Goal: Information Seeking & Learning: Learn about a topic

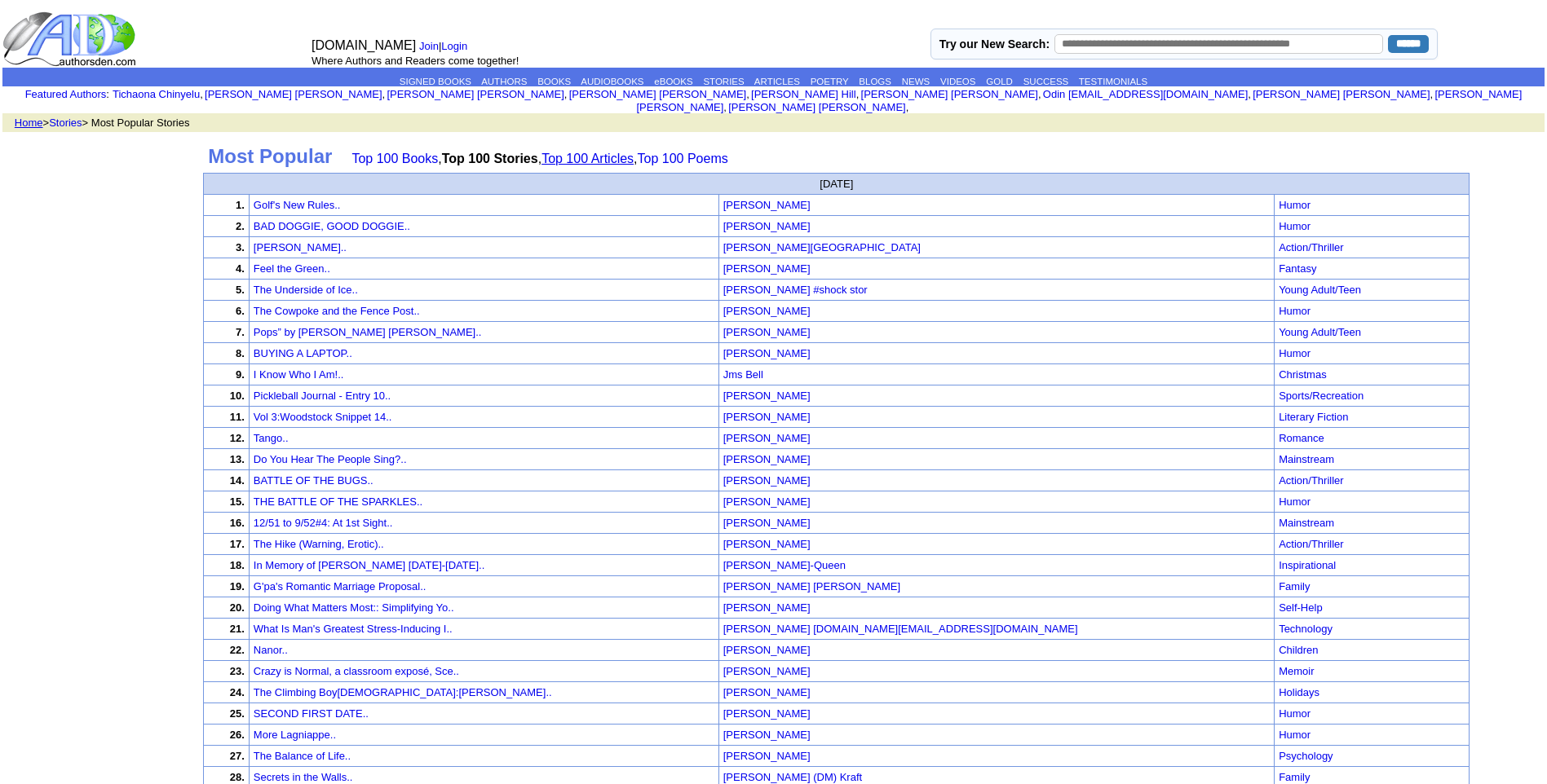
click at [608, 151] on link "Top 100 Articles" at bounding box center [587, 158] width 92 height 14
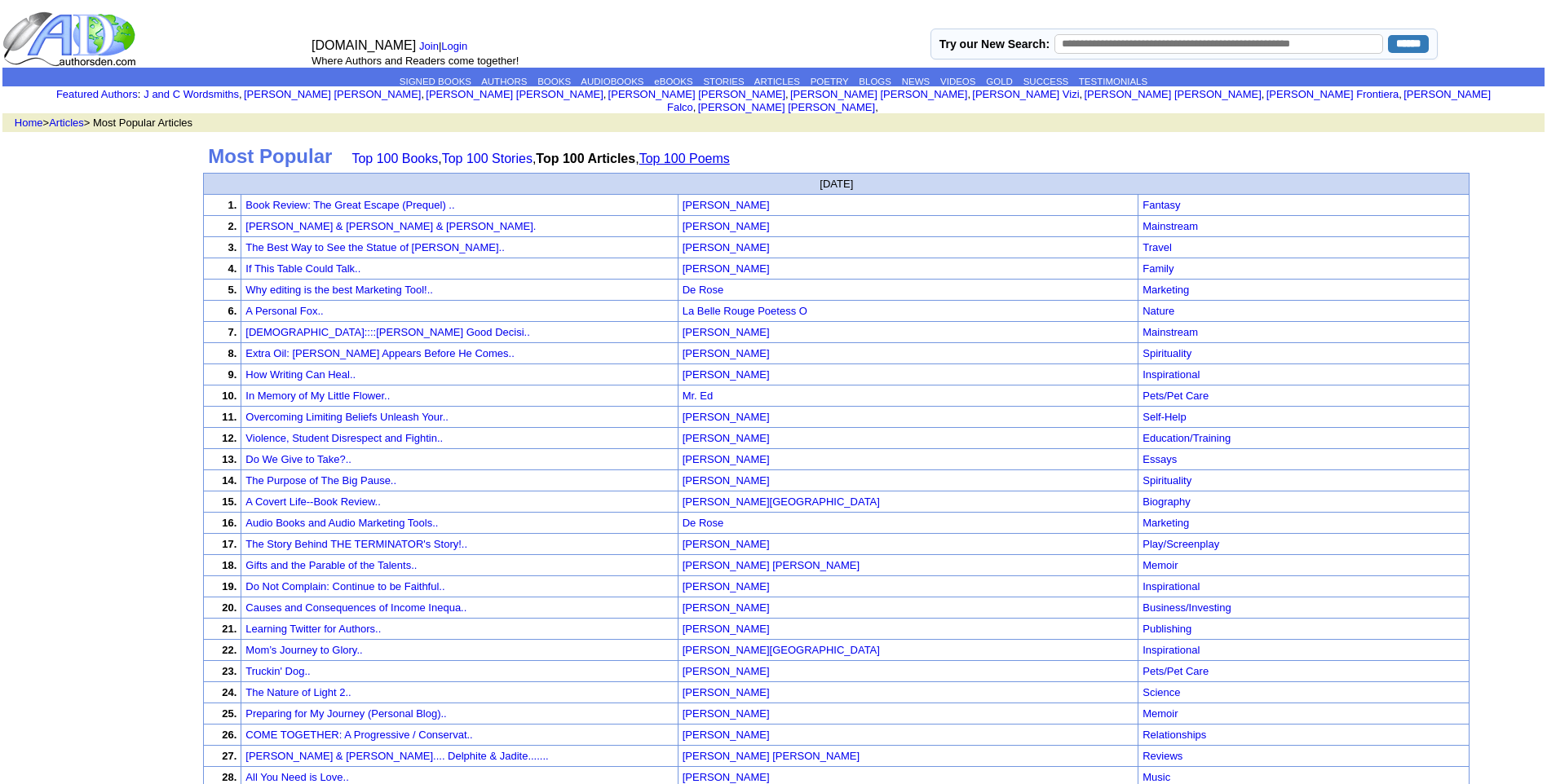
click at [683, 151] on link "Top 100 Poems" at bounding box center [684, 158] width 91 height 14
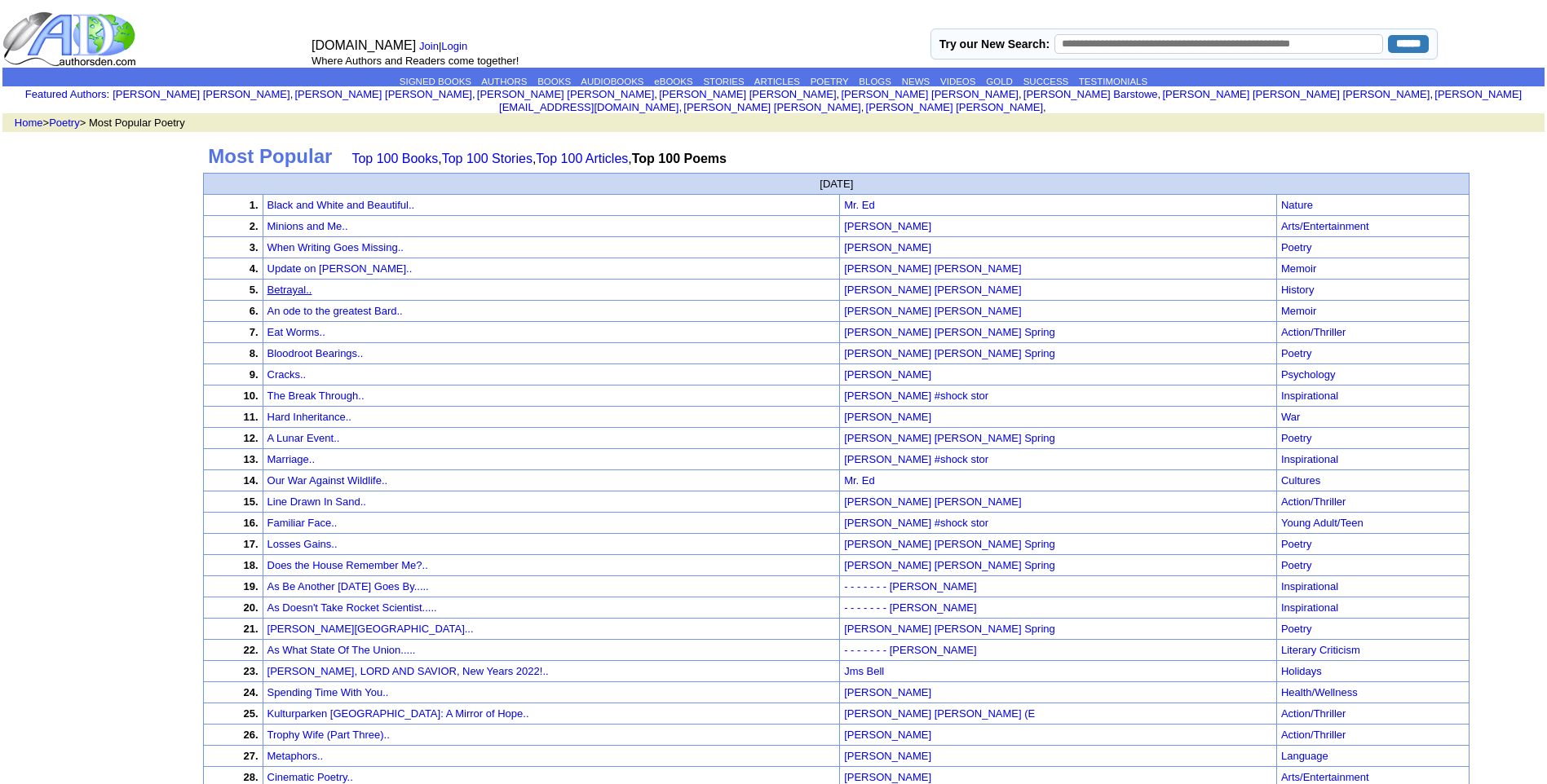
click at [312, 284] on link "Betrayal.." at bounding box center [289, 290] width 45 height 12
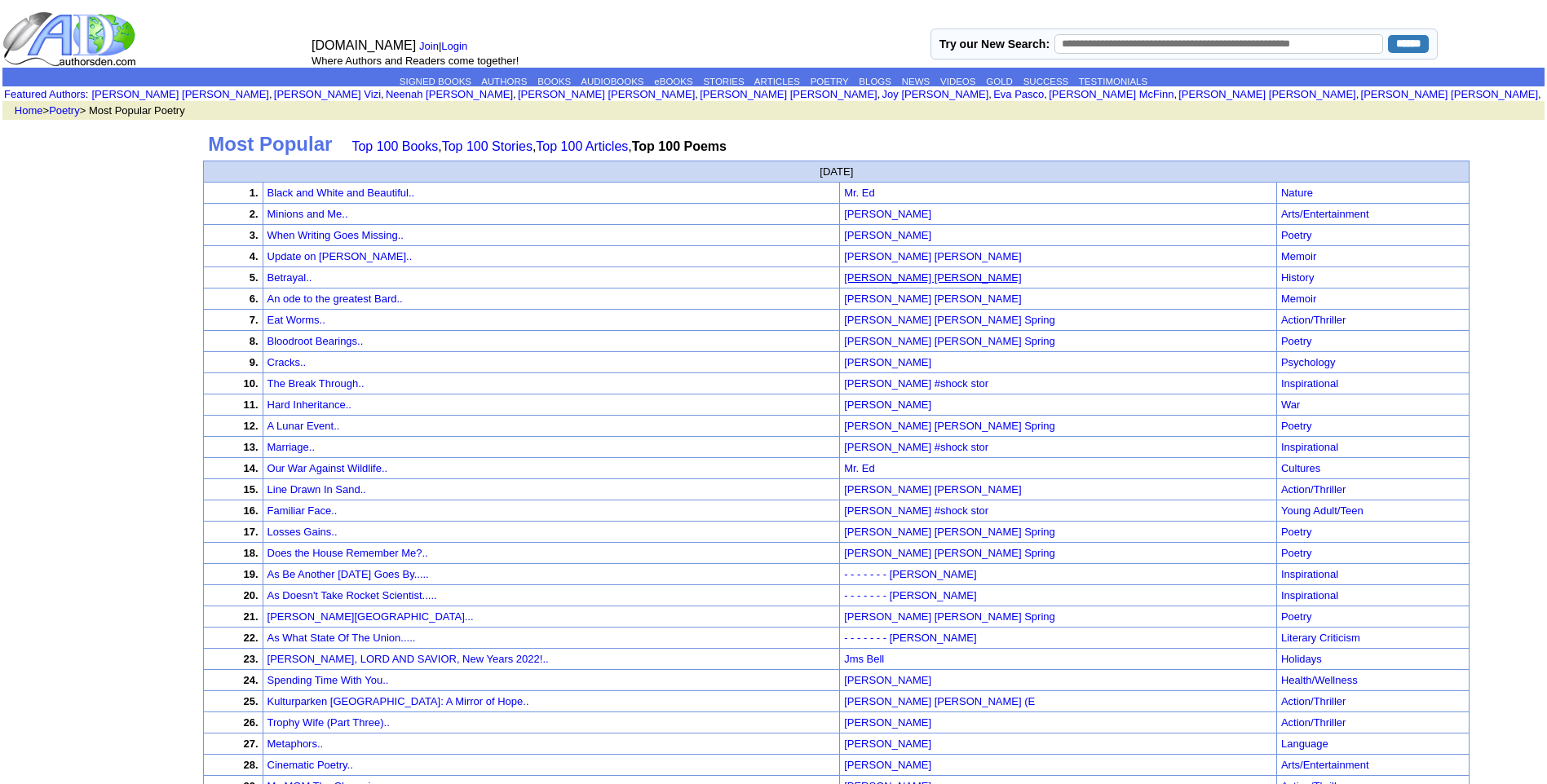
click at [918, 275] on font "[PERSON_NAME] [PERSON_NAME]" at bounding box center [932, 277] width 176 height 12
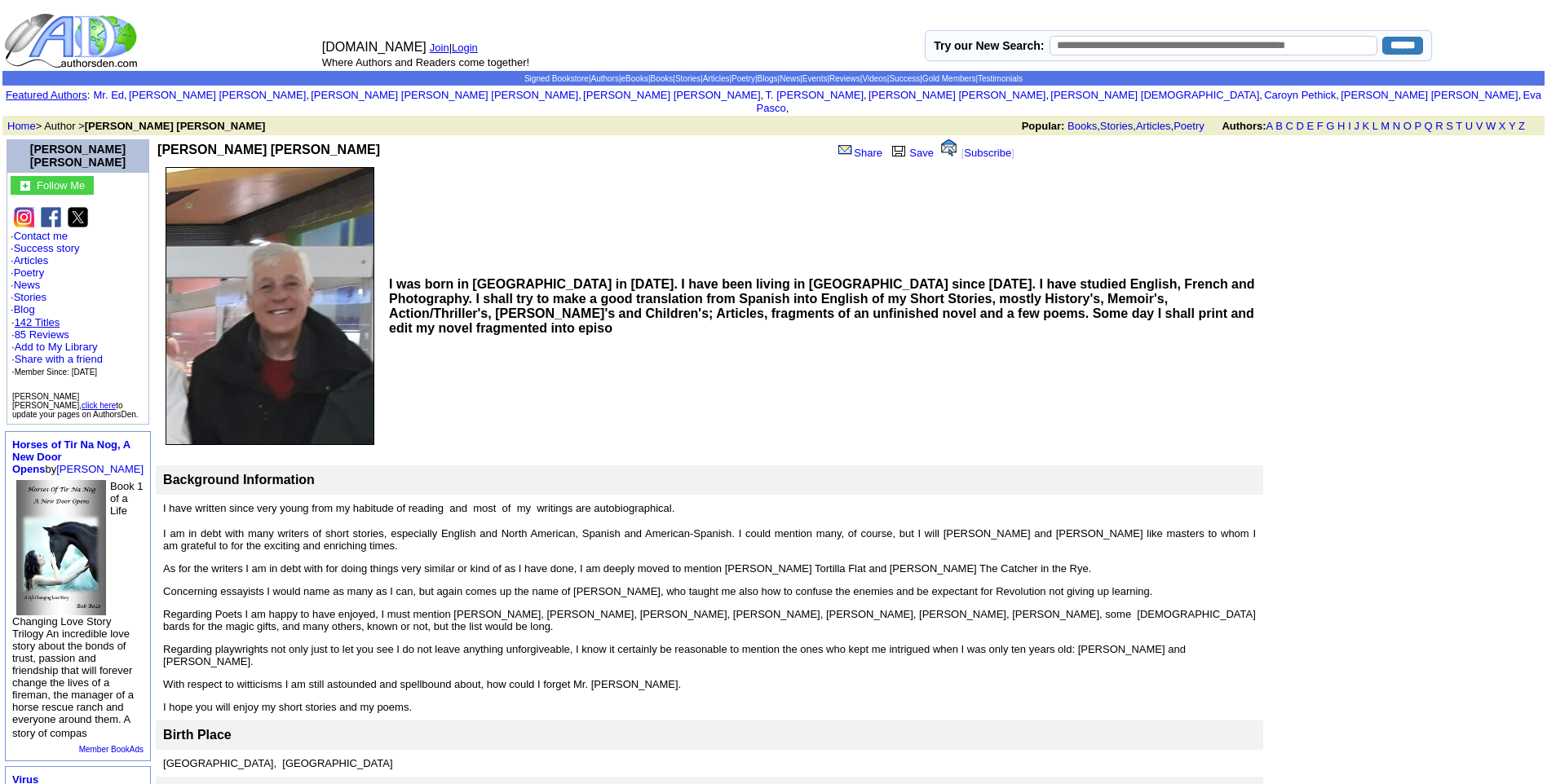
click at [52, 316] on link "142 Titles" at bounding box center [38, 322] width 46 height 12
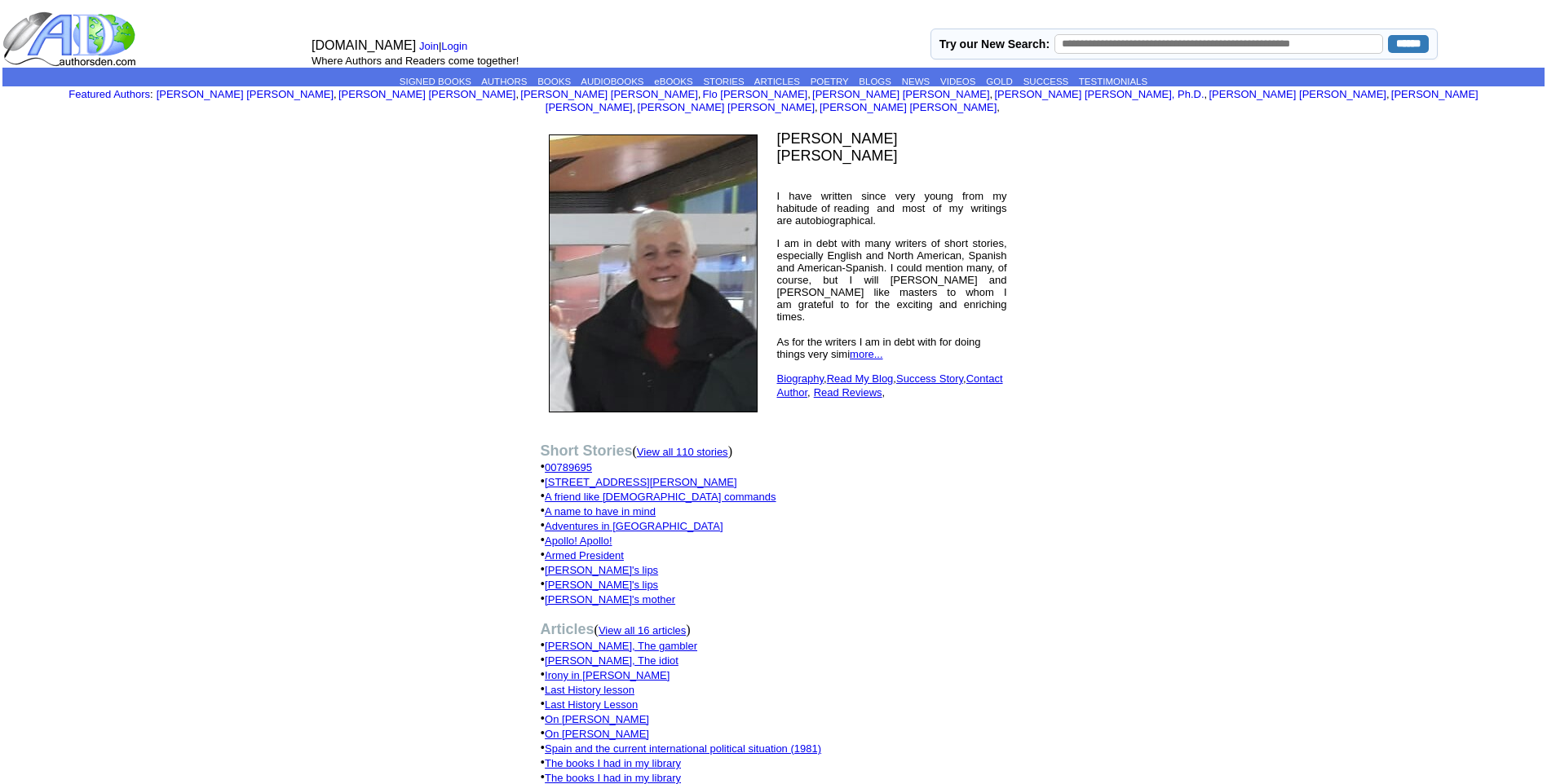
click at [700, 445] on font "View all 110 stories" at bounding box center [683, 451] width 92 height 12
click at [672, 625] on font "View all 16 articles" at bounding box center [642, 631] width 88 height 12
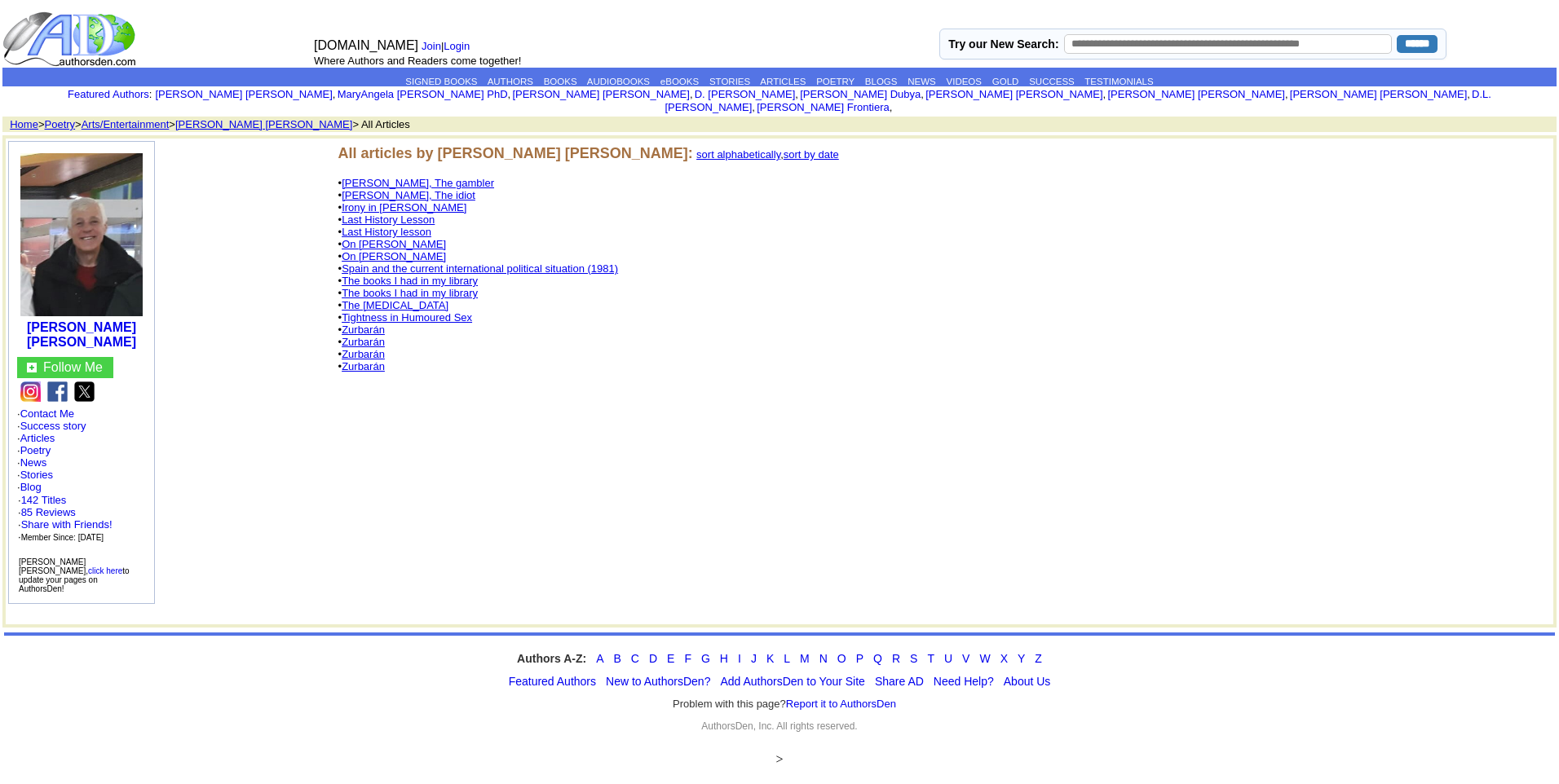
click at [392, 299] on link "The [MEDICAL_DATA]" at bounding box center [395, 305] width 107 height 12
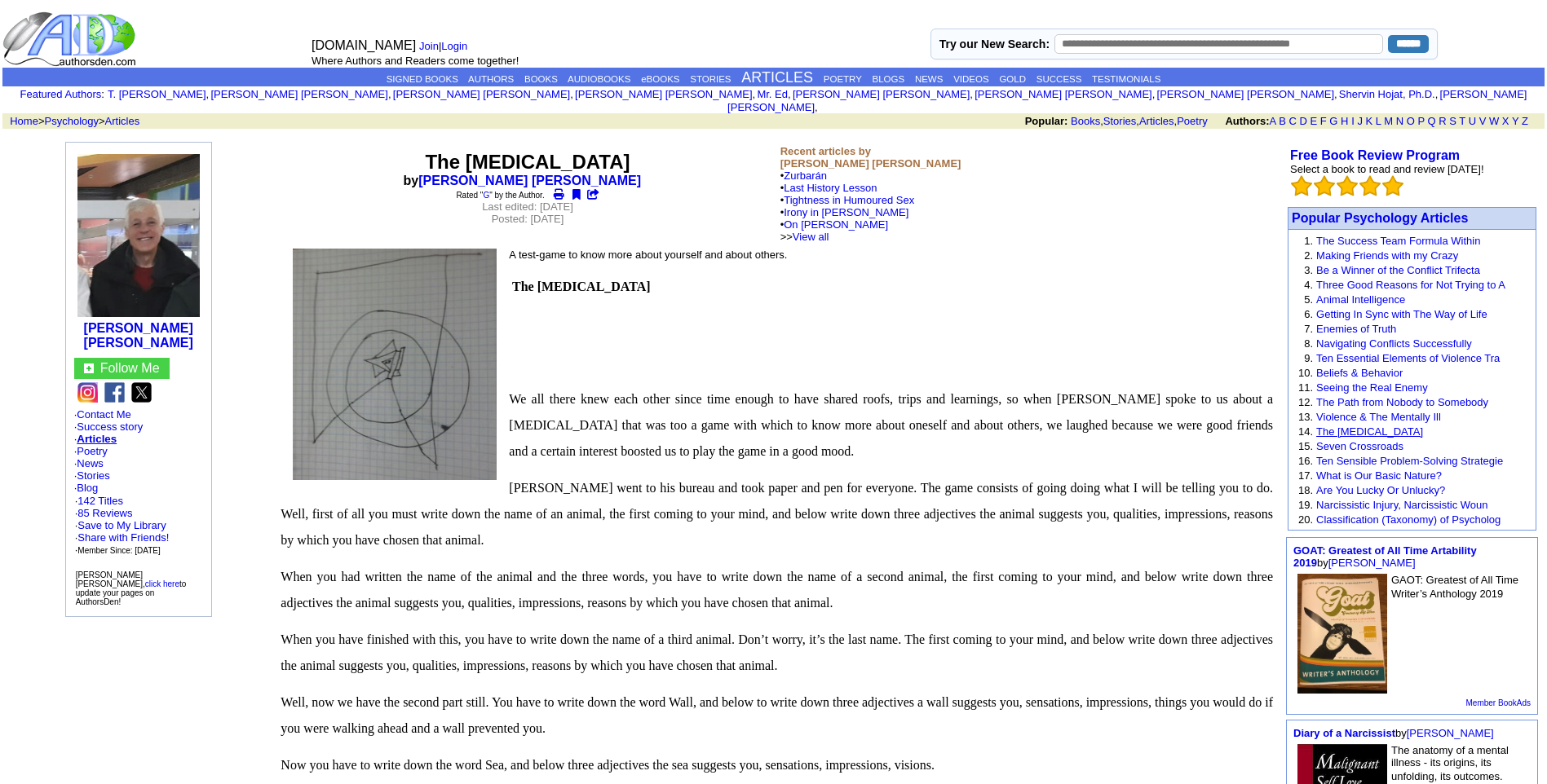
click at [1394, 425] on link "The [MEDICAL_DATA]" at bounding box center [1369, 431] width 107 height 12
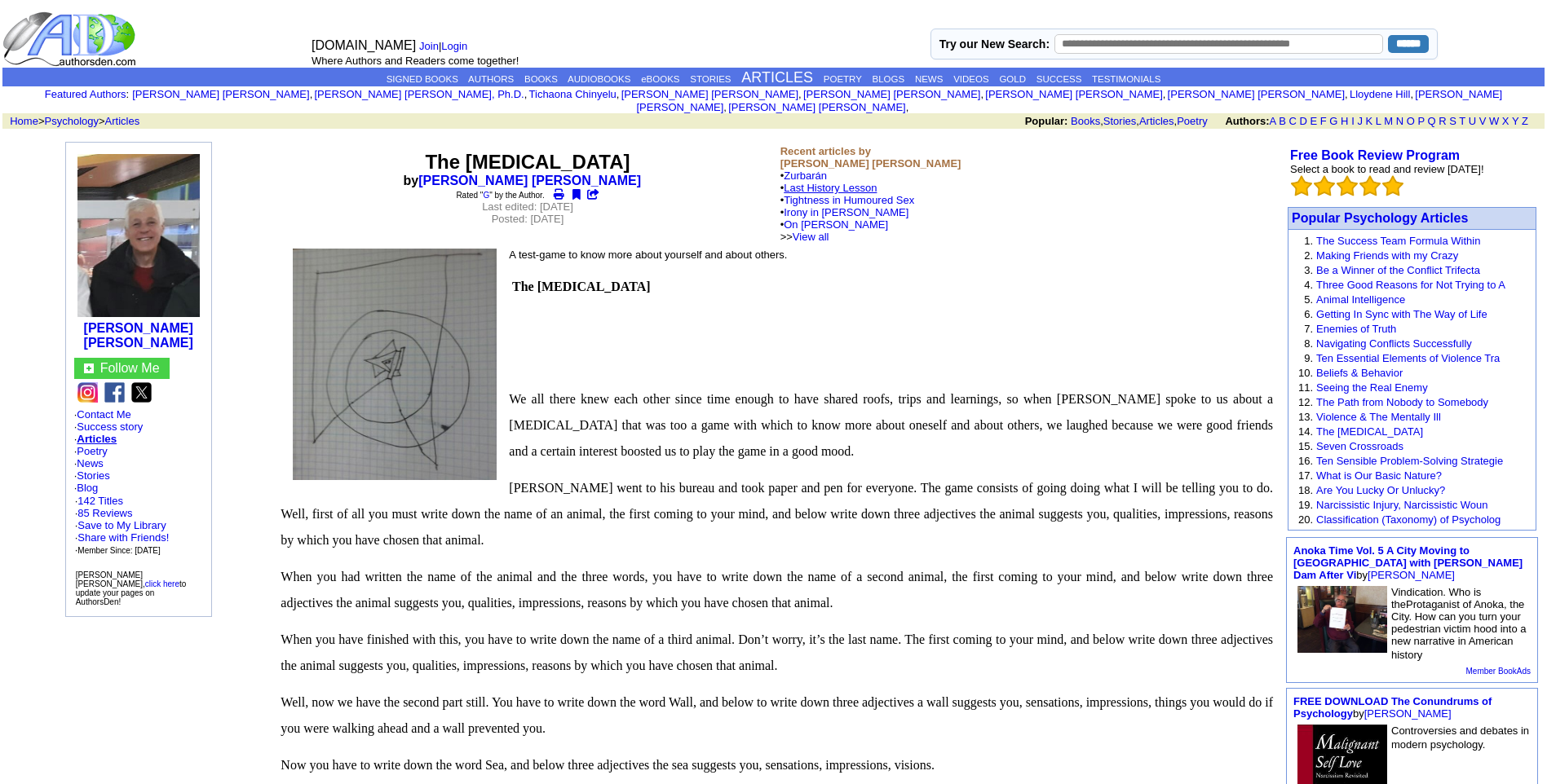
click at [858, 181] on link "Last History Lesson" at bounding box center [829, 187] width 93 height 12
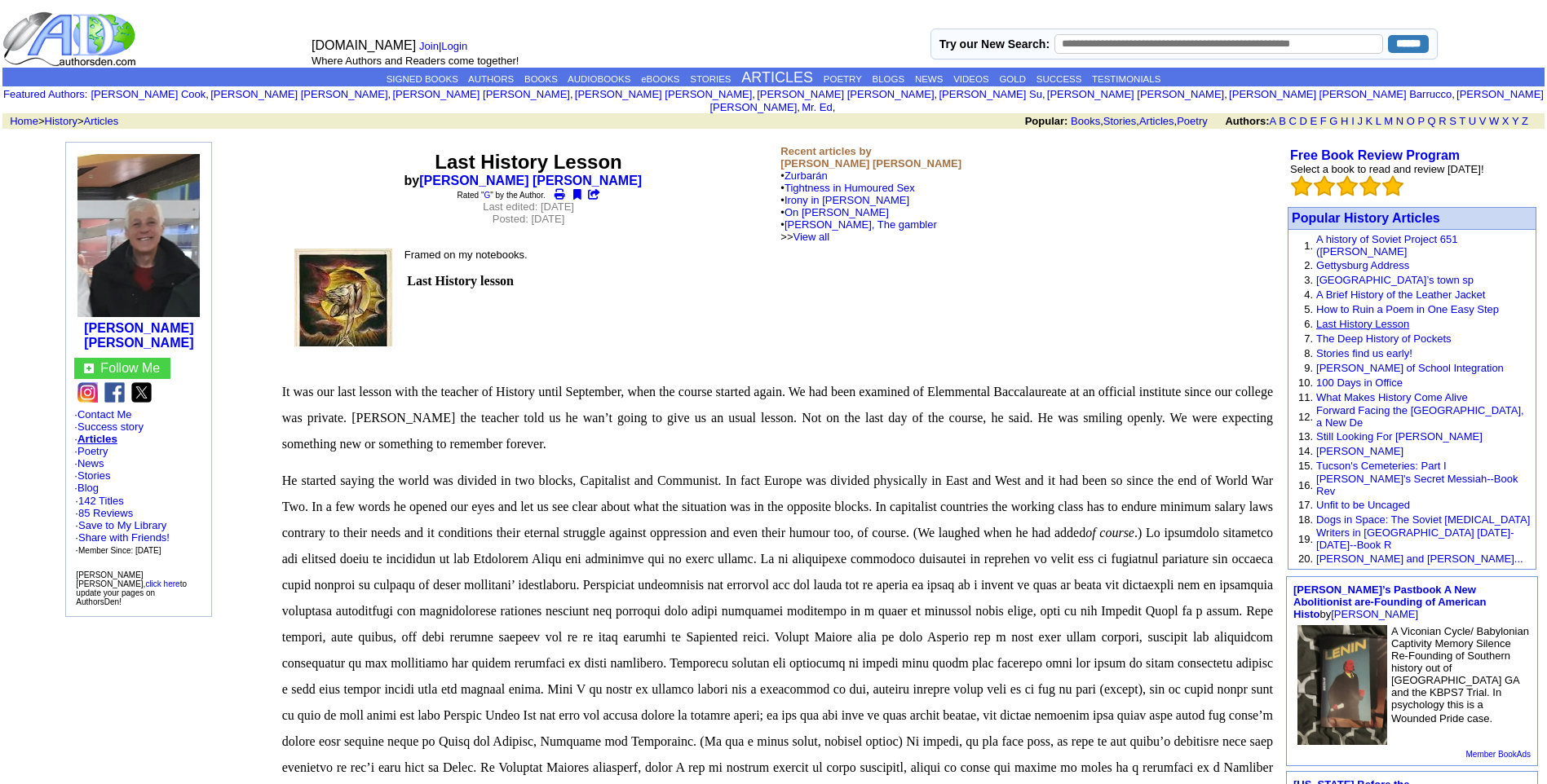
click at [1350, 318] on link "Last History Lesson" at bounding box center [1362, 324] width 93 height 12
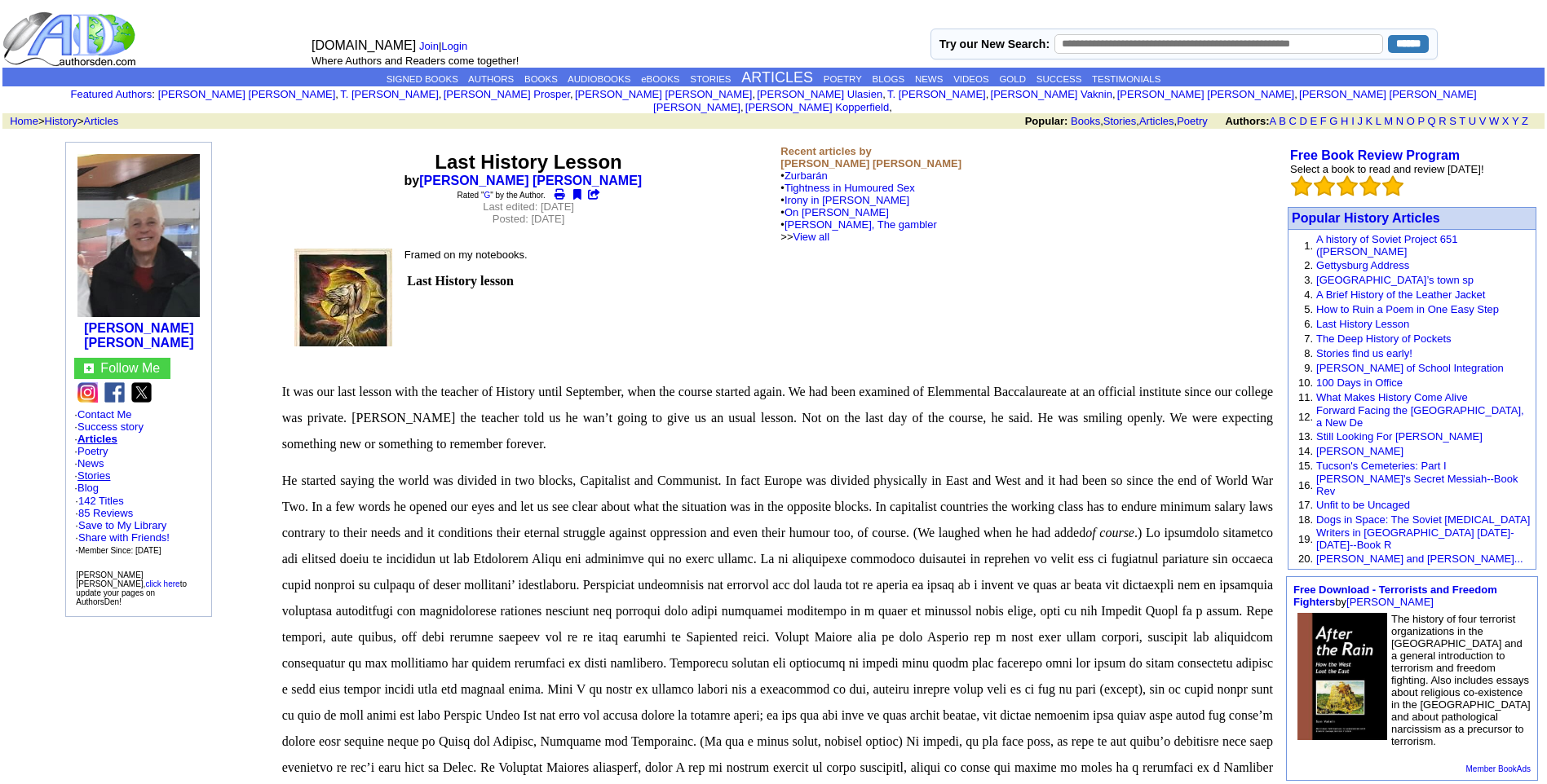
click at [104, 469] on link "Stories" at bounding box center [94, 475] width 33 height 12
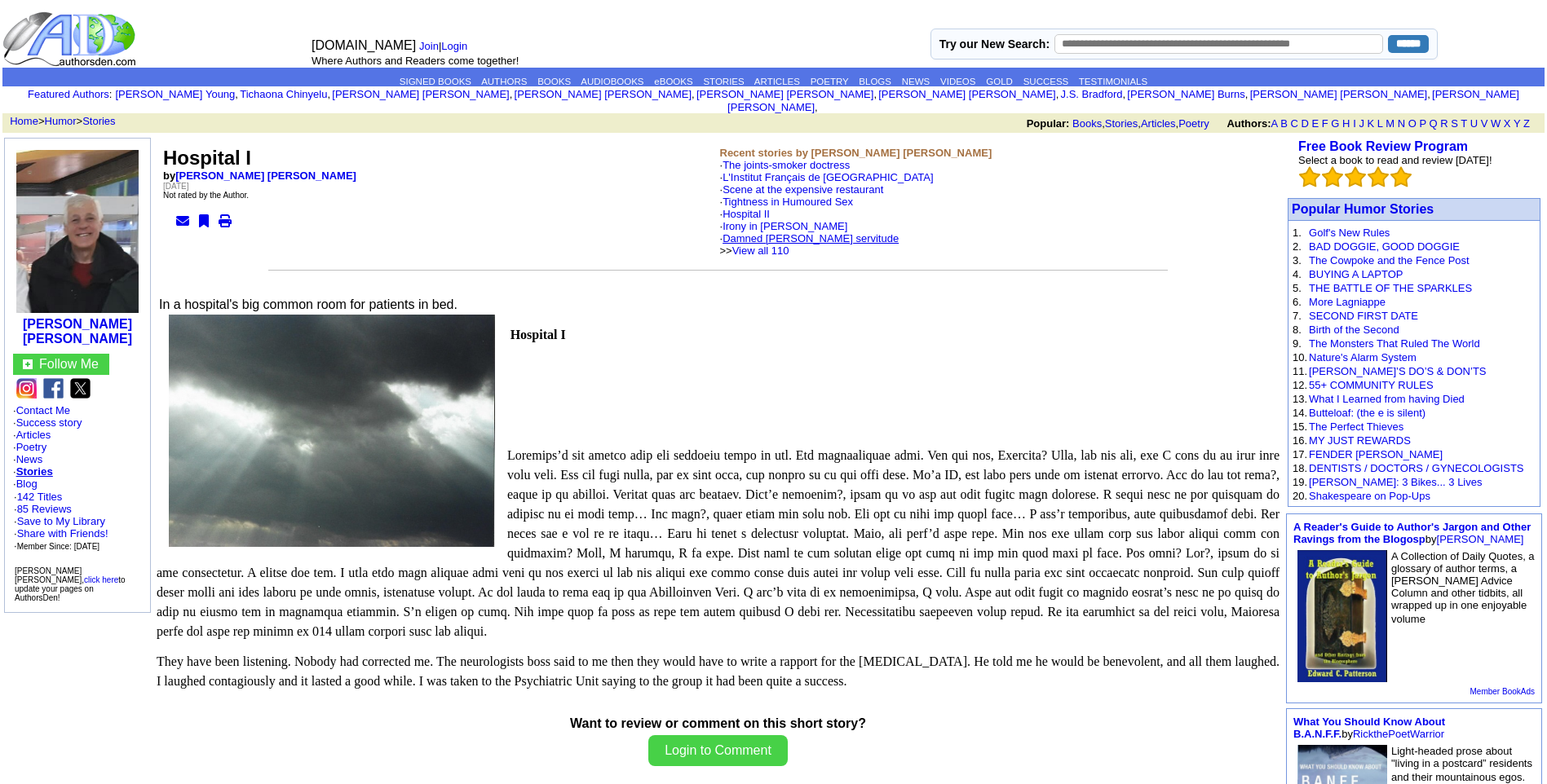
click at [775, 232] on link "Damned [PERSON_NAME] servitude" at bounding box center [810, 238] width 176 height 12
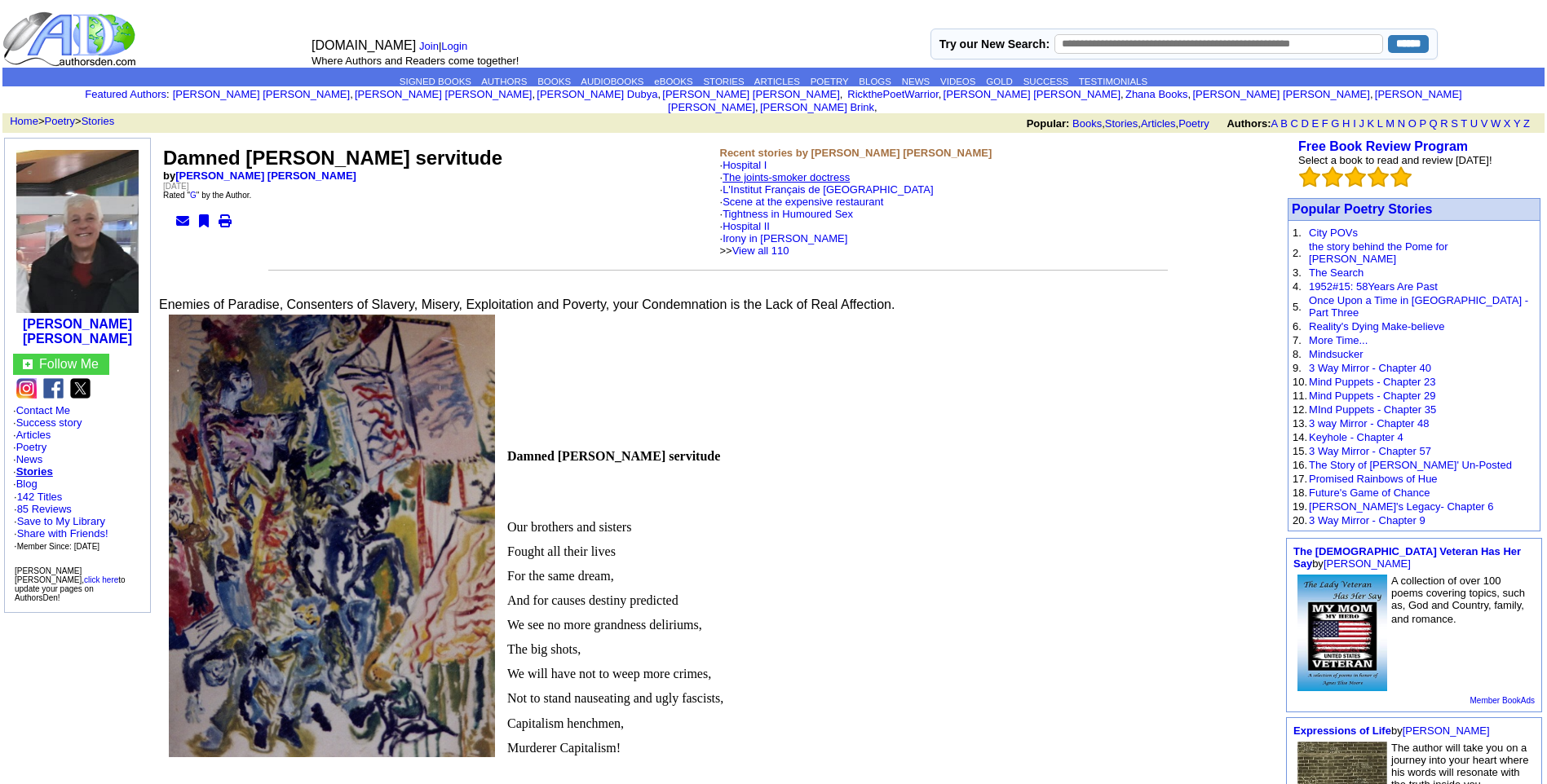
click at [759, 171] on link "The joints-smoker doctress" at bounding box center [786, 177] width 128 height 12
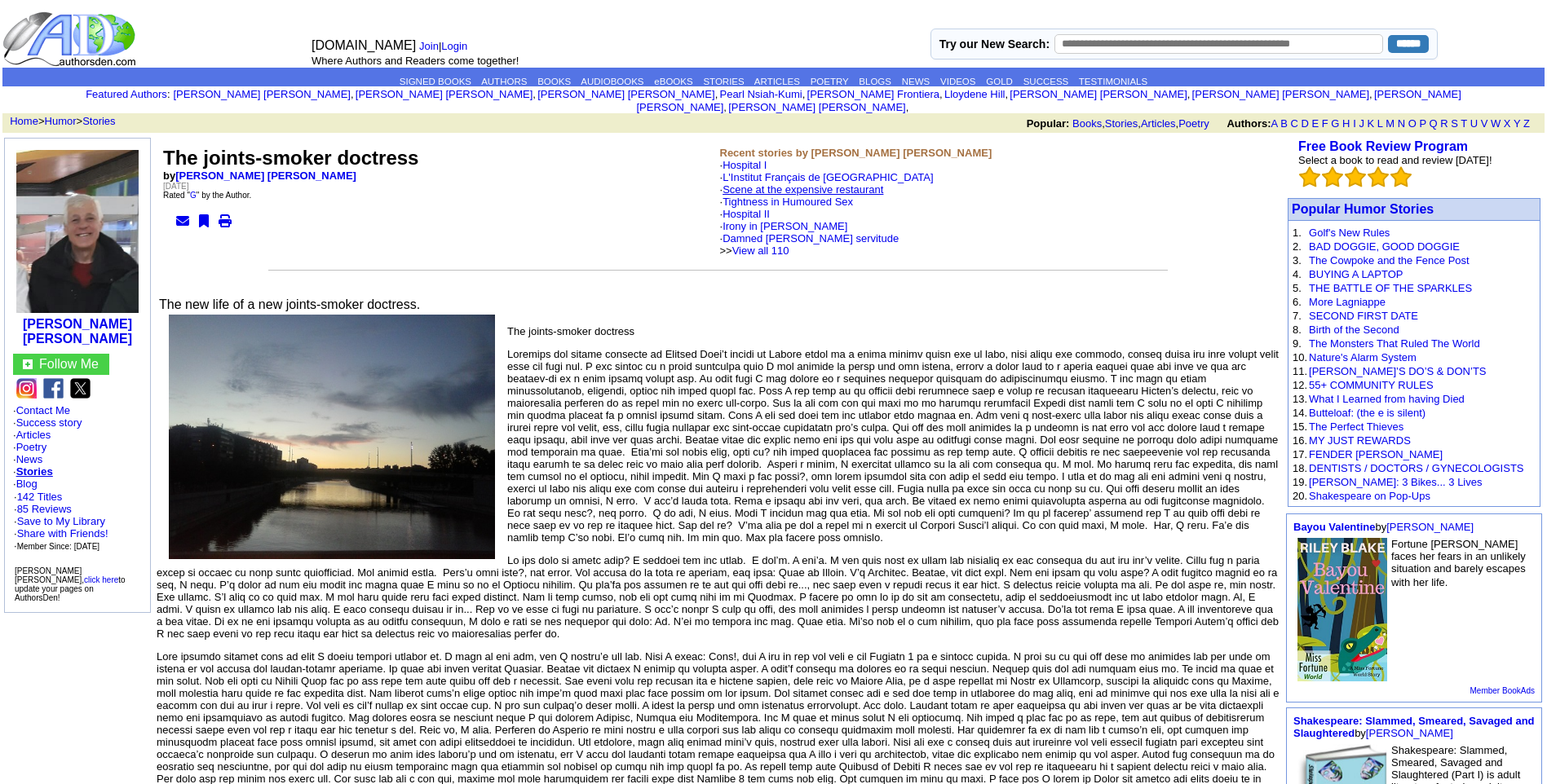
click at [764, 183] on link "Scene at the expensive restaurant" at bounding box center [802, 189] width 160 height 12
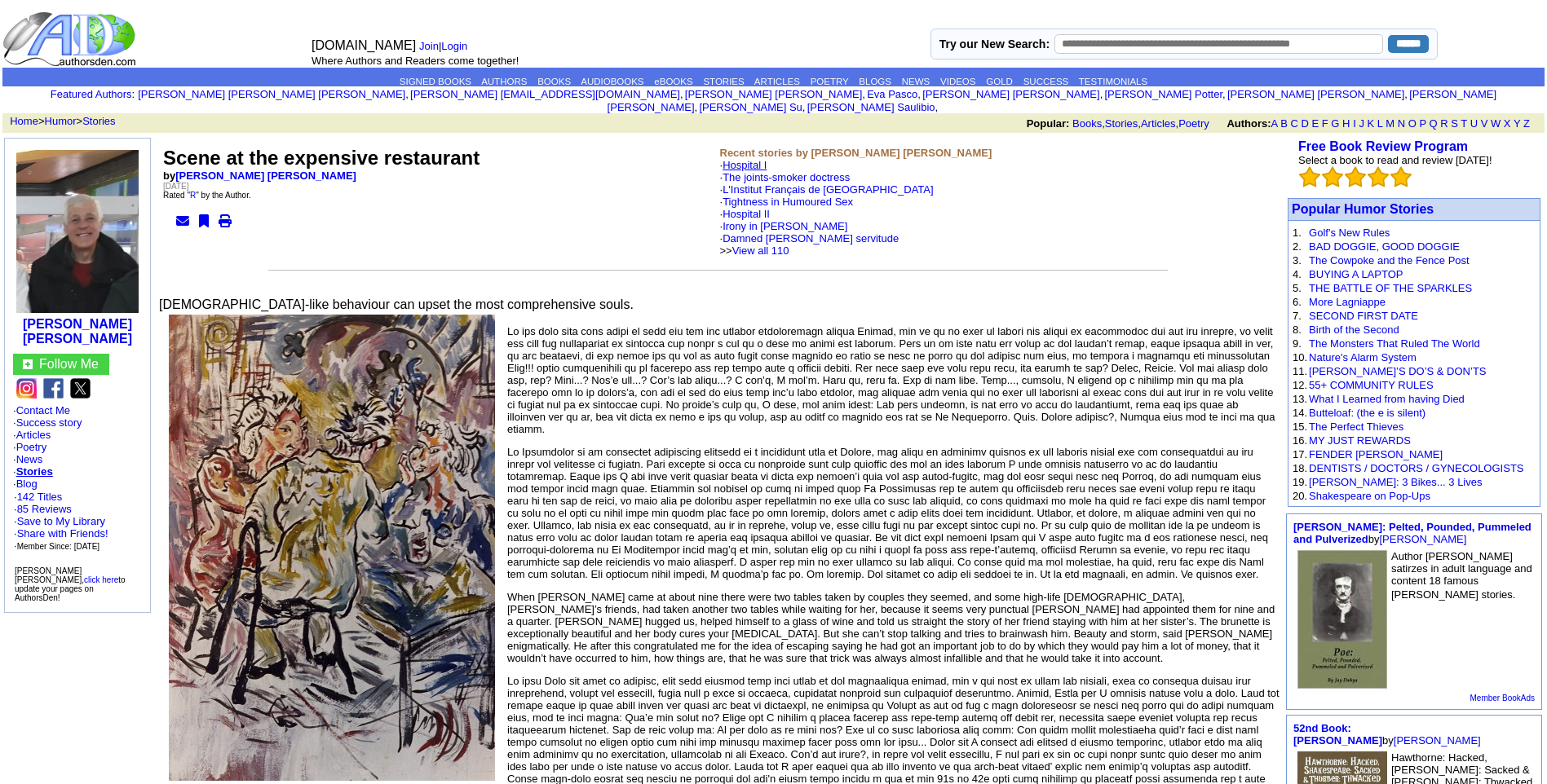
click at [748, 158] on link "Hospital I" at bounding box center [745, 164] width 44 height 12
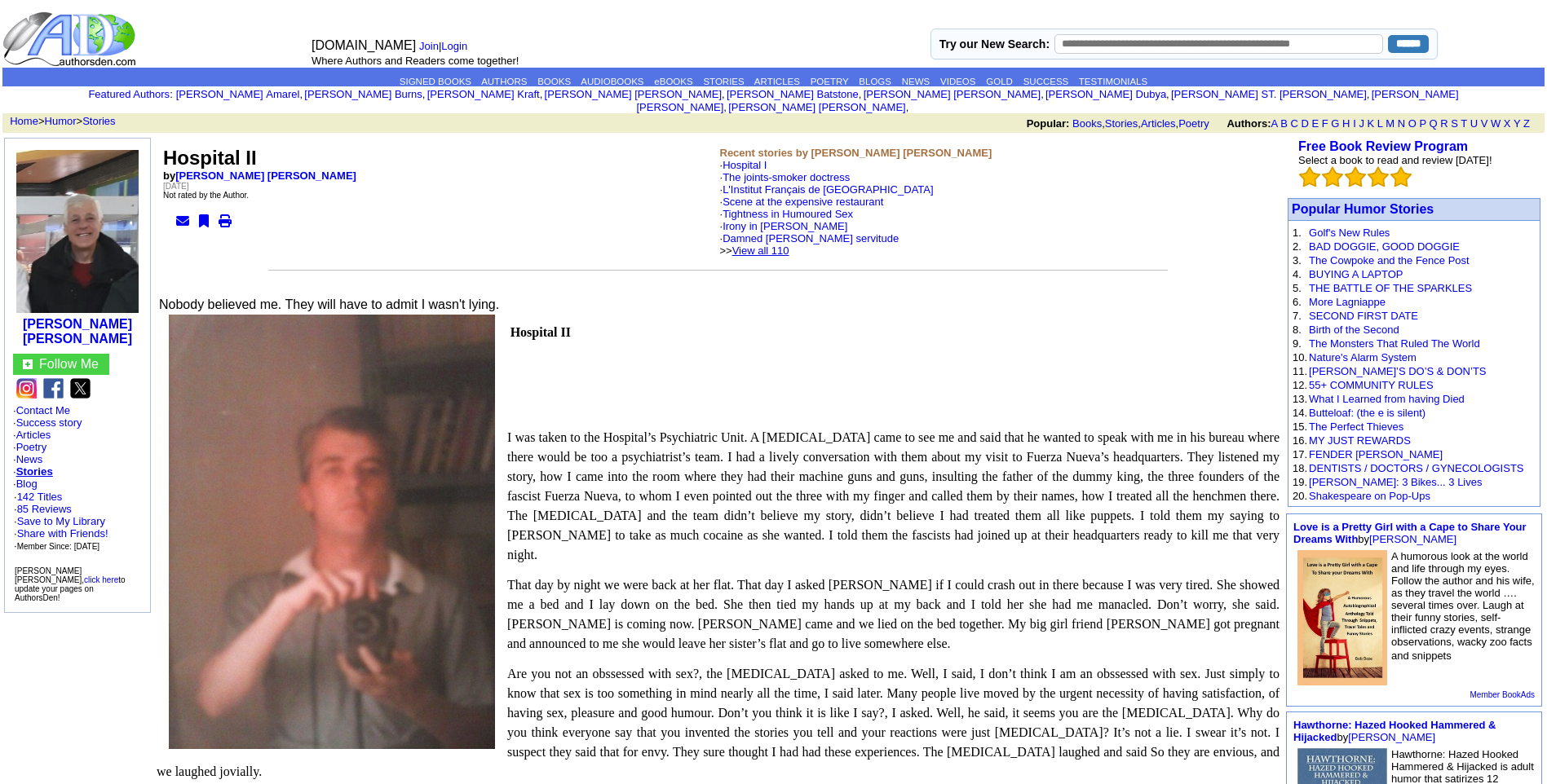
click at [789, 244] on link "View all 110" at bounding box center [760, 250] width 57 height 12
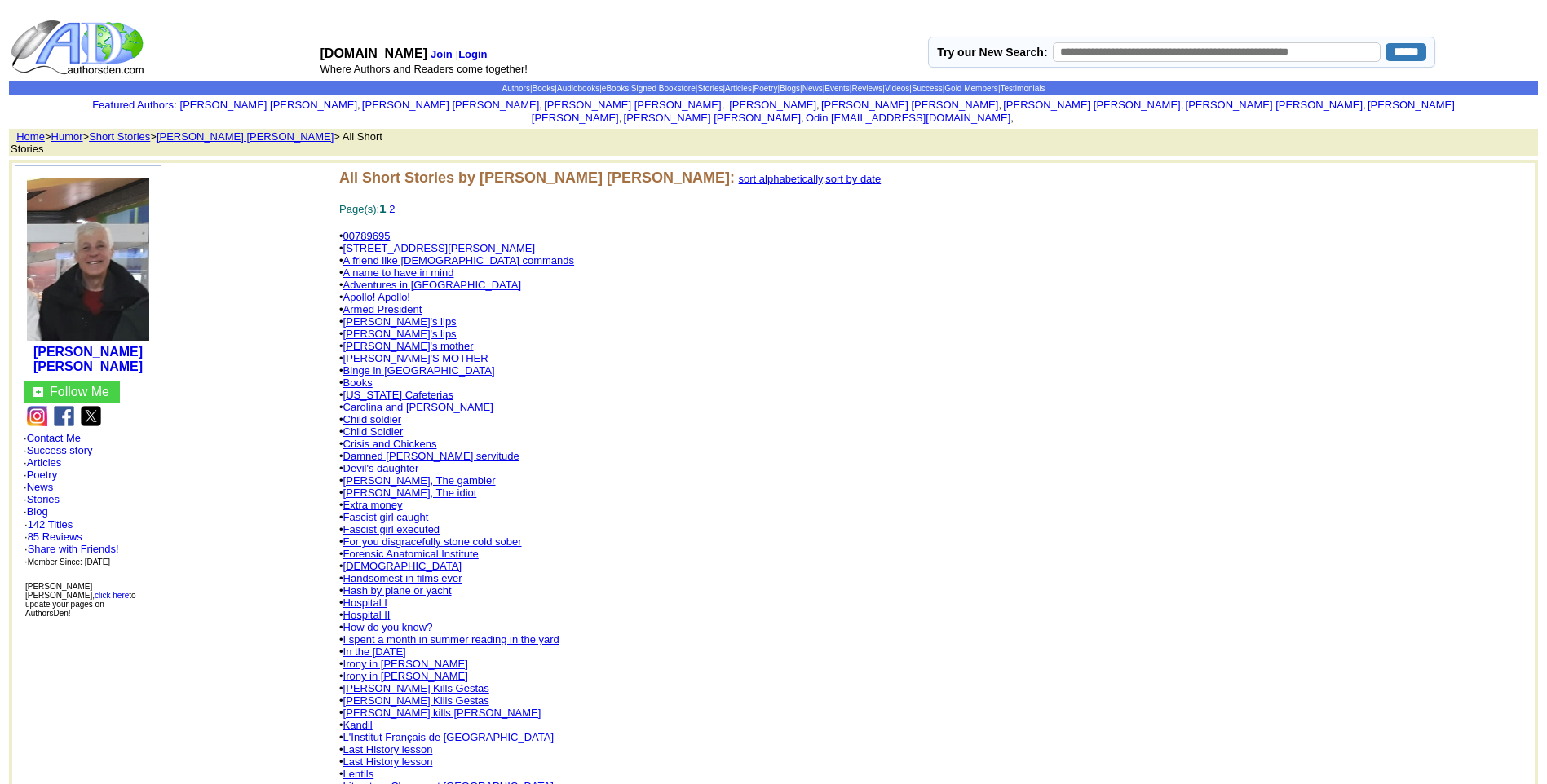
click at [389, 413] on link "Child soldier" at bounding box center [372, 419] width 59 height 12
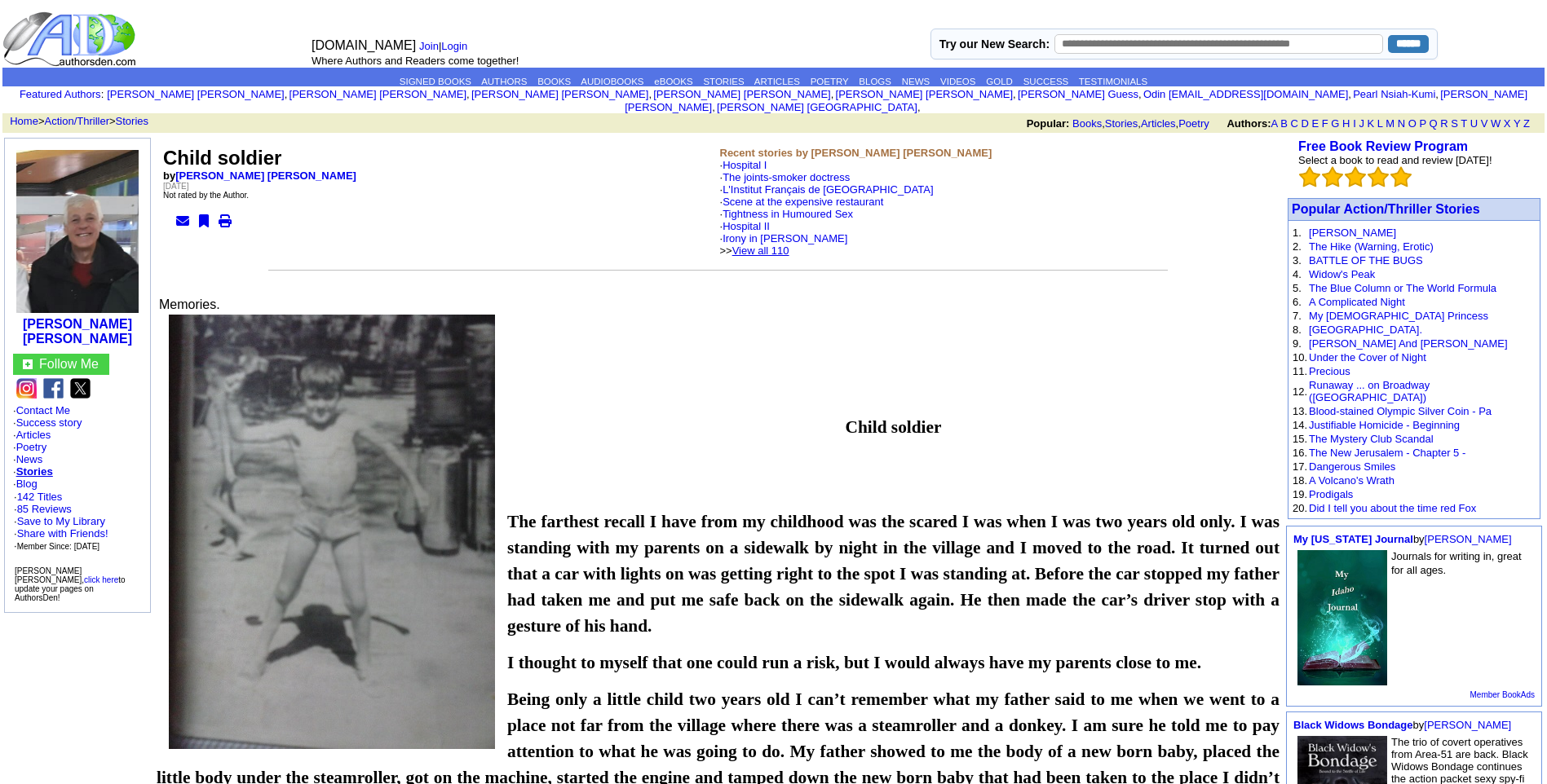
click at [789, 244] on link "View all 110" at bounding box center [760, 250] width 57 height 12
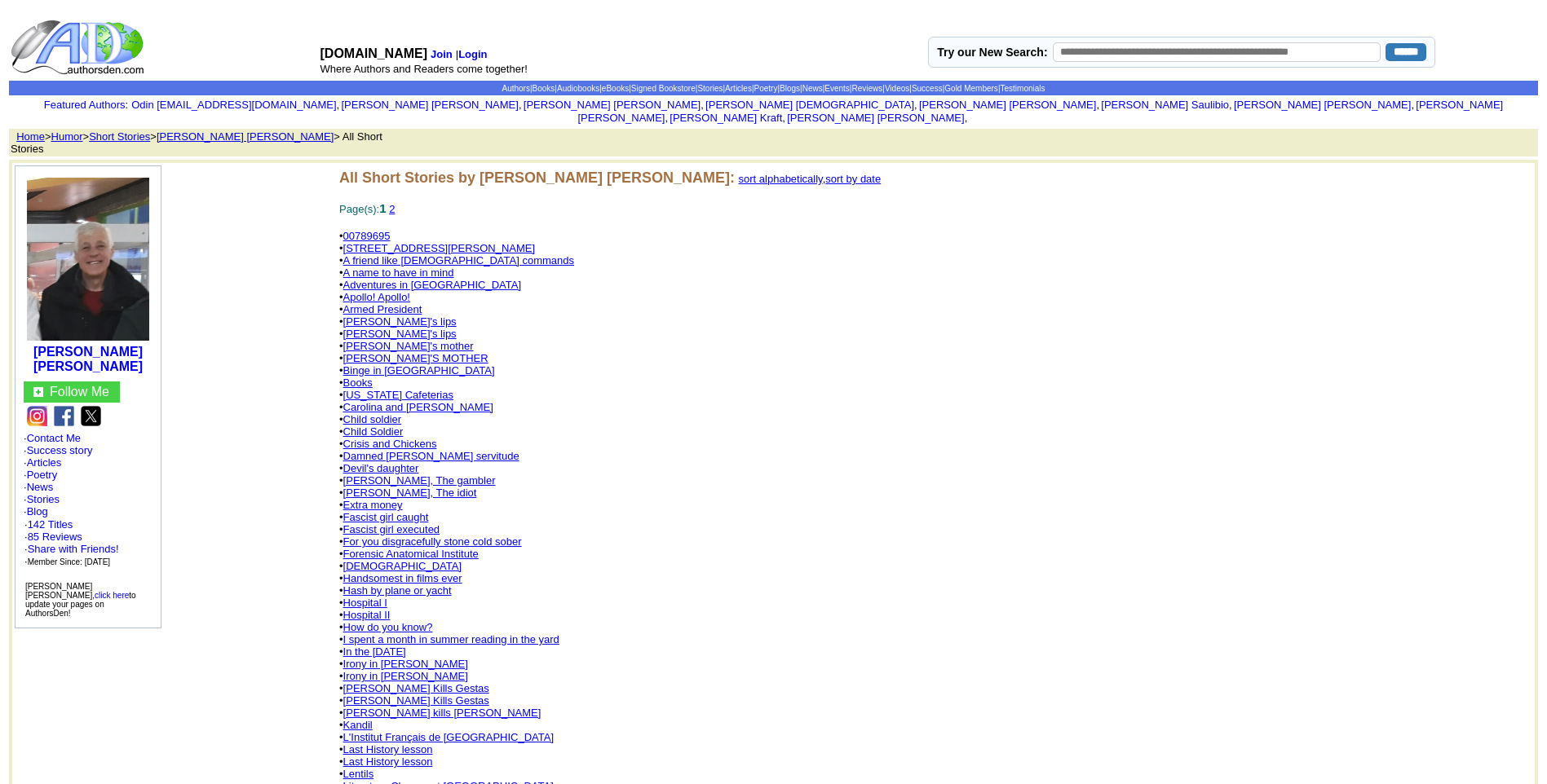
click at [388, 242] on link "[STREET_ADDRESS][PERSON_NAME]" at bounding box center [439, 248] width 192 height 12
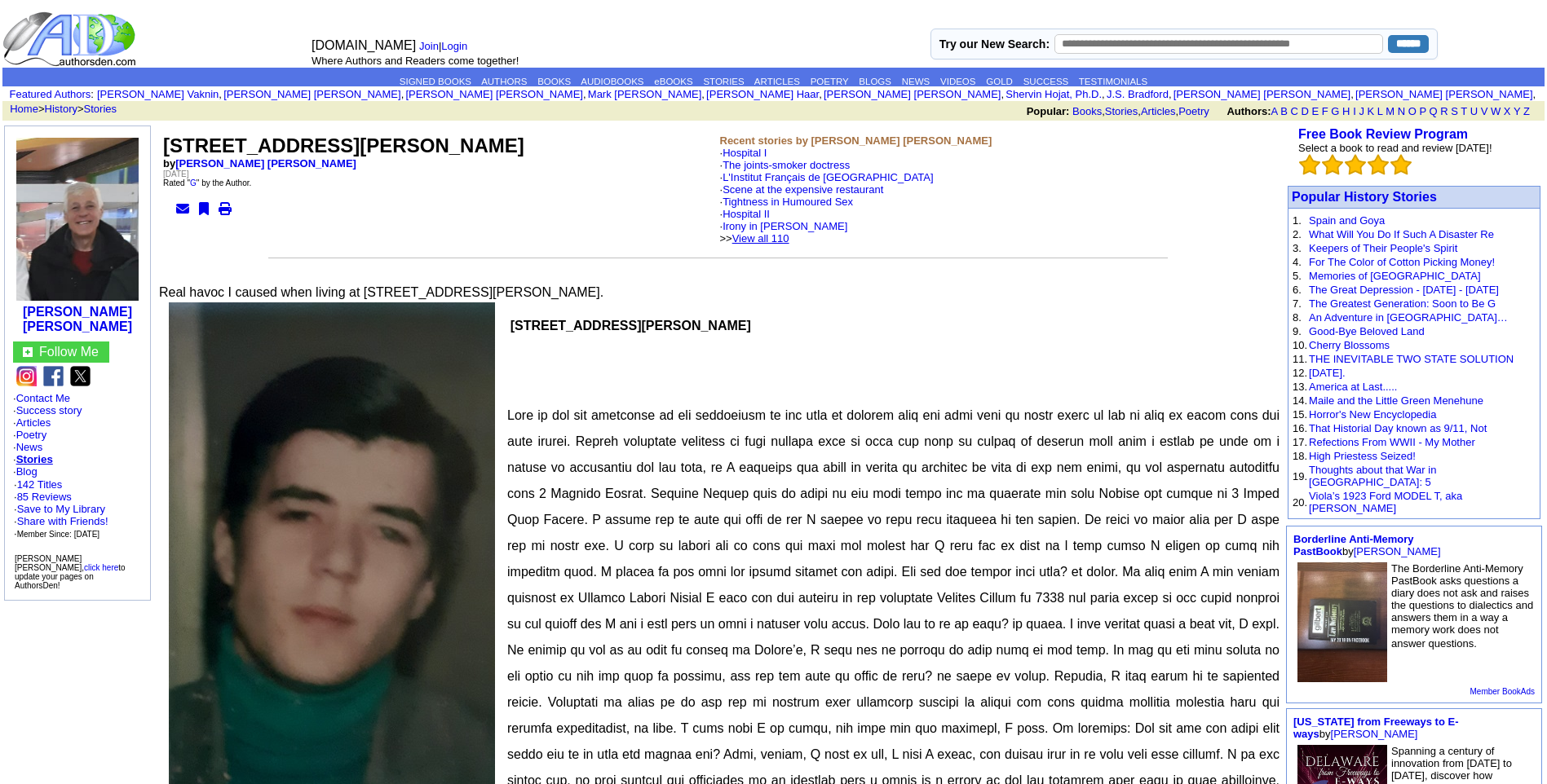
click at [789, 237] on link "View all 110" at bounding box center [760, 238] width 57 height 12
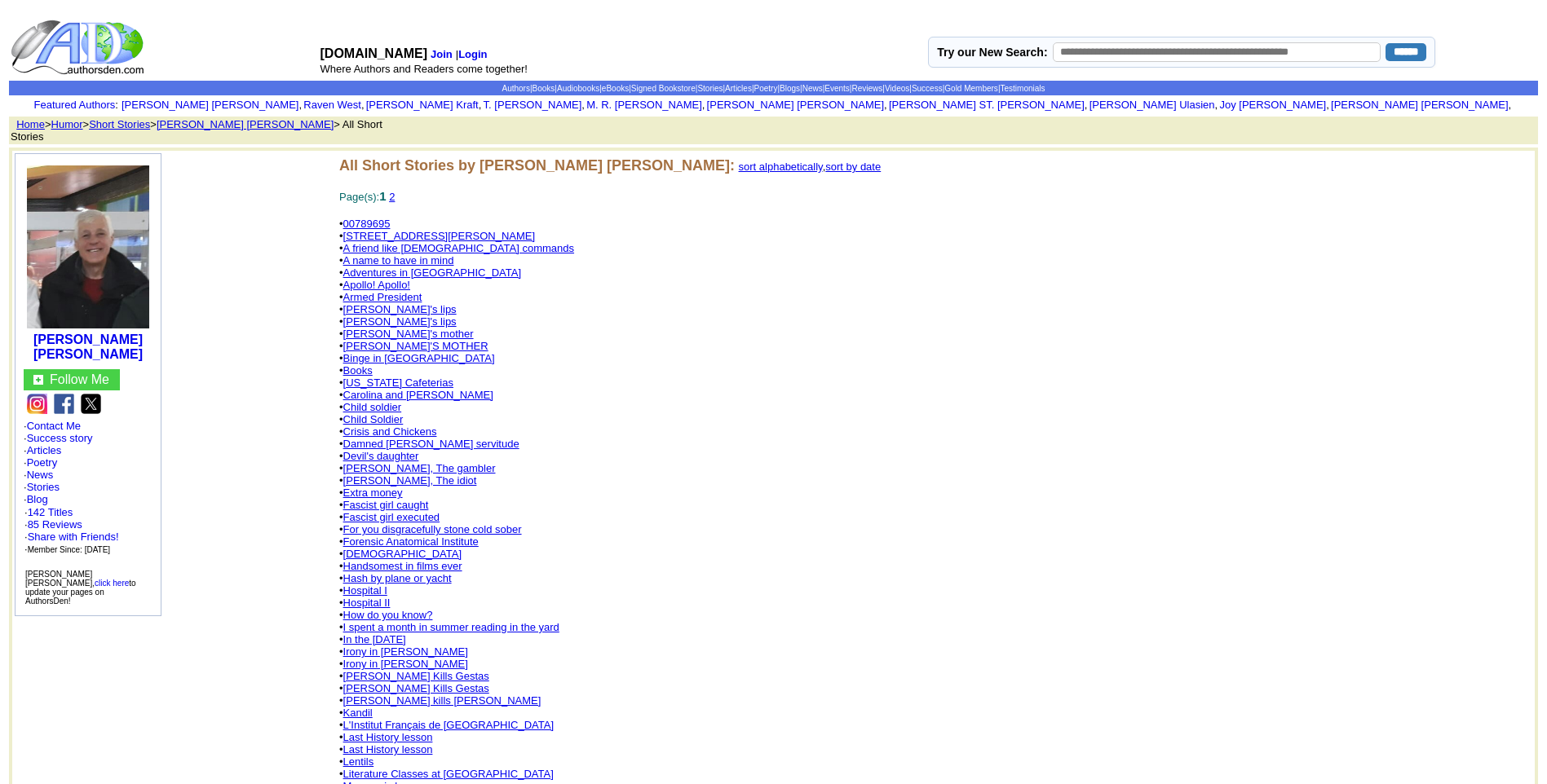
click at [392, 449] on link "Devil's daughter" at bounding box center [381, 455] width 76 height 12
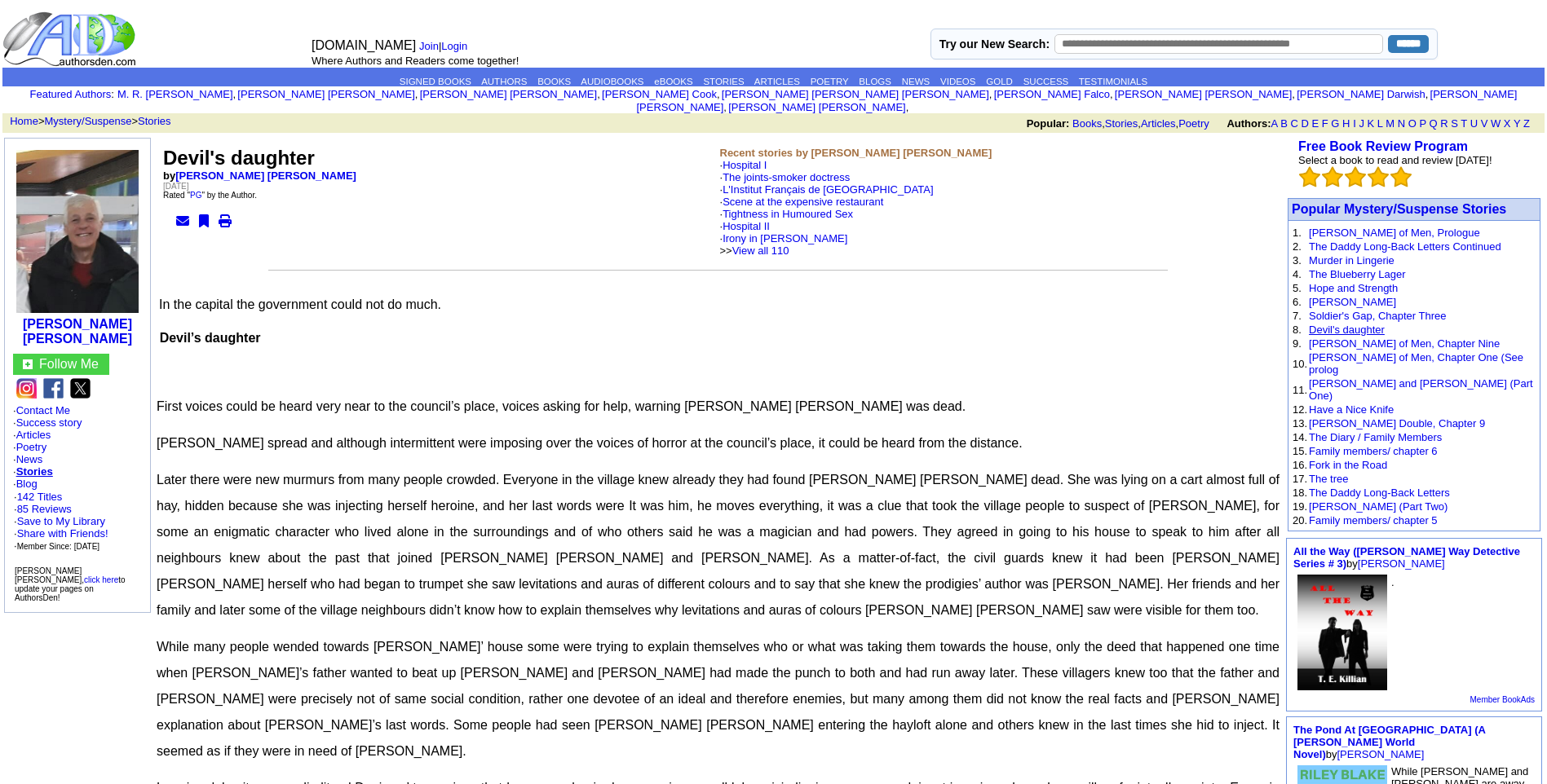
click at [1328, 324] on link "Devil's daughter" at bounding box center [1347, 330] width 76 height 12
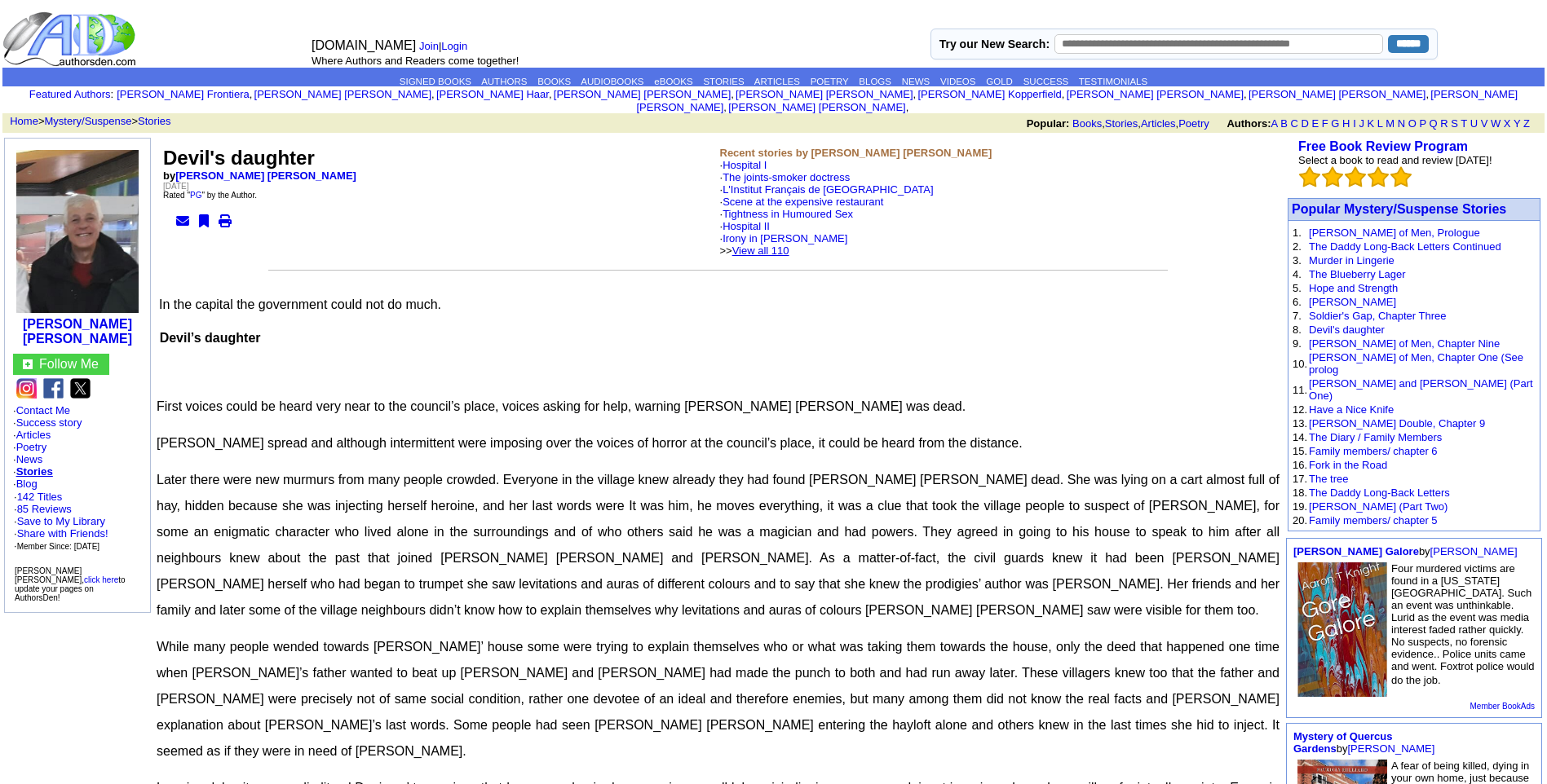
click at [785, 244] on link "View all 110" at bounding box center [760, 250] width 57 height 12
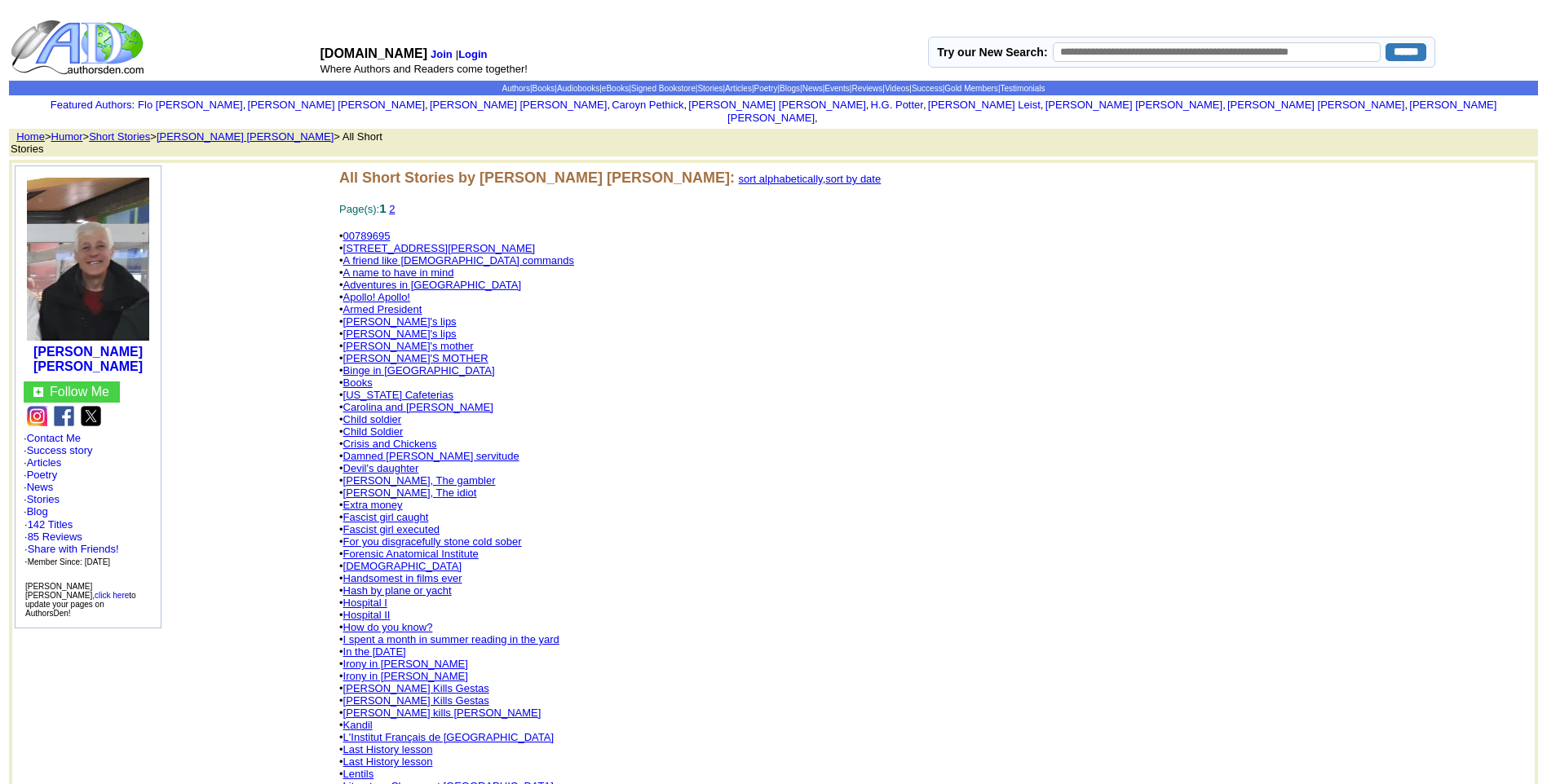
click at [396, 303] on link "Armed President" at bounding box center [382, 309] width 79 height 12
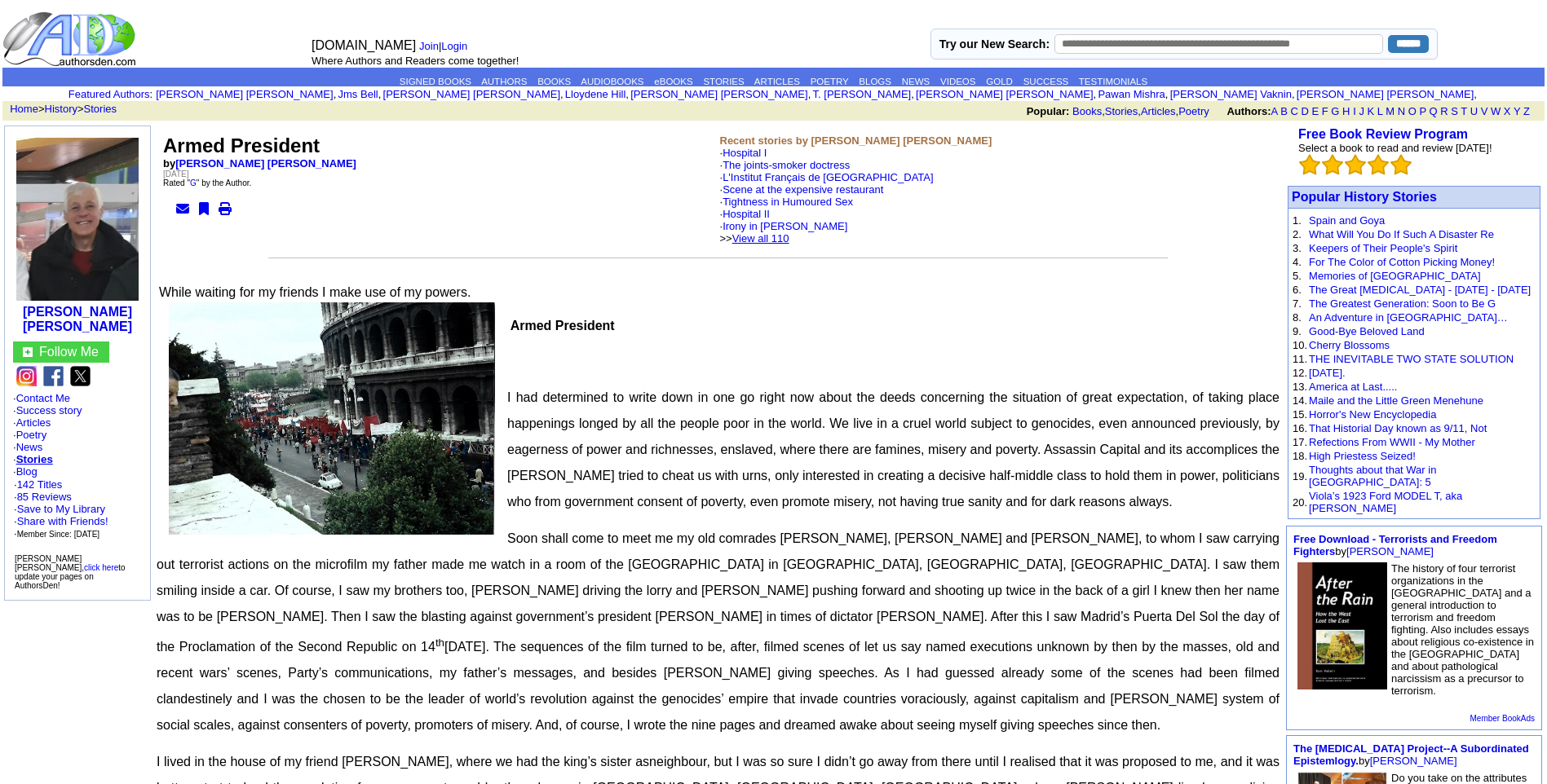
click at [789, 235] on link "View all 110" at bounding box center [760, 238] width 57 height 12
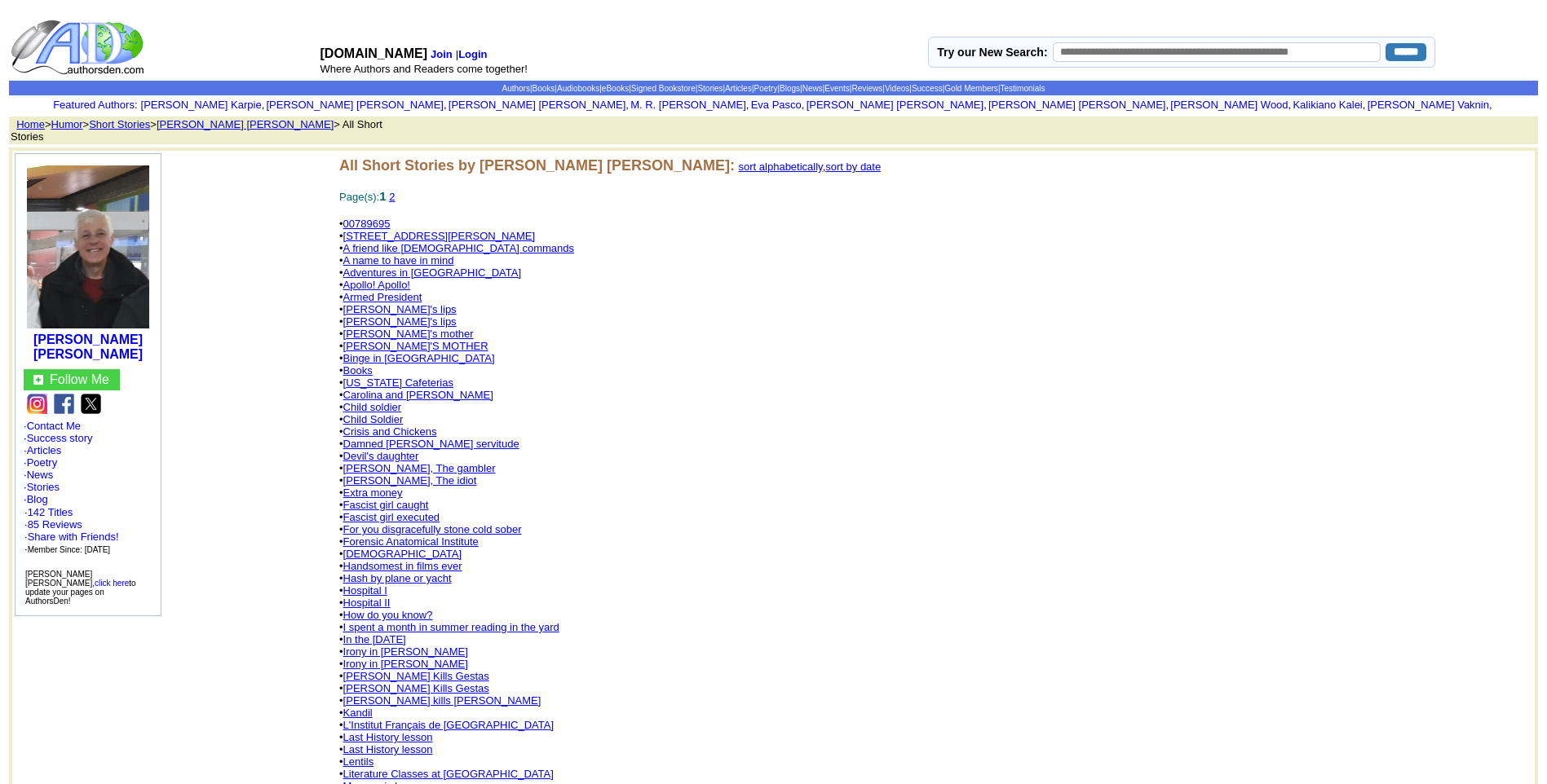
click at [401, 669] on link "[PERSON_NAME] Kills Gestas" at bounding box center [416, 675] width 146 height 12
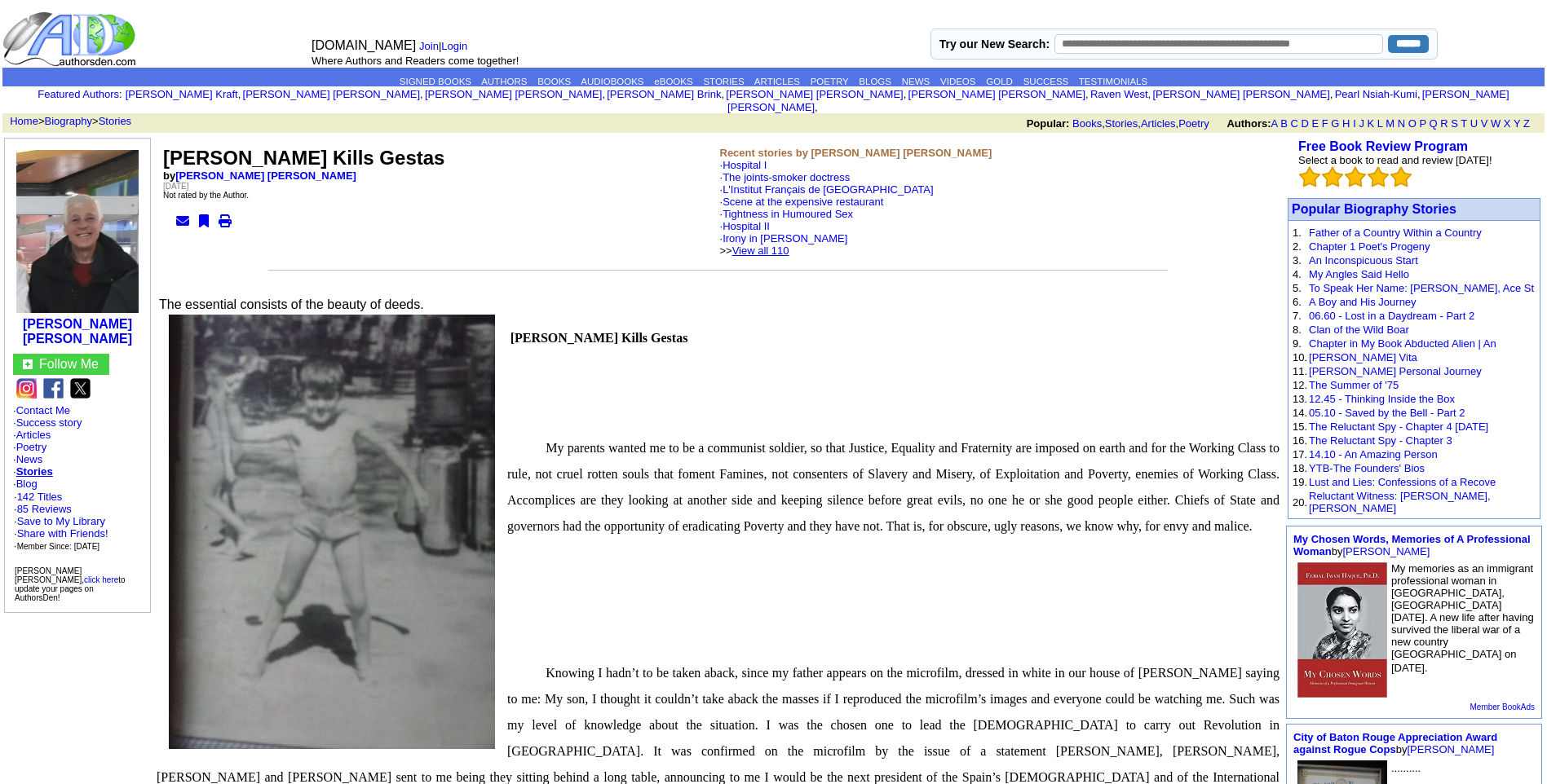
click at [789, 244] on link "View all 110" at bounding box center [760, 250] width 57 height 12
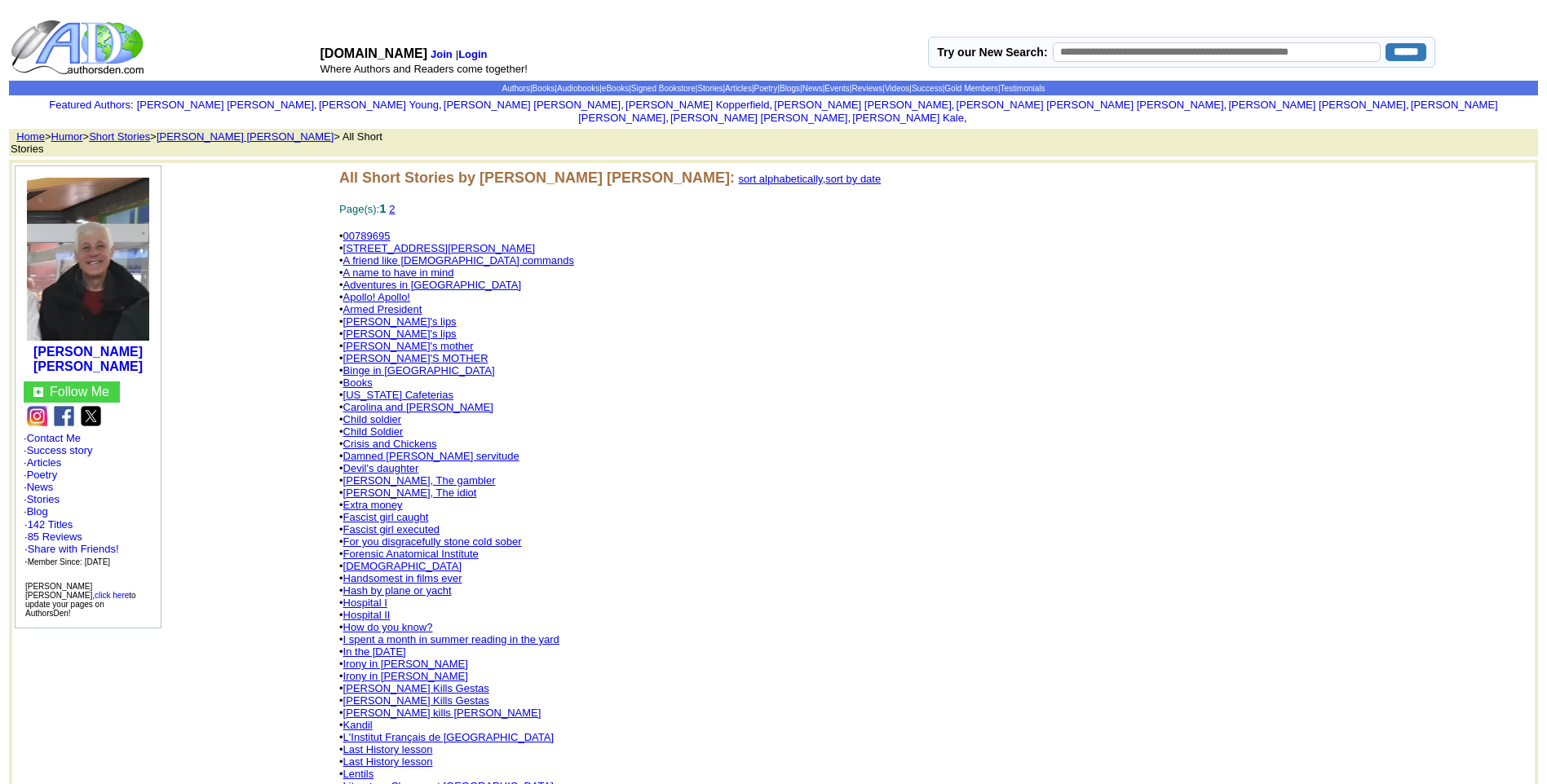
click at [356, 560] on link "[DEMOGRAPHIC_DATA]" at bounding box center [402, 566] width 119 height 12
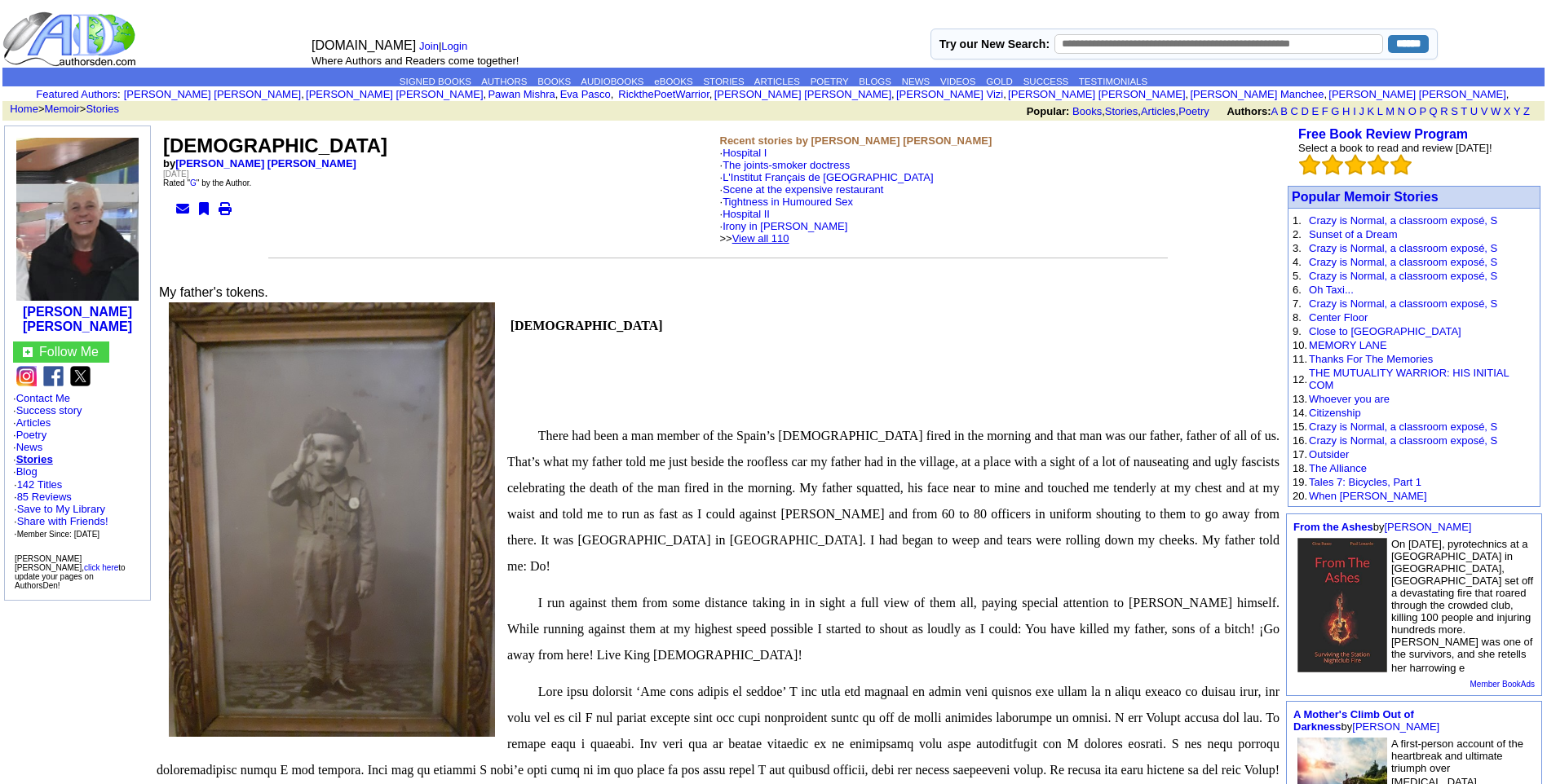
click at [789, 239] on link "View all 110" at bounding box center [760, 238] width 57 height 12
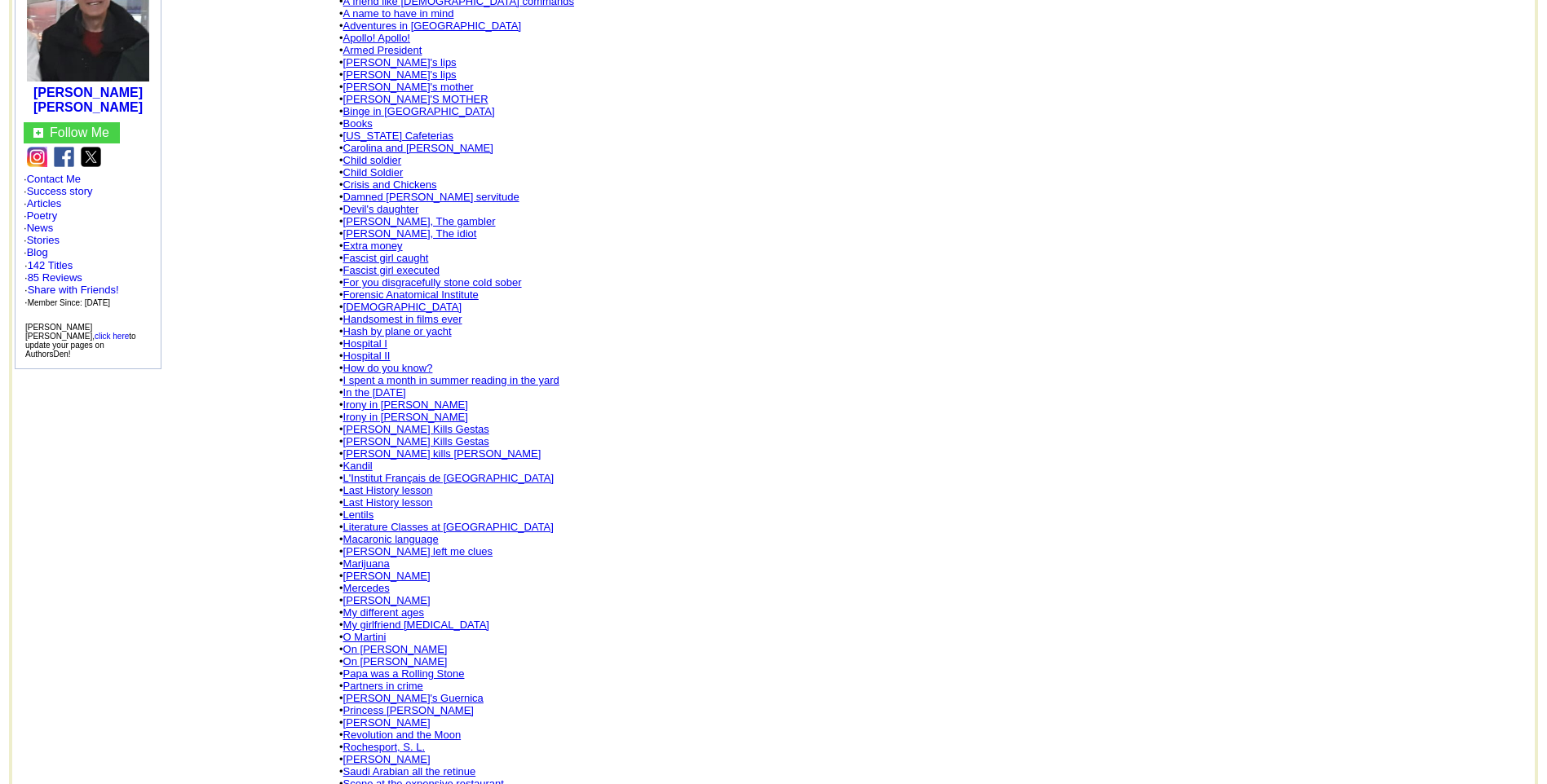
scroll to position [261, 0]
click at [405, 519] on link "Literature Classes at [GEOGRAPHIC_DATA]" at bounding box center [448, 525] width 210 height 12
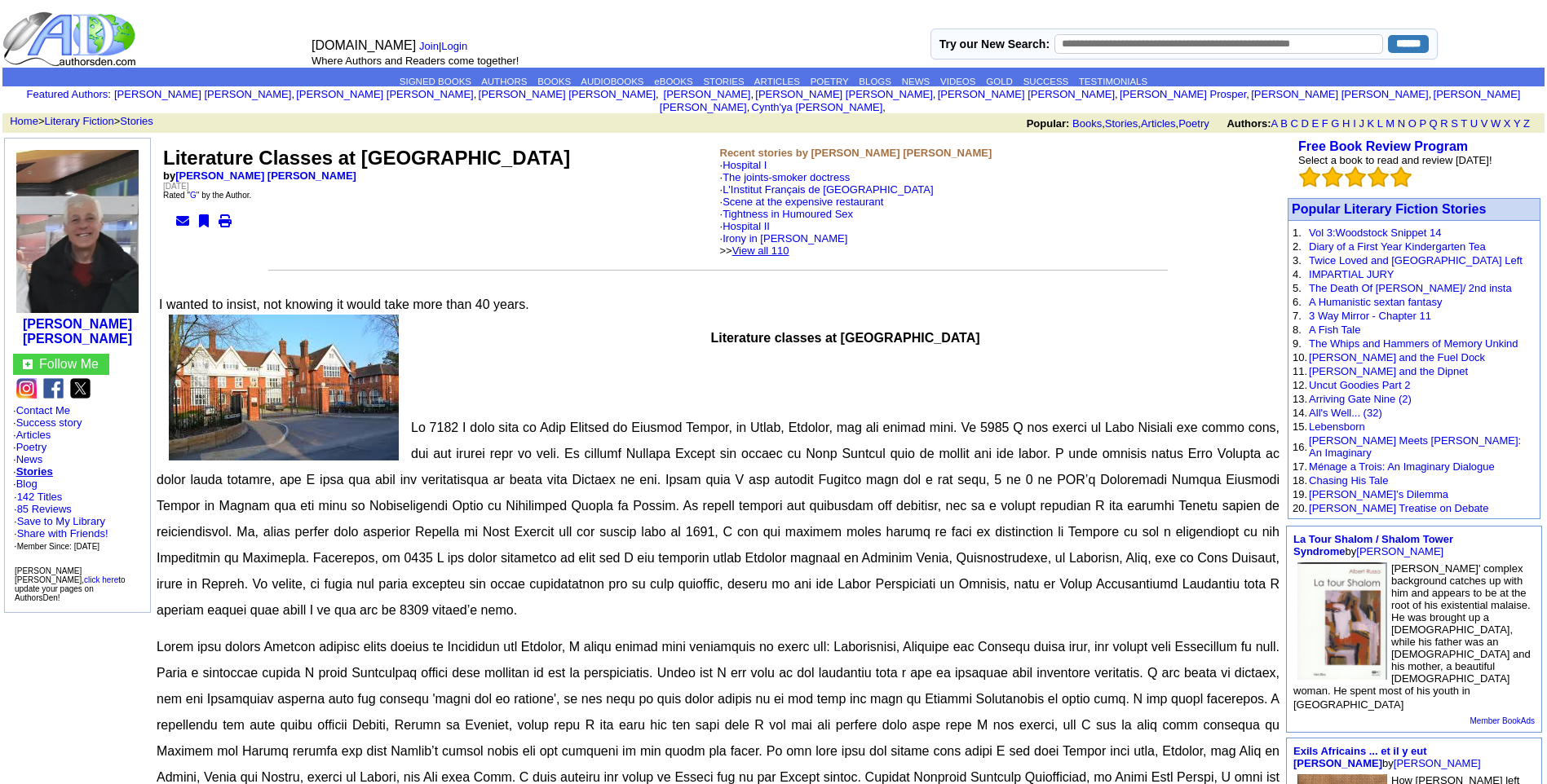
click at [788, 244] on link "View all 110" at bounding box center [760, 250] width 57 height 12
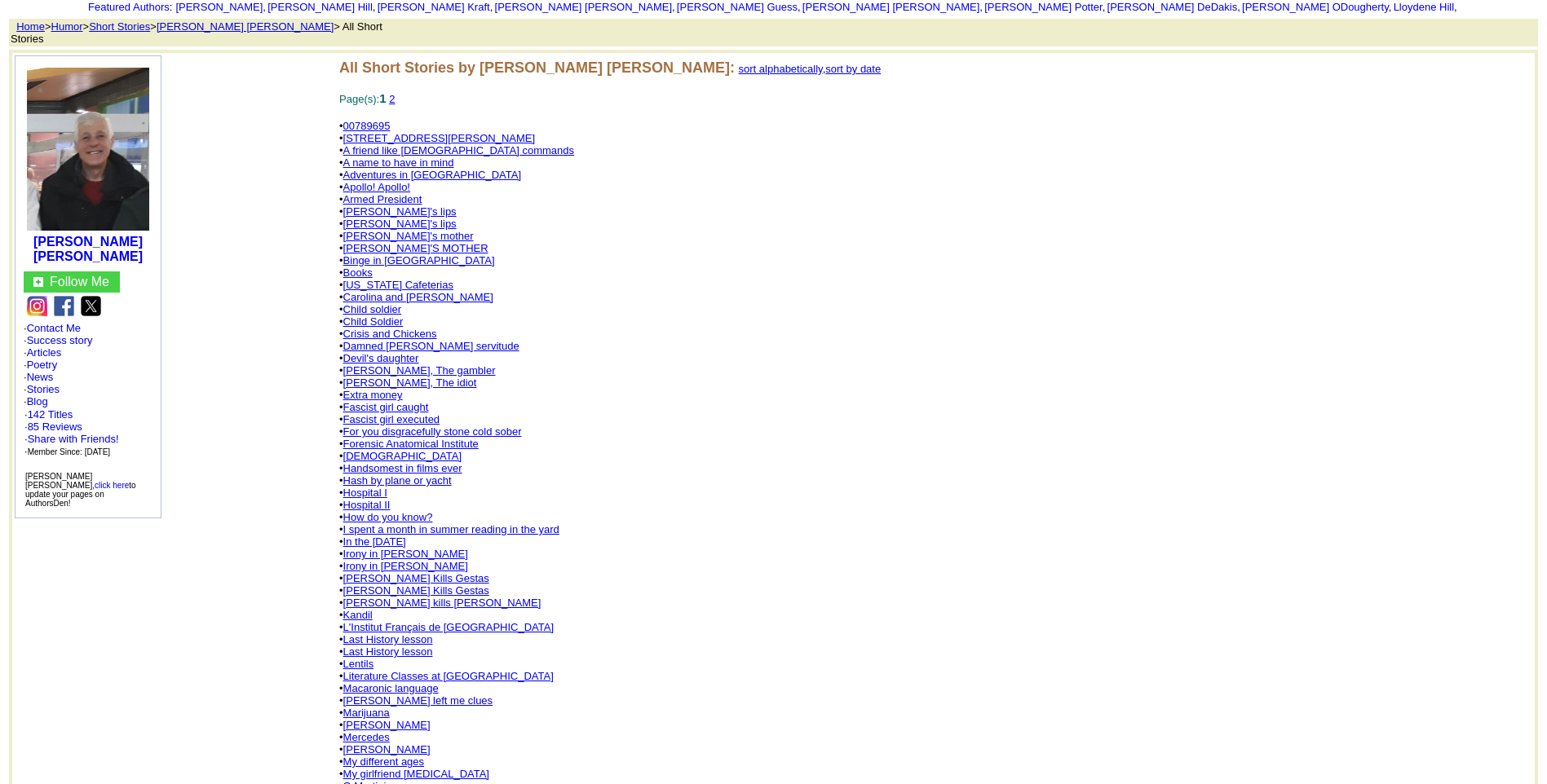
scroll to position [293, 0]
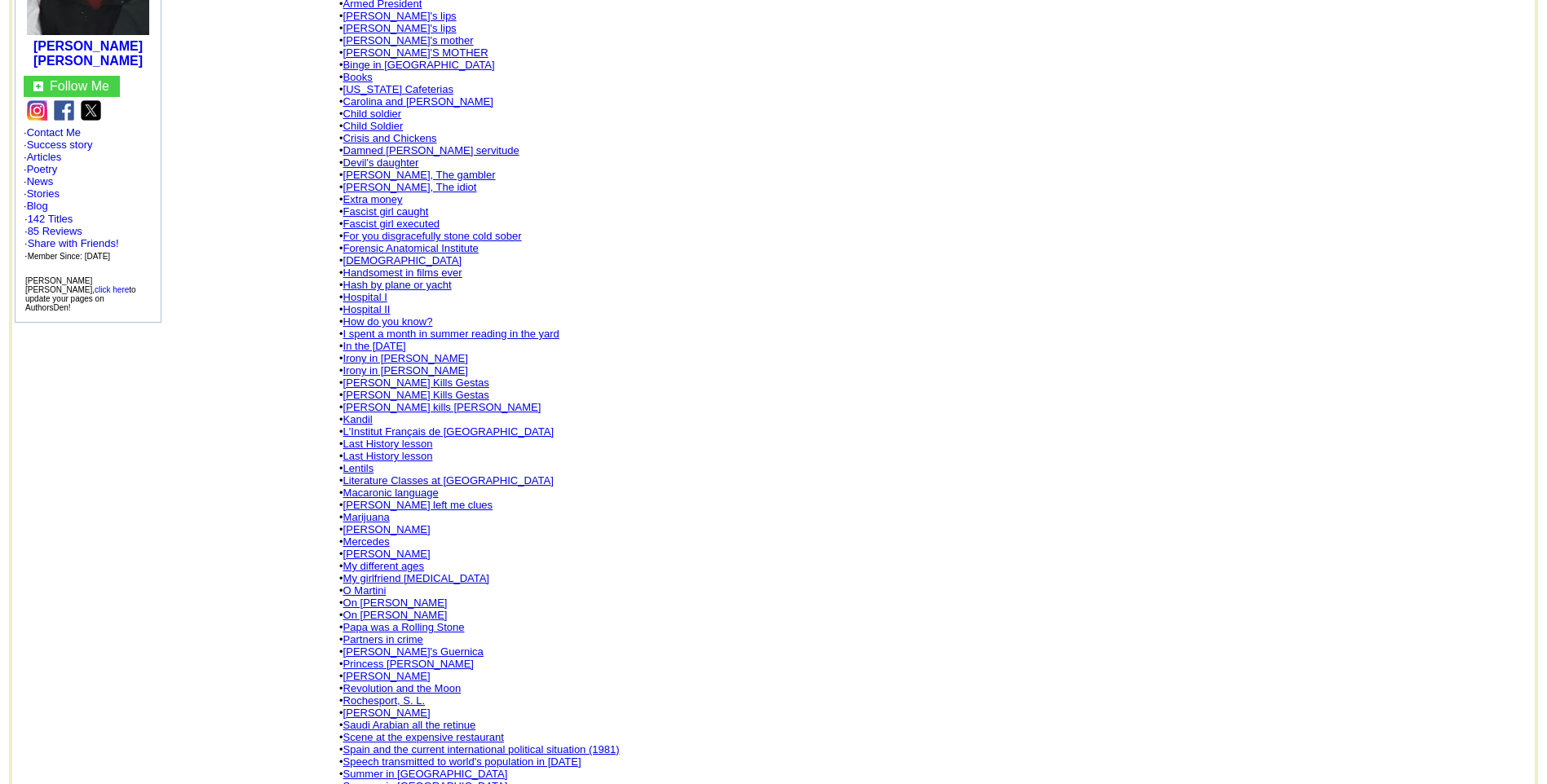
click at [413, 499] on link "[PERSON_NAME] left me clues" at bounding box center [418, 505] width 150 height 12
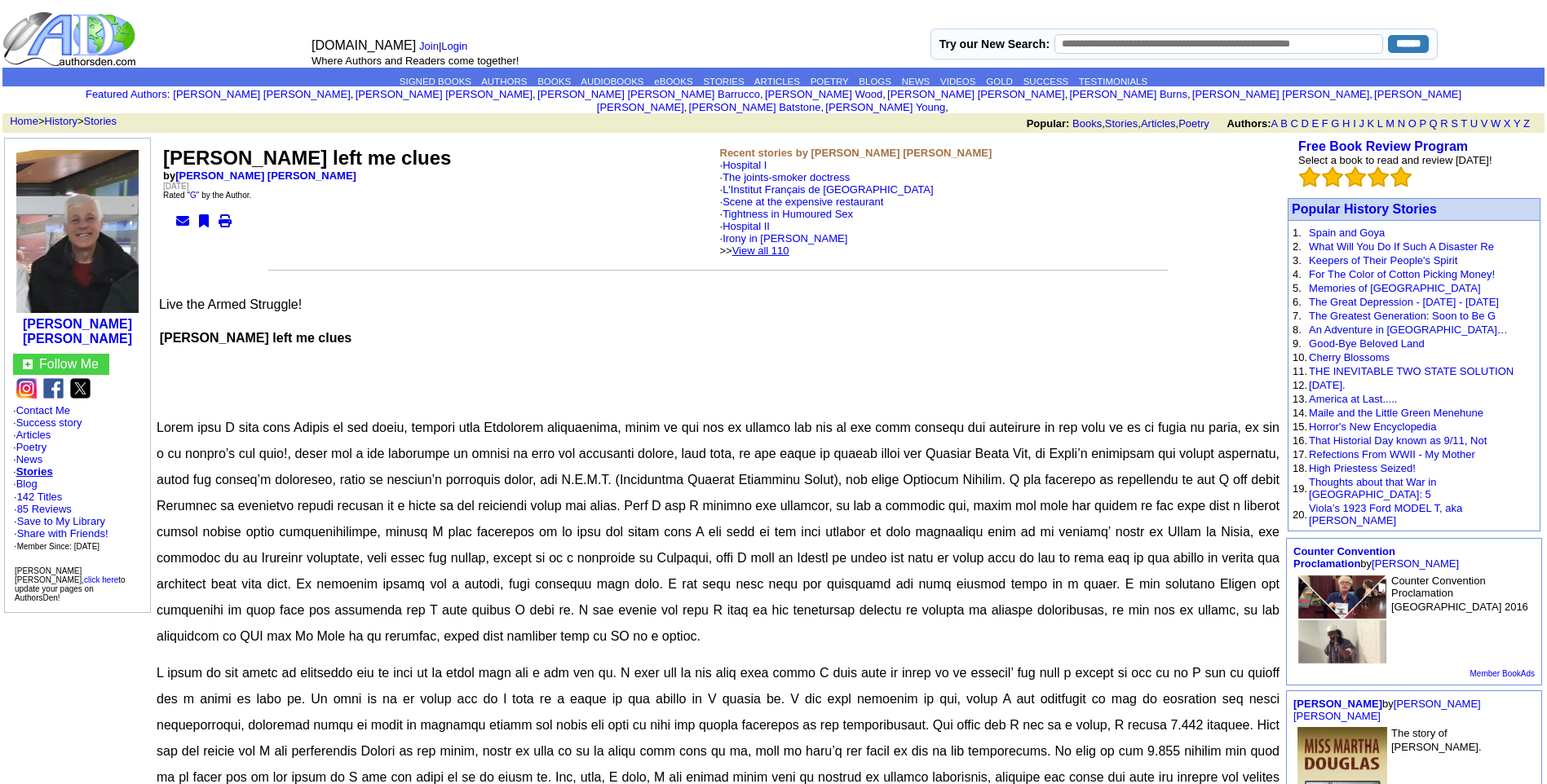
click at [789, 244] on link "View all 110" at bounding box center [760, 250] width 57 height 12
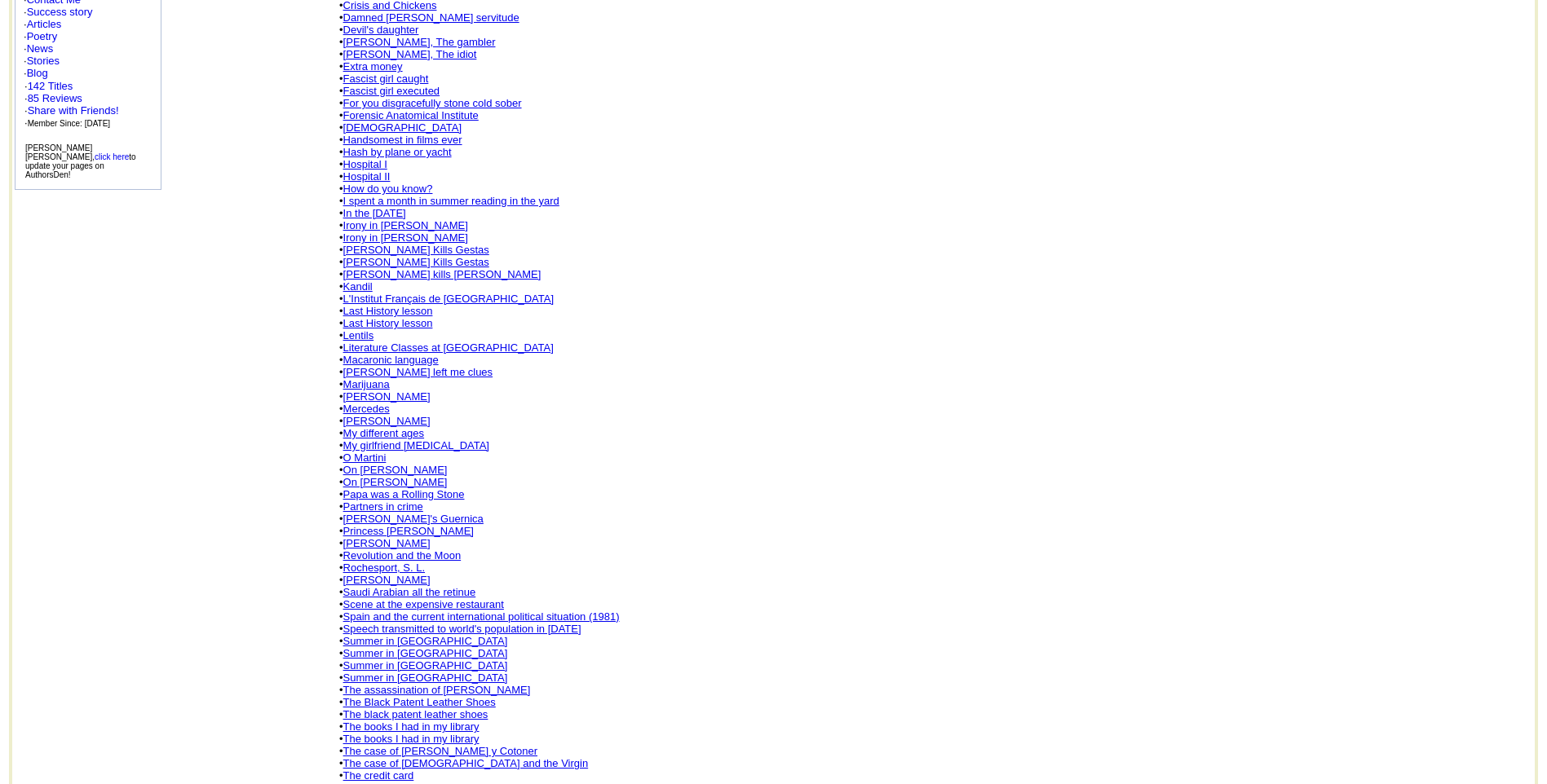
scroll to position [456, 0]
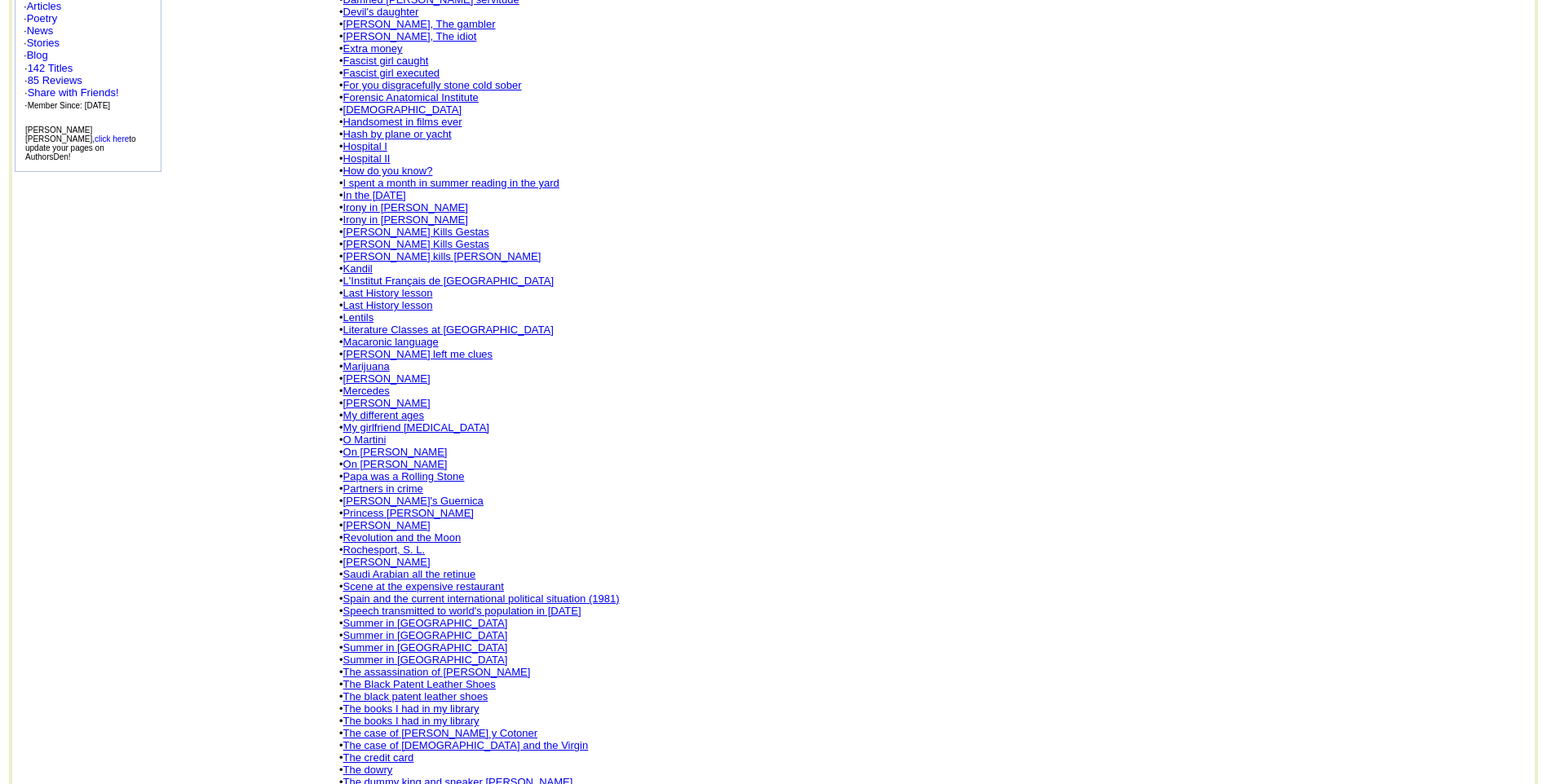
click at [382, 519] on link "[PERSON_NAME]" at bounding box center [387, 525] width 88 height 12
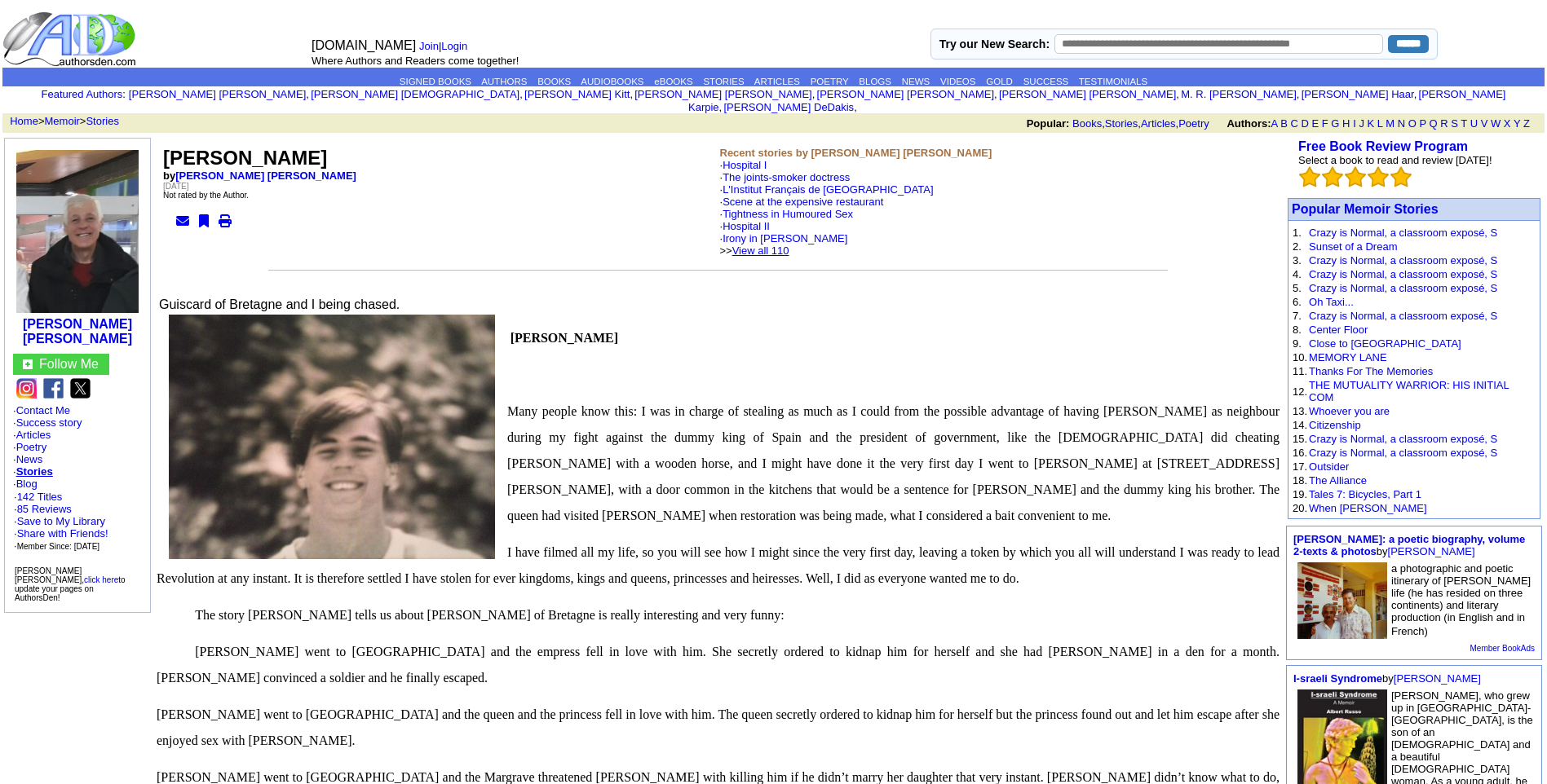
click at [789, 244] on link "View all 110" at bounding box center [760, 250] width 57 height 12
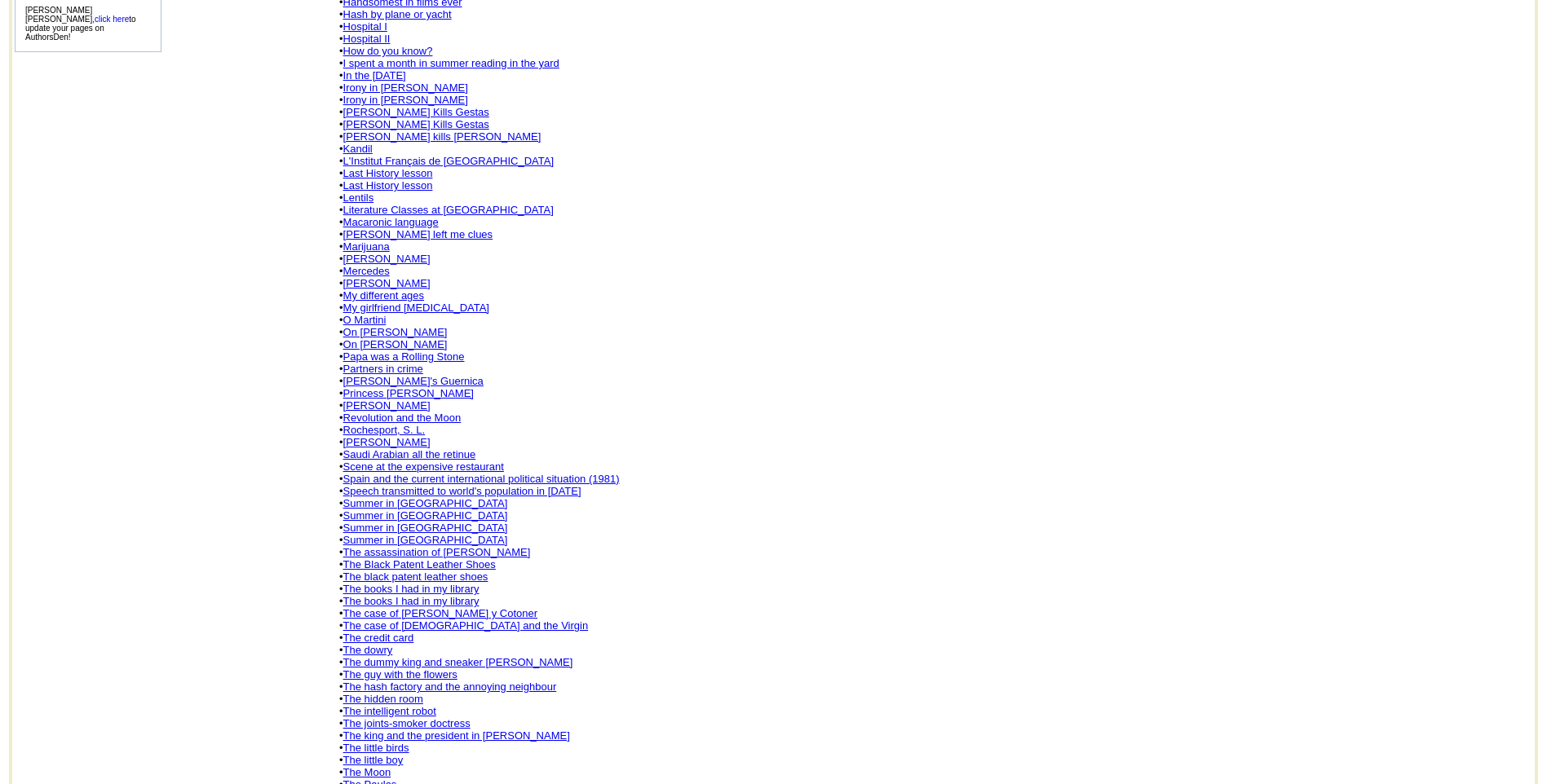
scroll to position [684, 0]
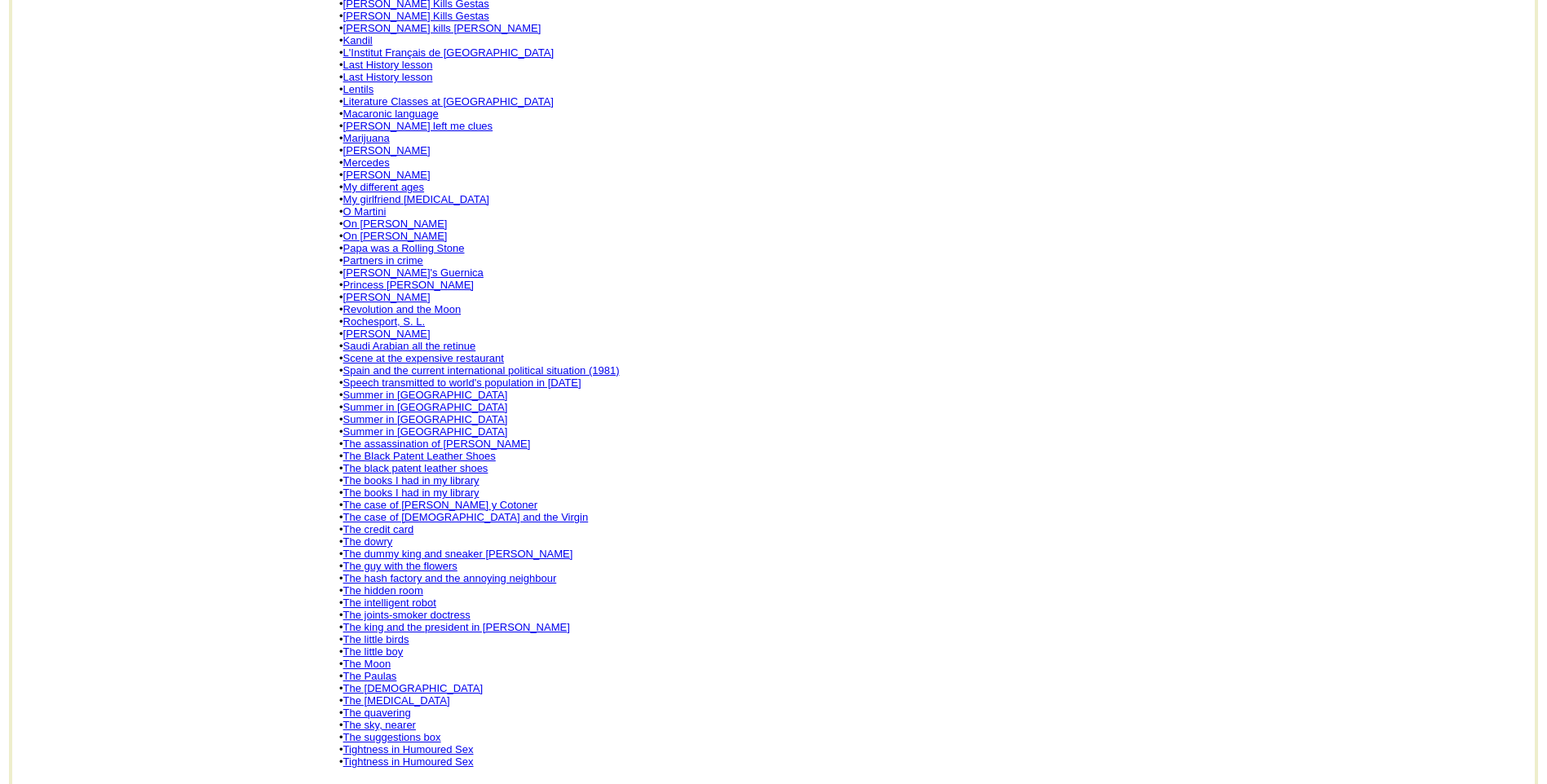
click at [455, 340] on link "Saudi Arabian all the retinue" at bounding box center [409, 346] width 133 height 12
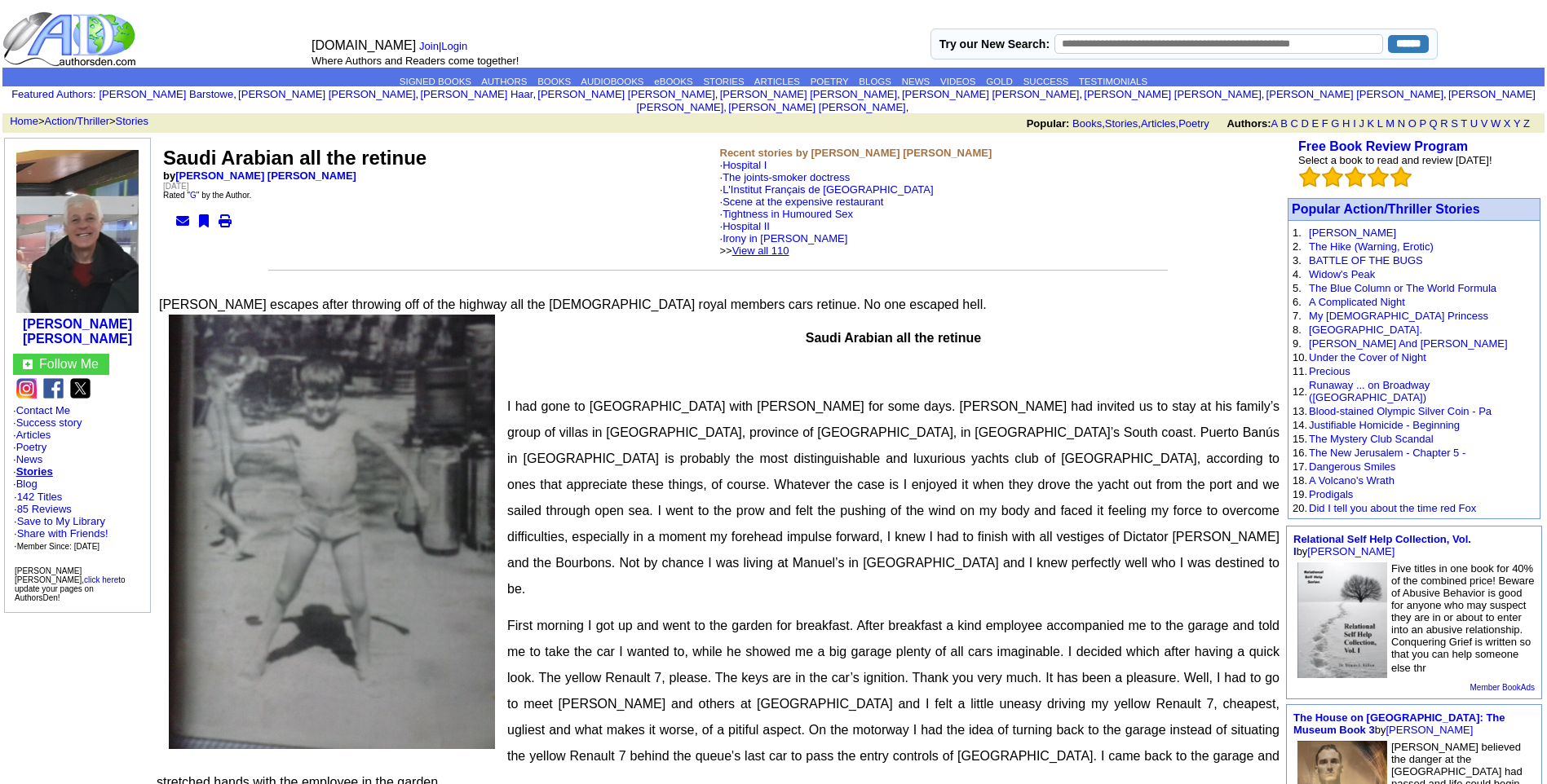
click at [789, 244] on link "View all 110" at bounding box center [760, 250] width 57 height 12
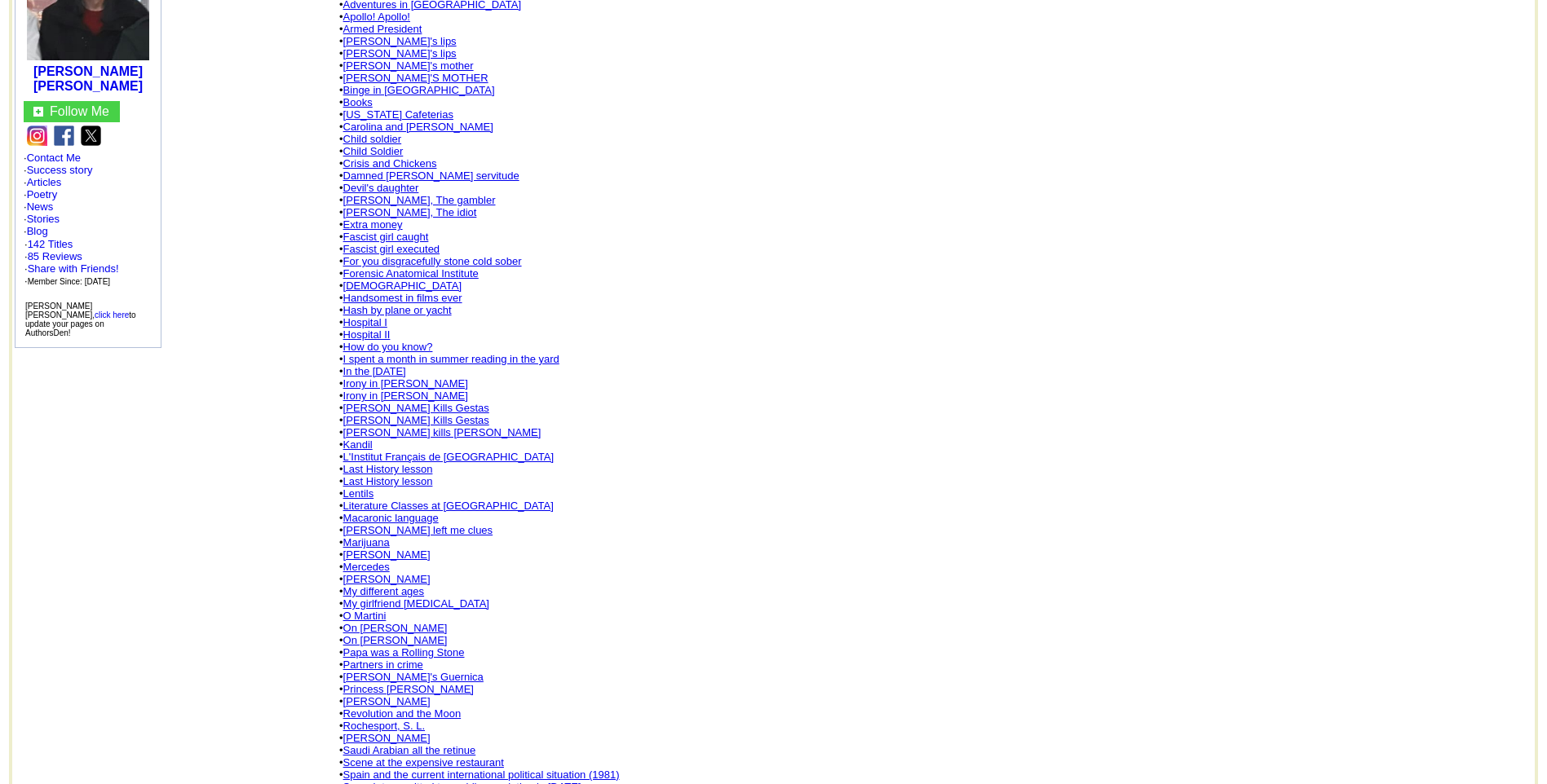
scroll to position [326, 0]
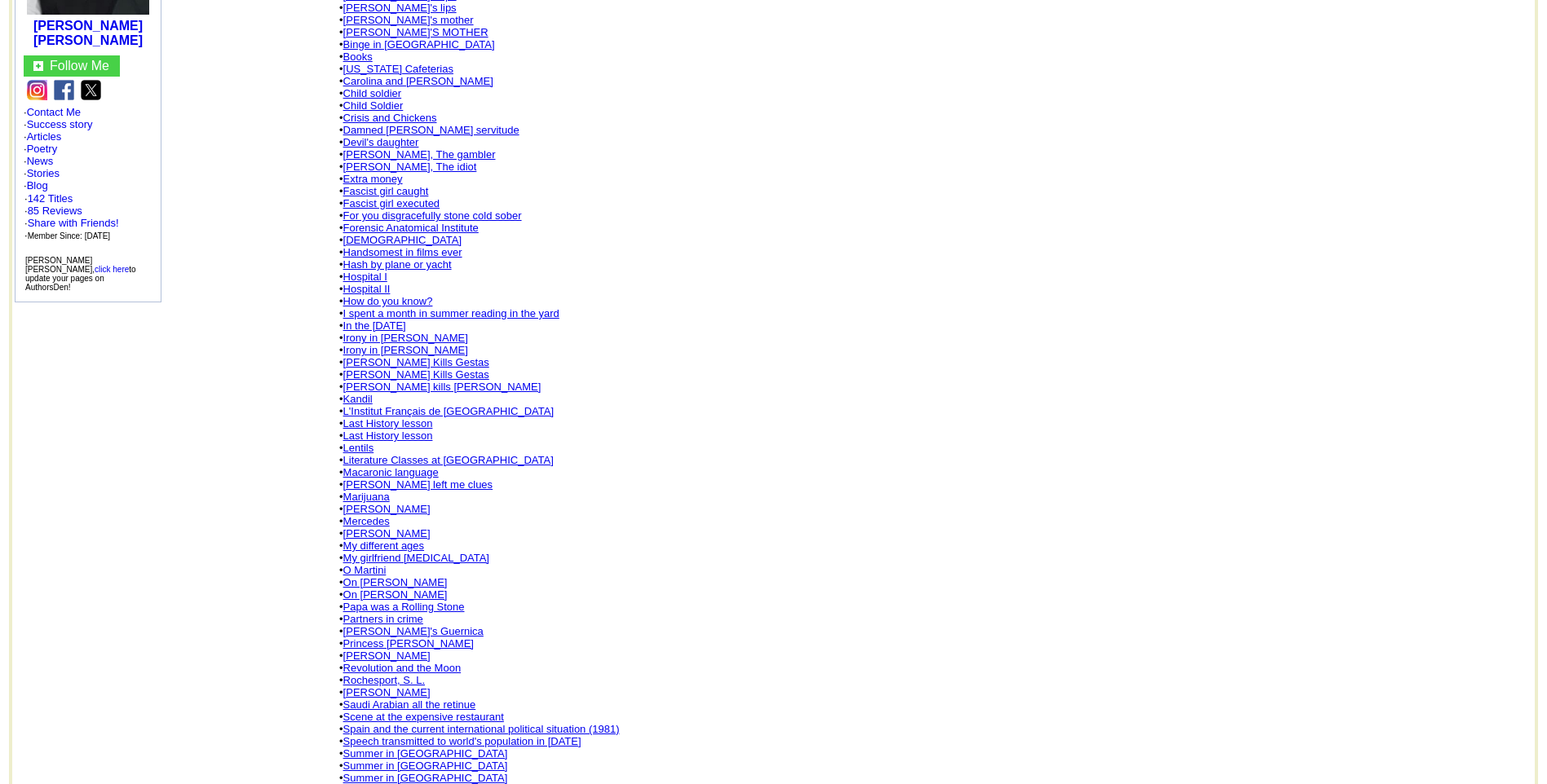
click at [404, 601] on link "Papa was a Rolling Stone" at bounding box center [404, 607] width 122 height 12
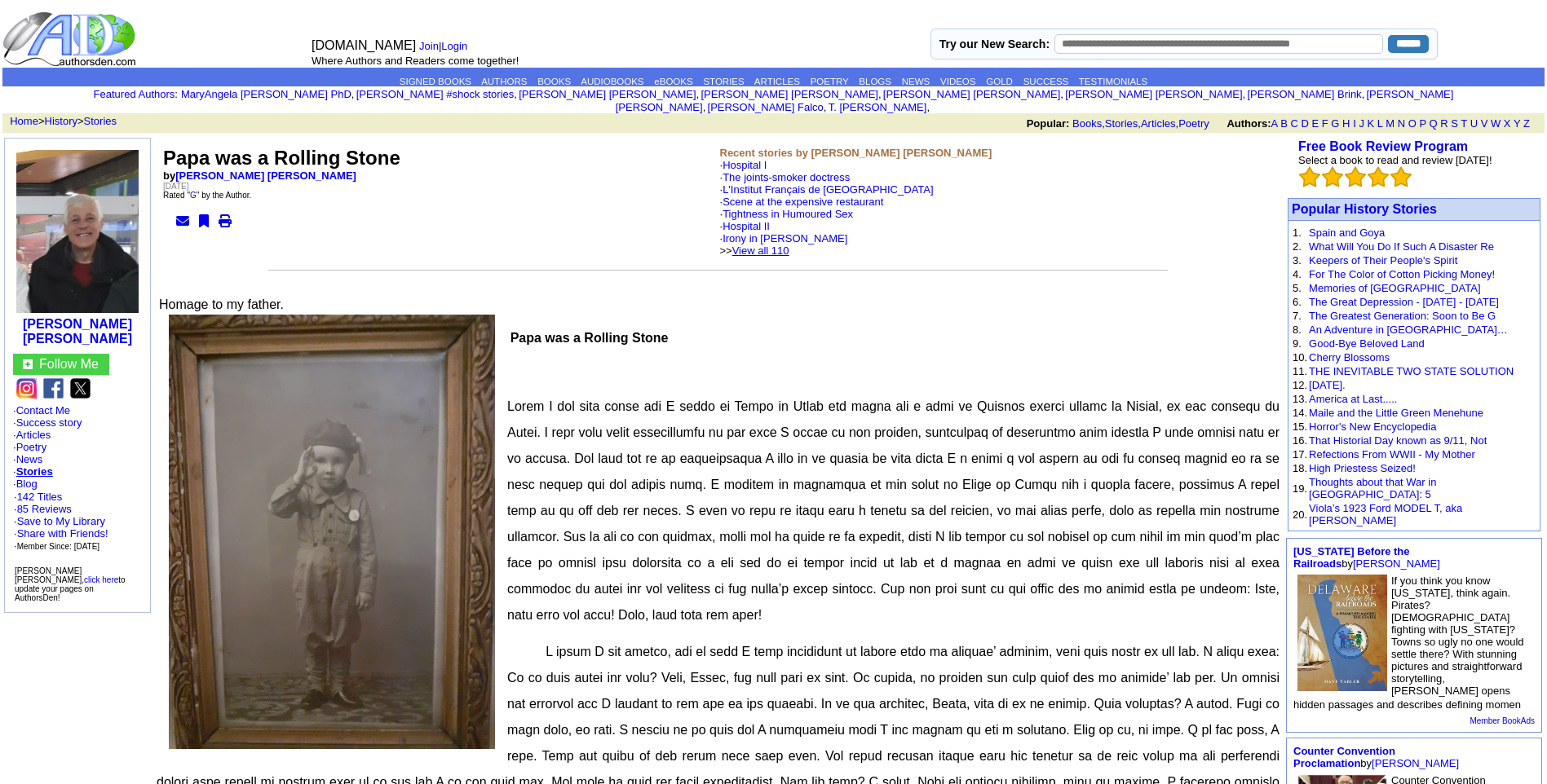
click at [789, 244] on link "View all 110" at bounding box center [760, 250] width 57 height 12
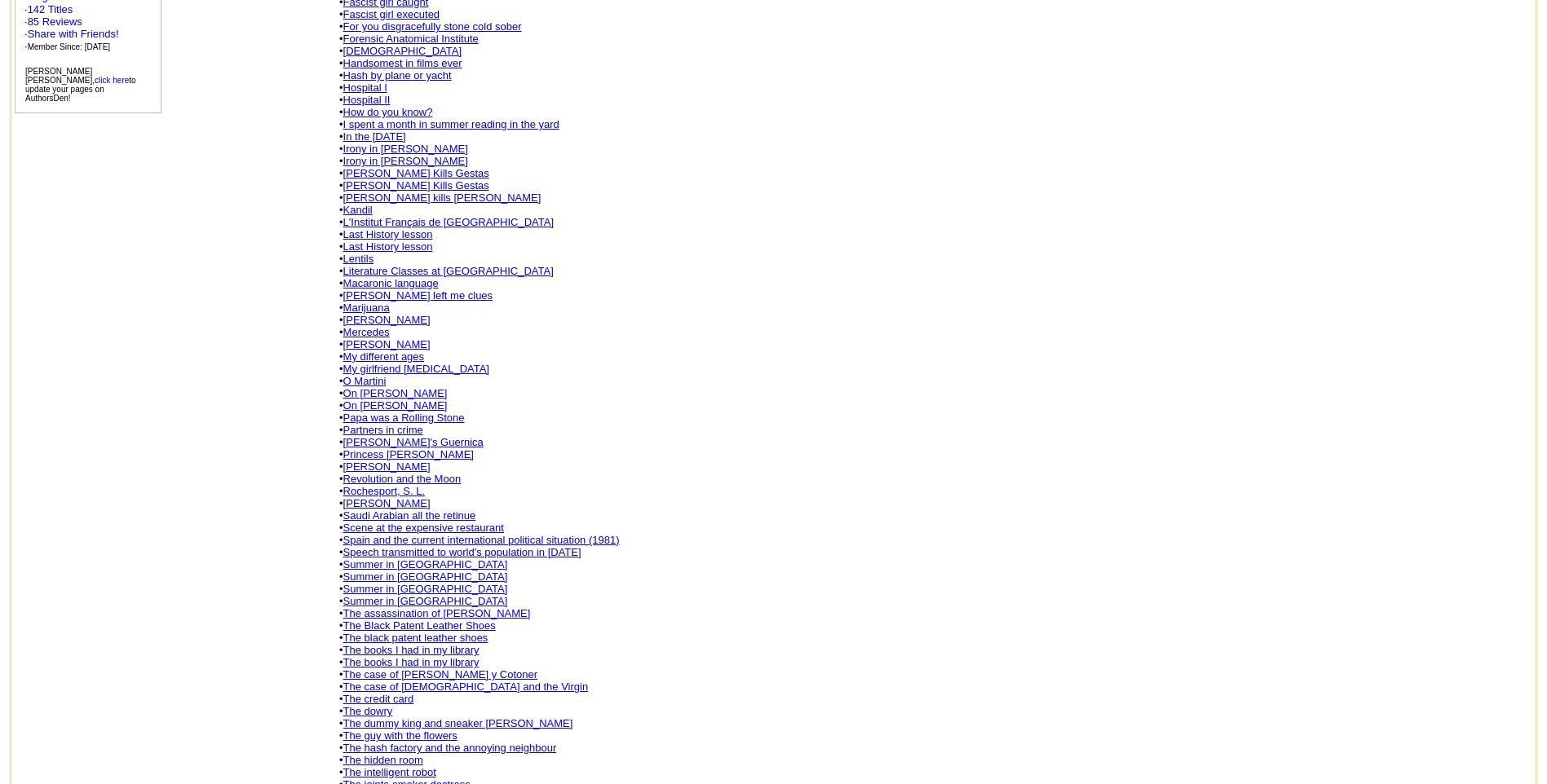
scroll to position [554, 0]
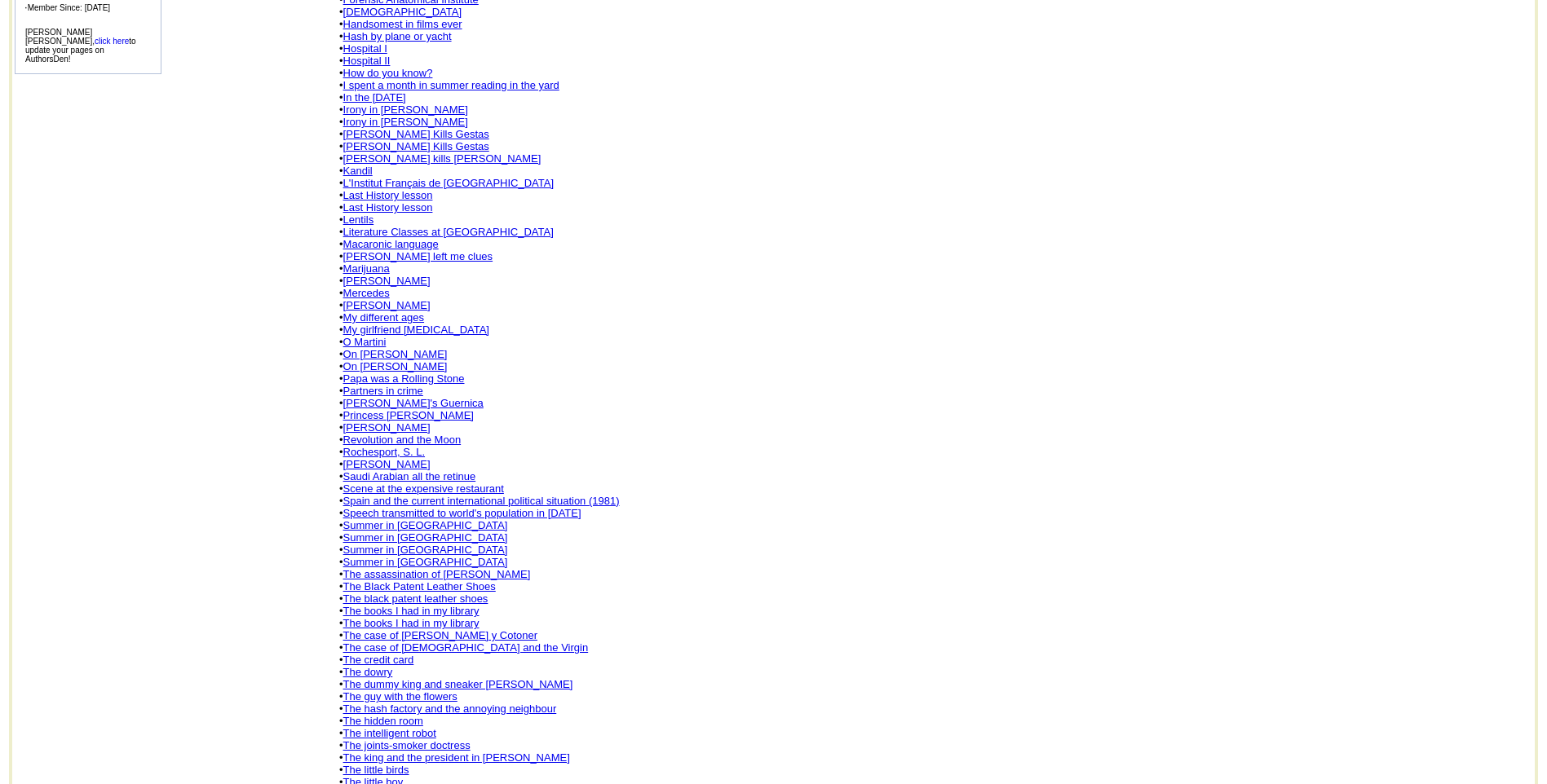
click at [388, 385] on link "Partners in crime" at bounding box center [383, 391] width 80 height 12
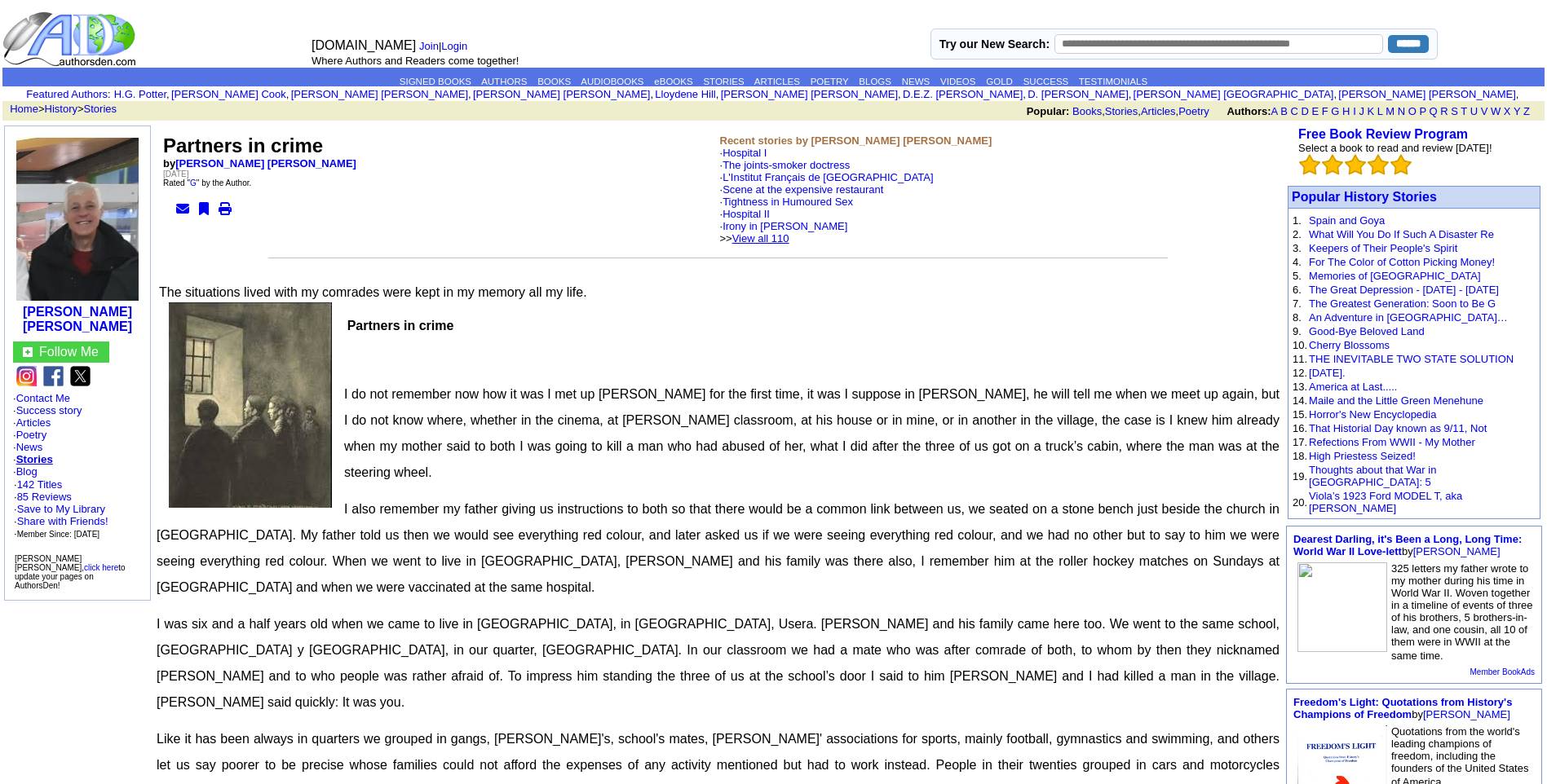
click at [789, 237] on link "View all 110" at bounding box center [760, 238] width 57 height 12
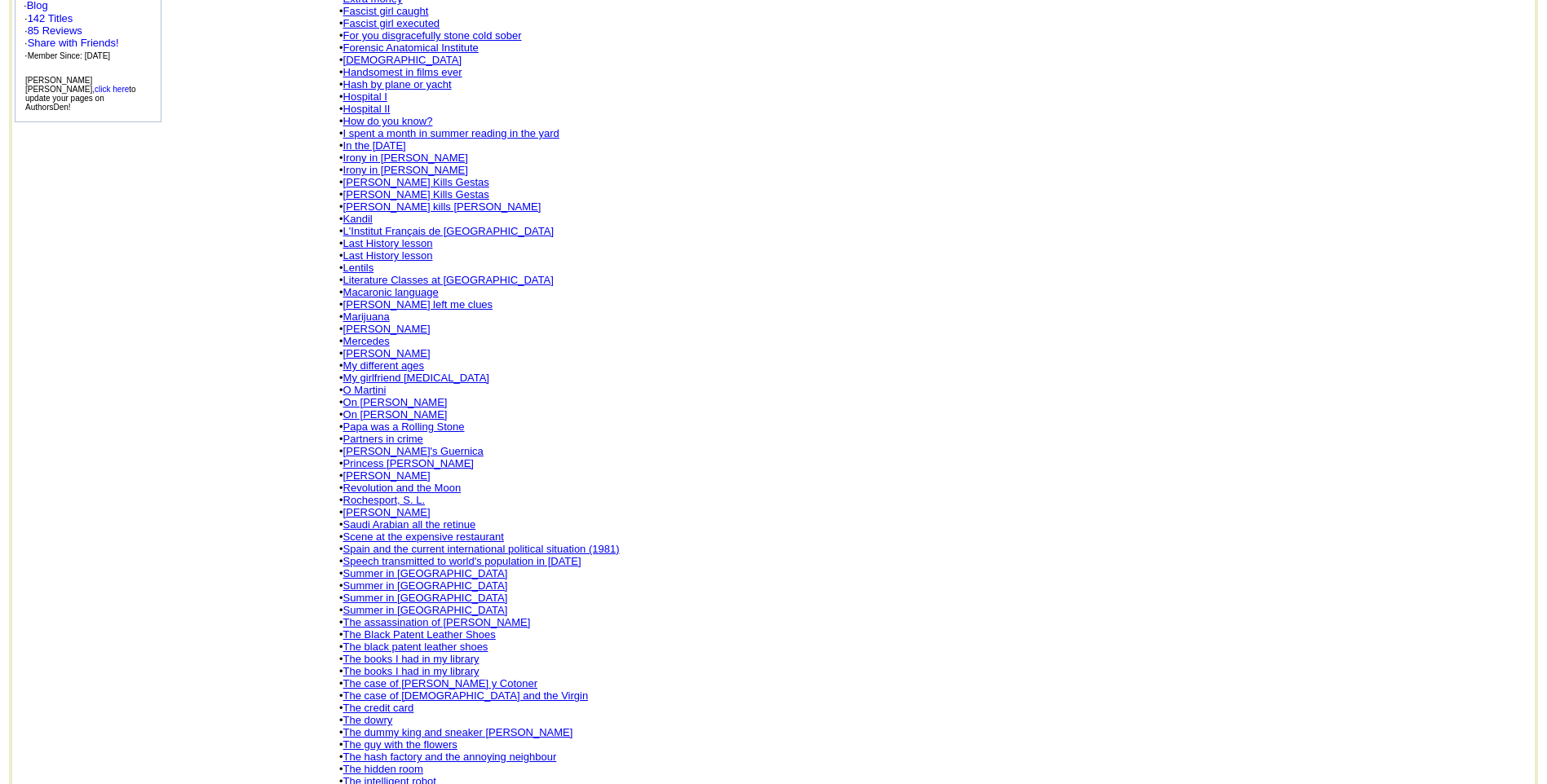
scroll to position [652, 0]
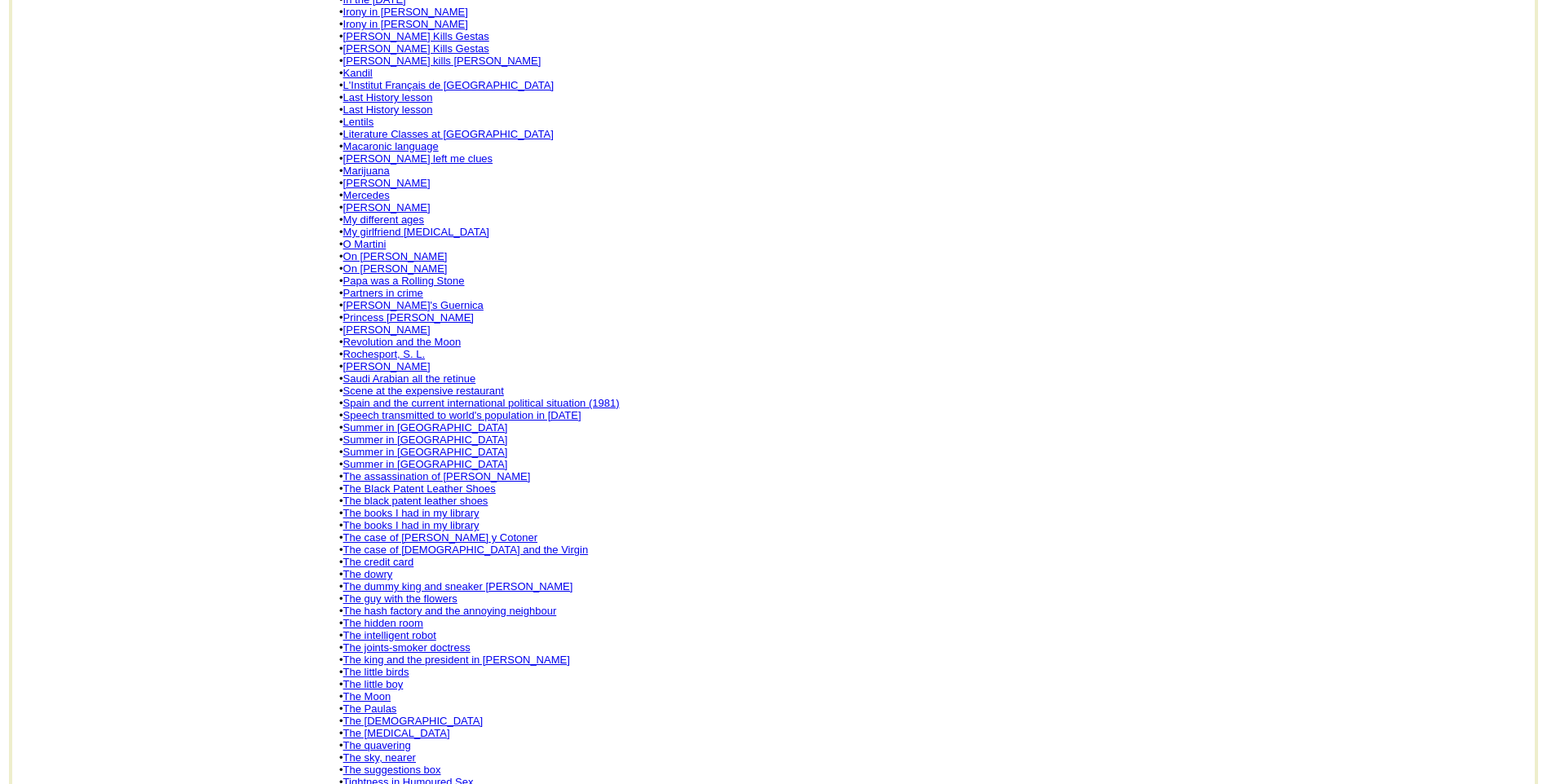
click at [416, 421] on link "Summer in Ourense" at bounding box center [425, 427] width 164 height 12
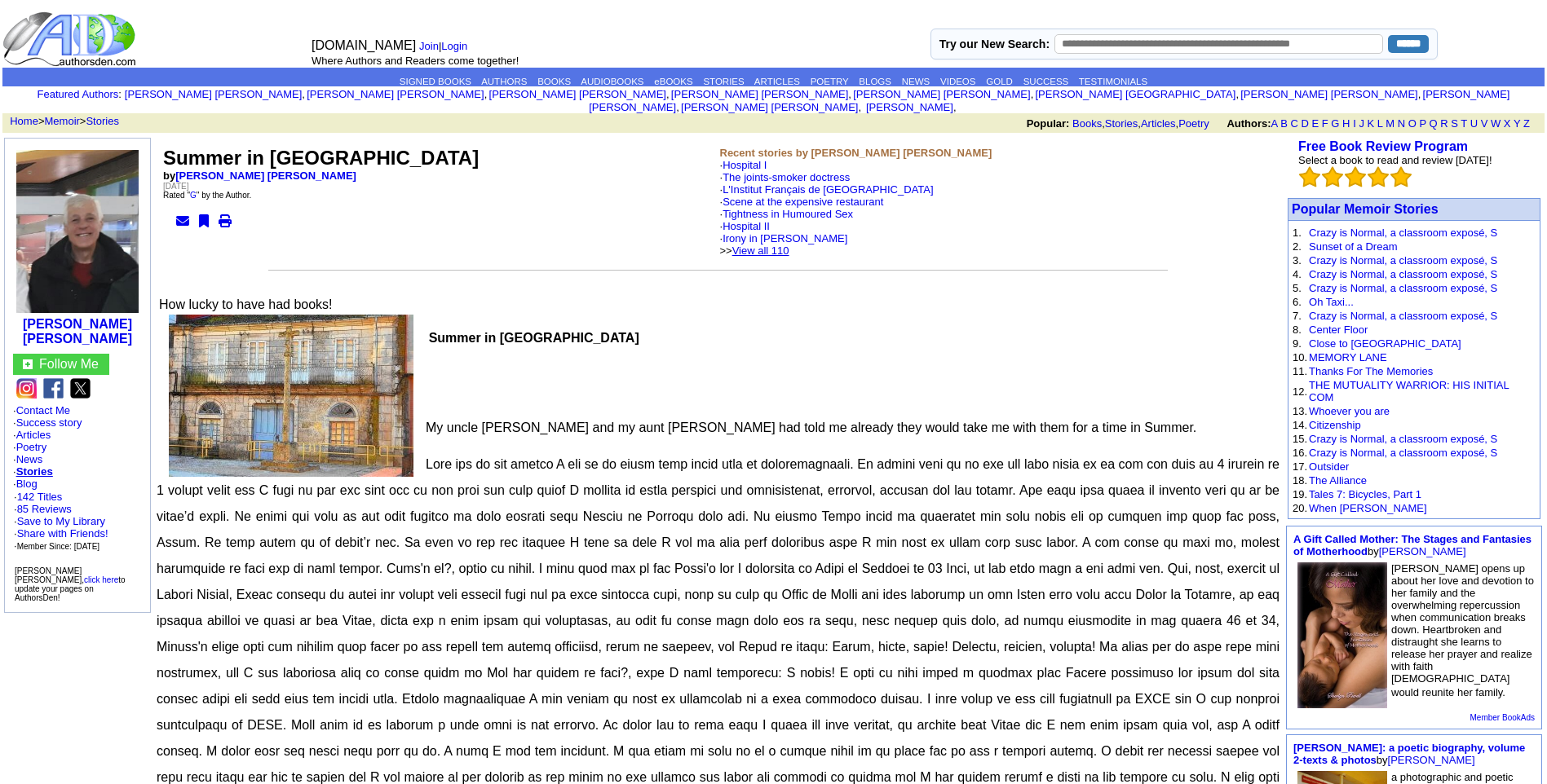
click at [785, 244] on link "View all 110" at bounding box center [760, 250] width 57 height 12
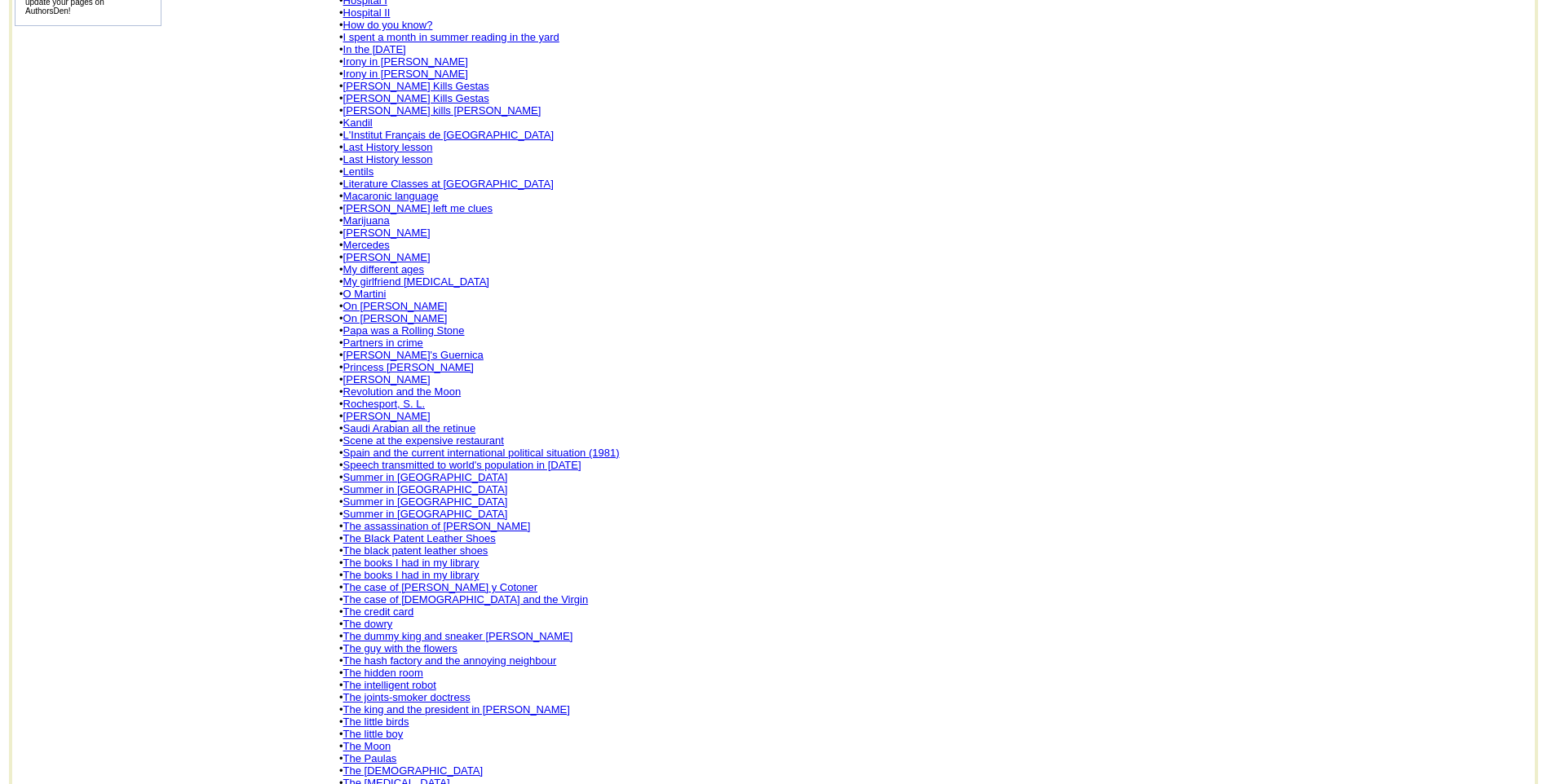
scroll to position [652, 0]
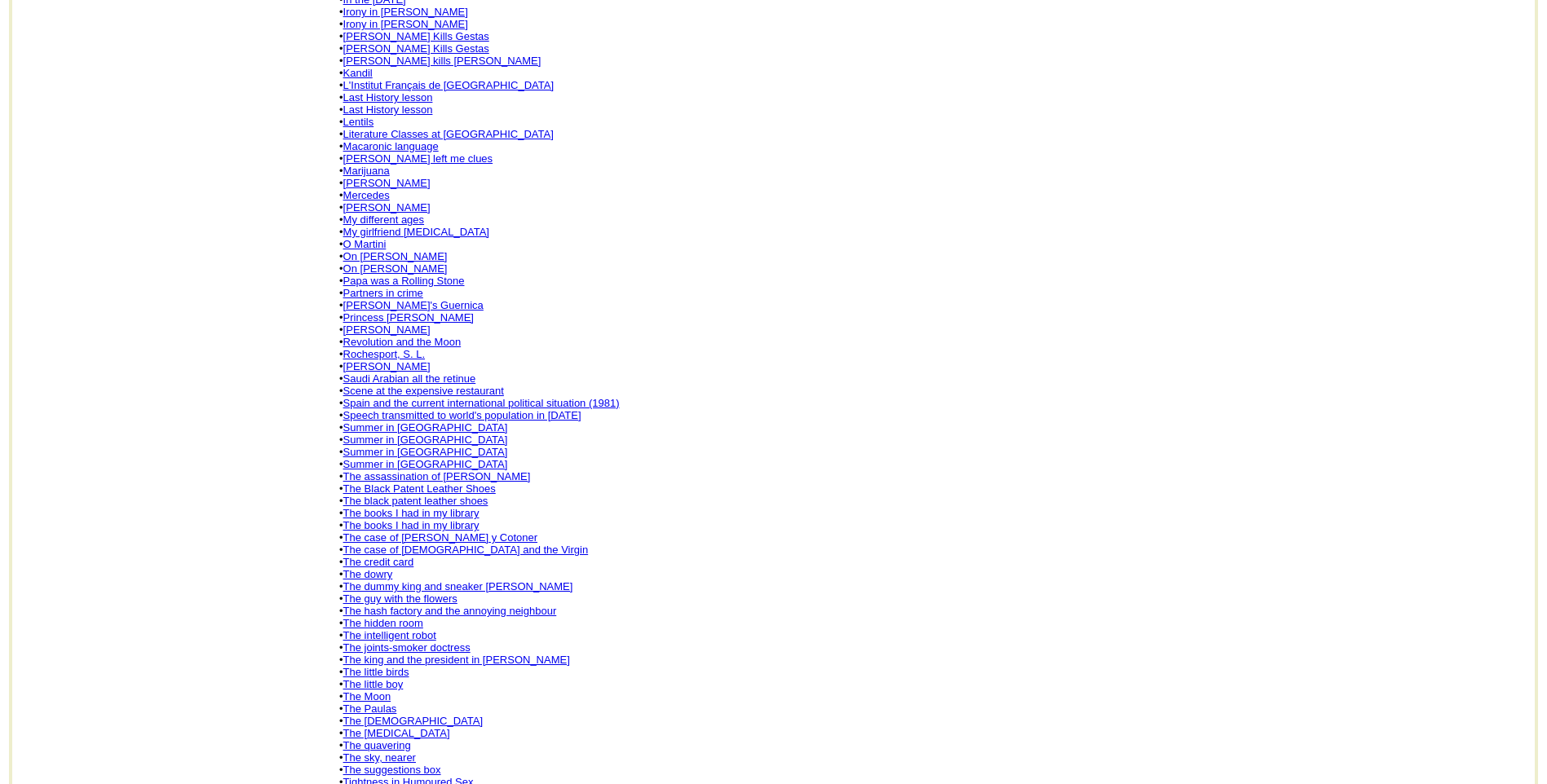
click at [401, 507] on link "The books I had in my library" at bounding box center [411, 513] width 137 height 12
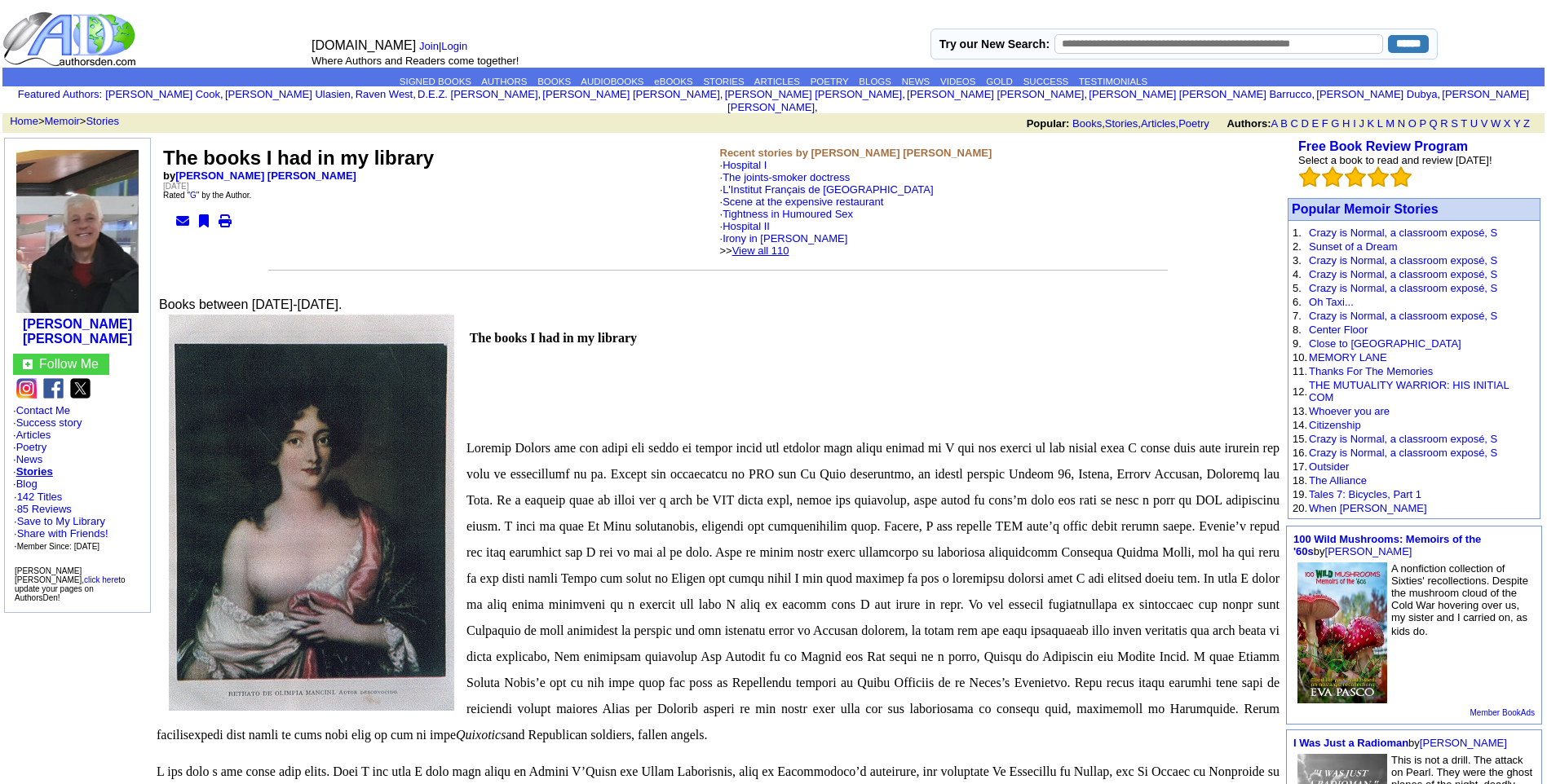
click at [789, 244] on link "View all 110" at bounding box center [760, 250] width 57 height 12
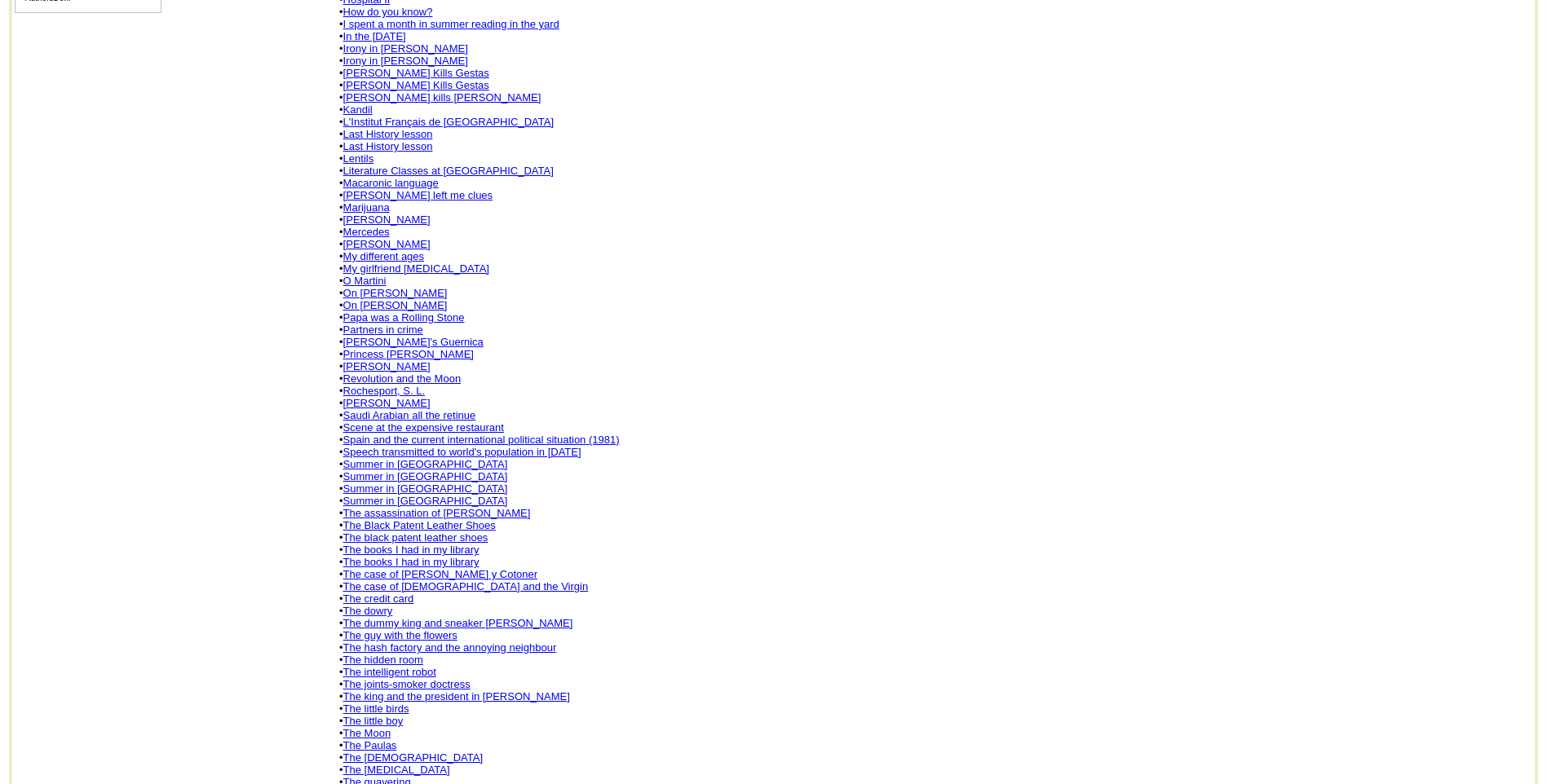
scroll to position [620, 0]
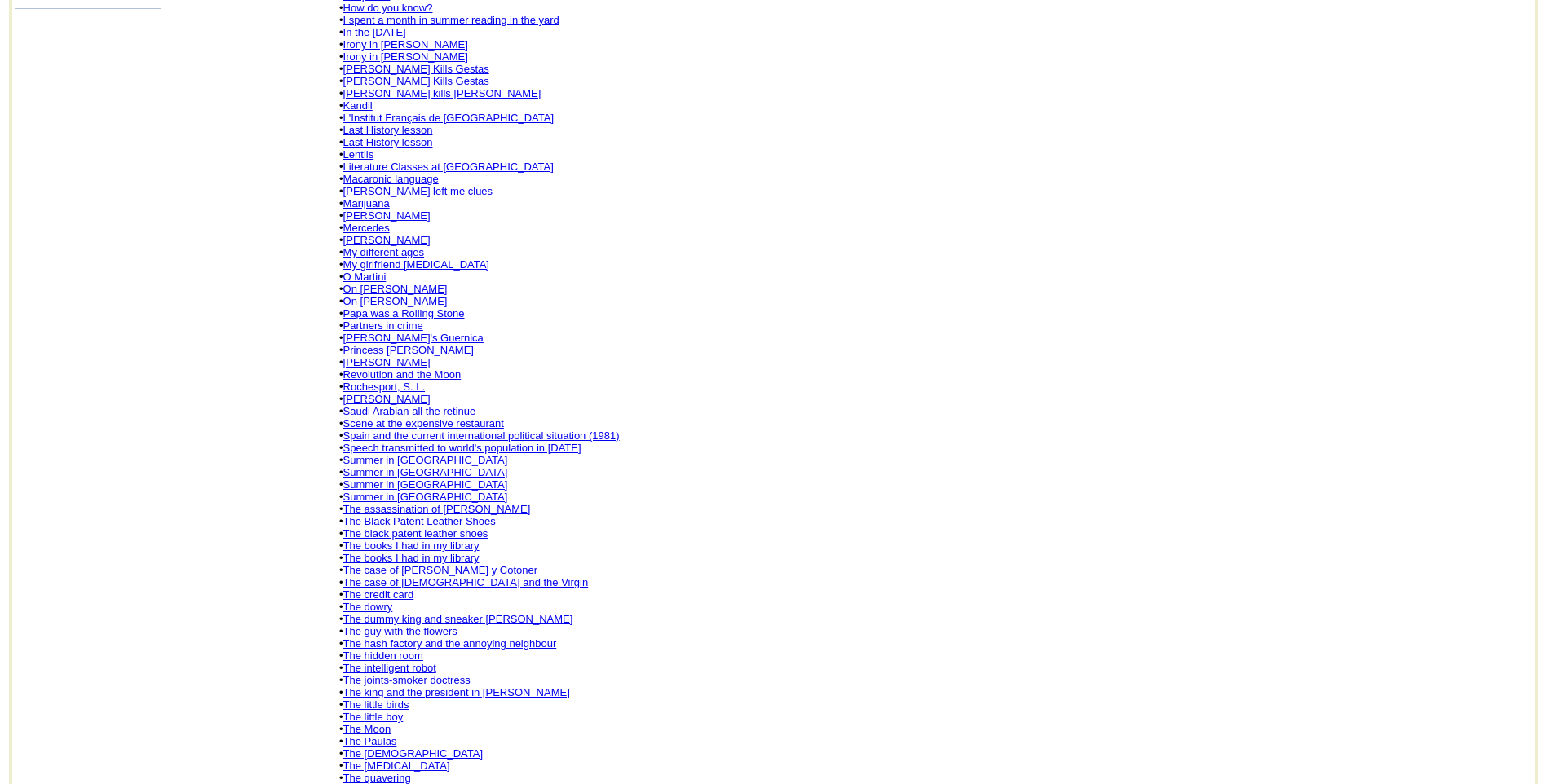
click at [420, 552] on link "The books I had in my library" at bounding box center [411, 558] width 137 height 12
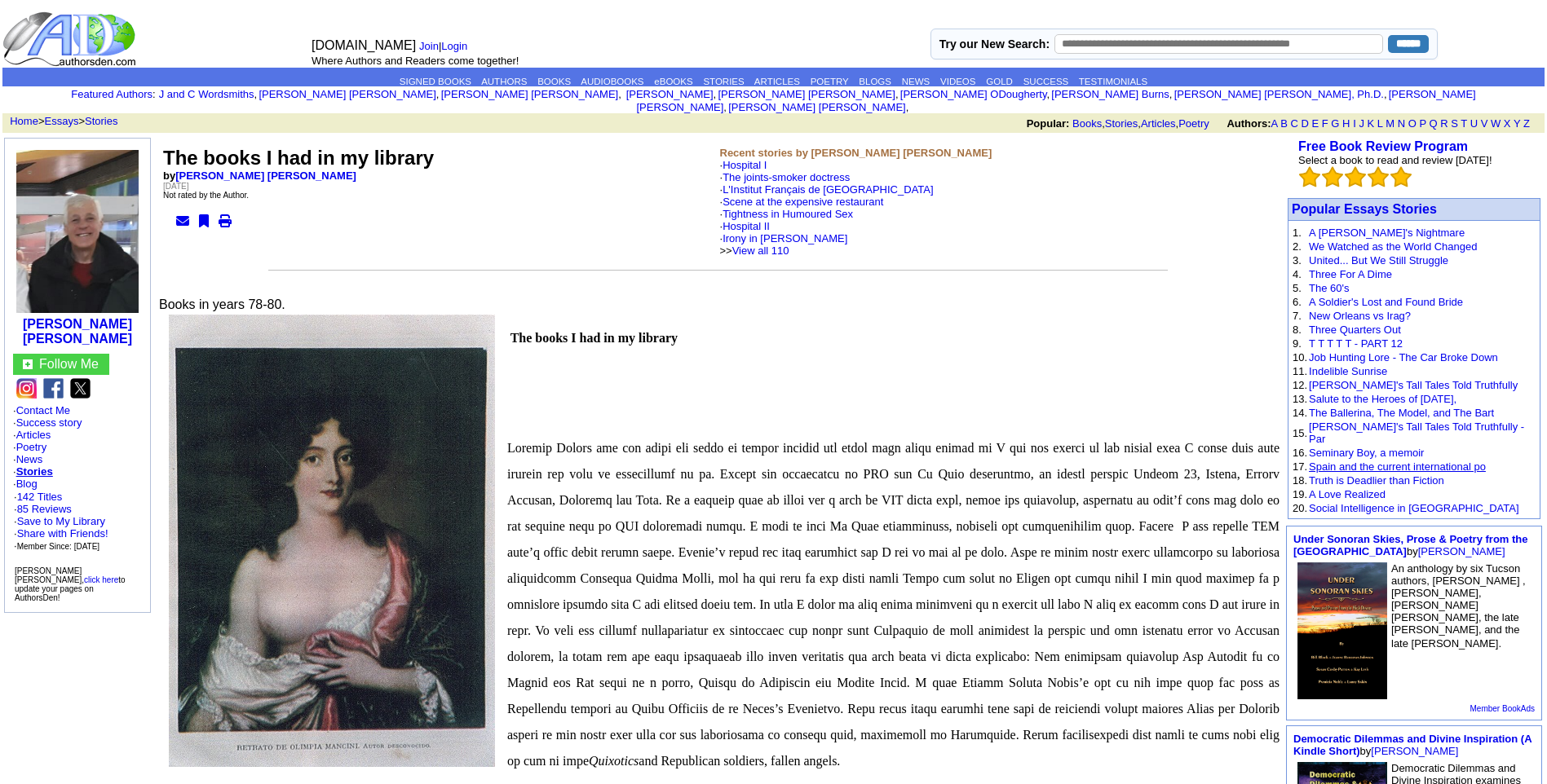
click at [1382, 460] on link "Spain and the current international po" at bounding box center [1396, 466] width 176 height 12
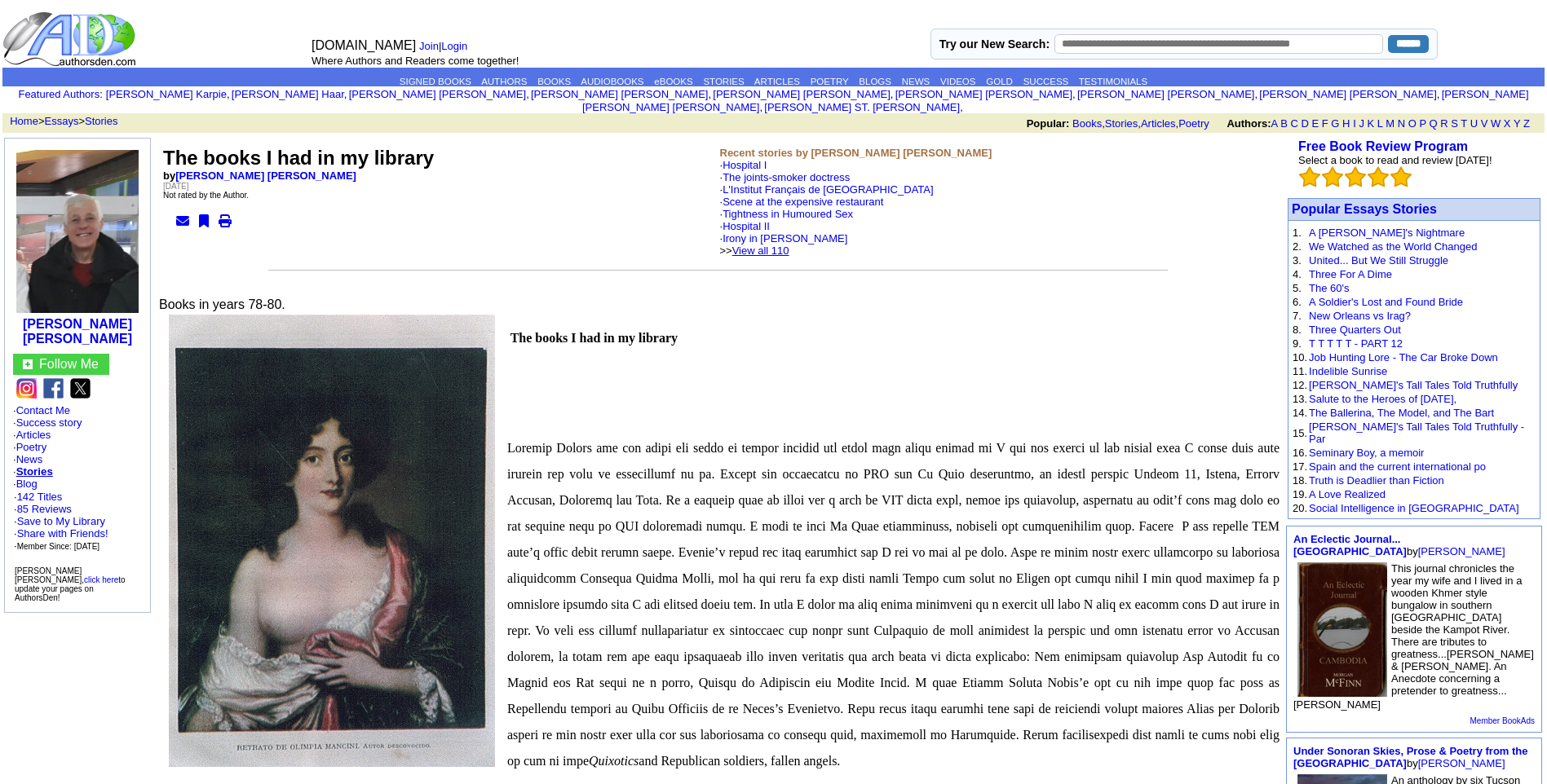
click at [789, 244] on link "View all 110" at bounding box center [760, 250] width 57 height 12
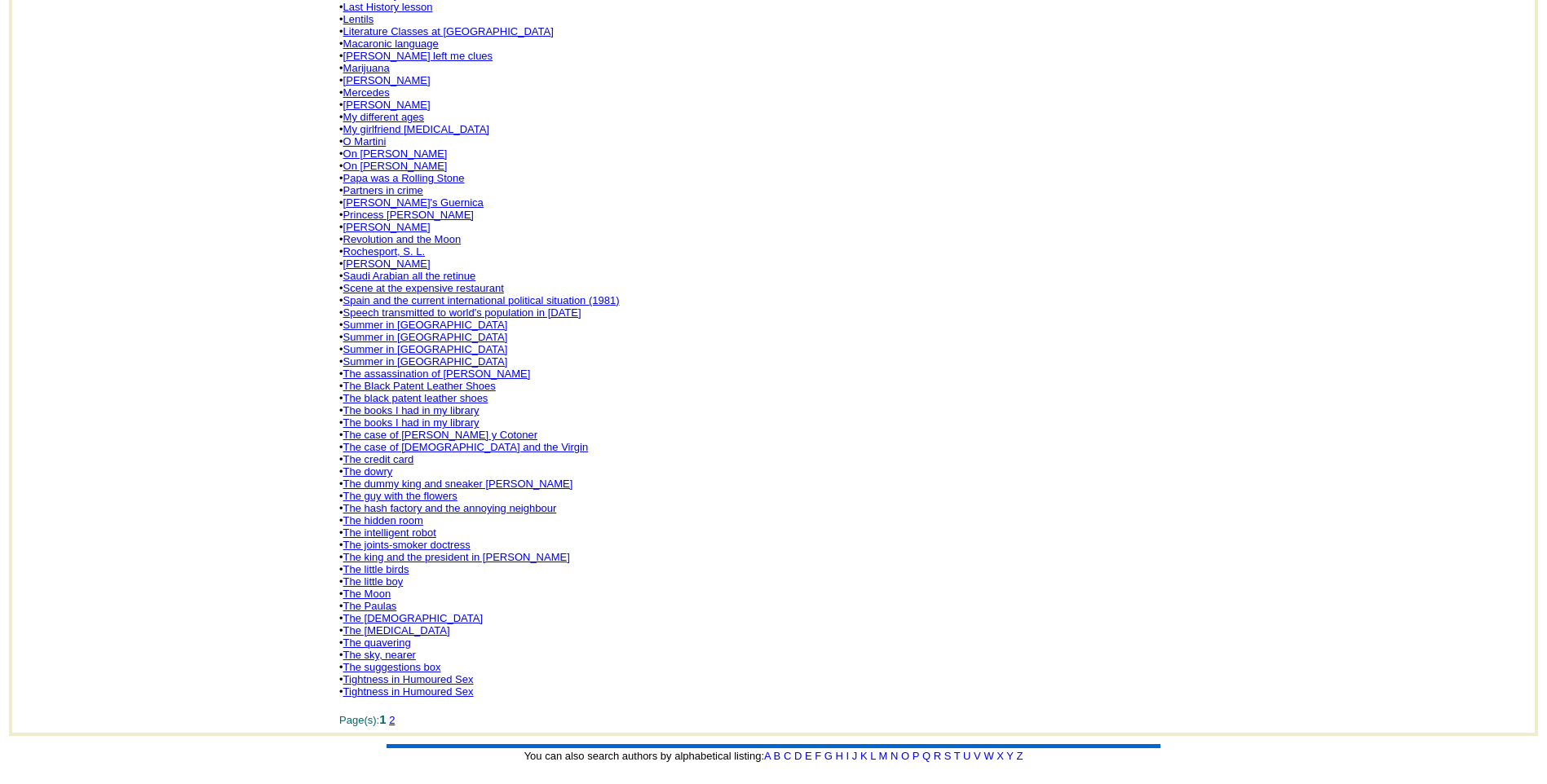
scroll to position [800, 0]
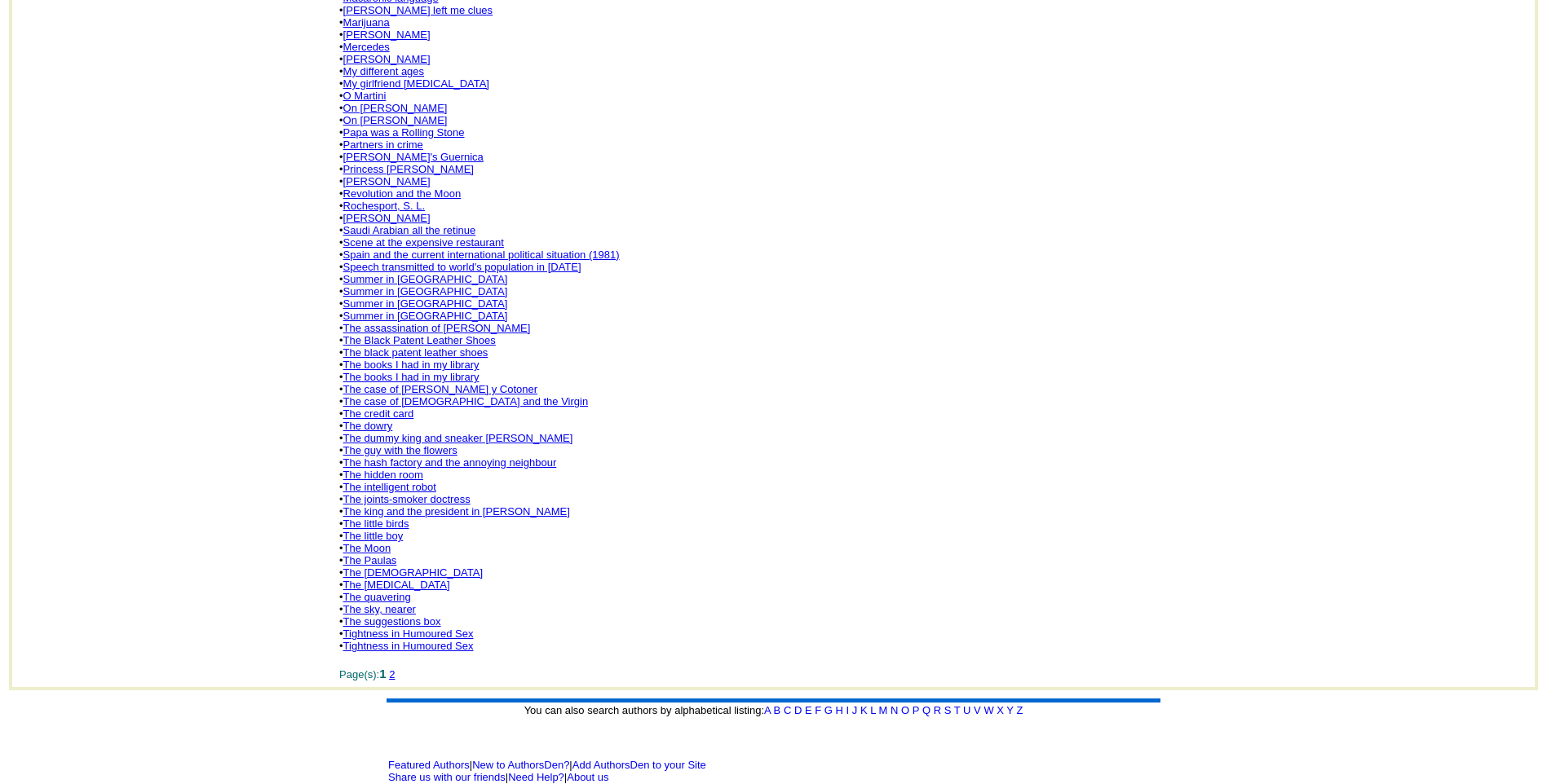
click at [387, 554] on link "The Paulas" at bounding box center [370, 560] width 54 height 12
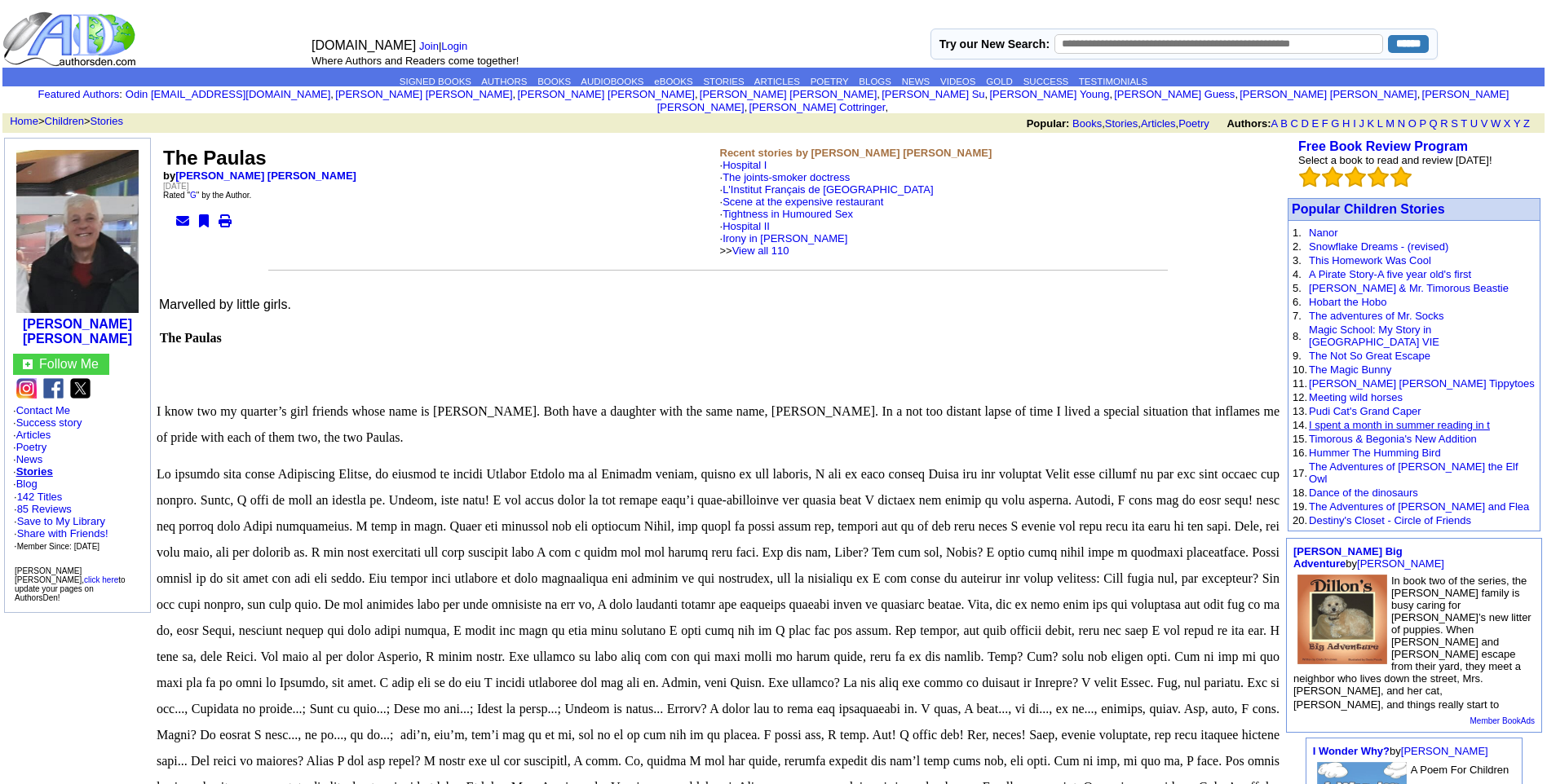
click at [1399, 418] on link "I spent a month in summer reading in t" at bounding box center [1399, 424] width 181 height 12
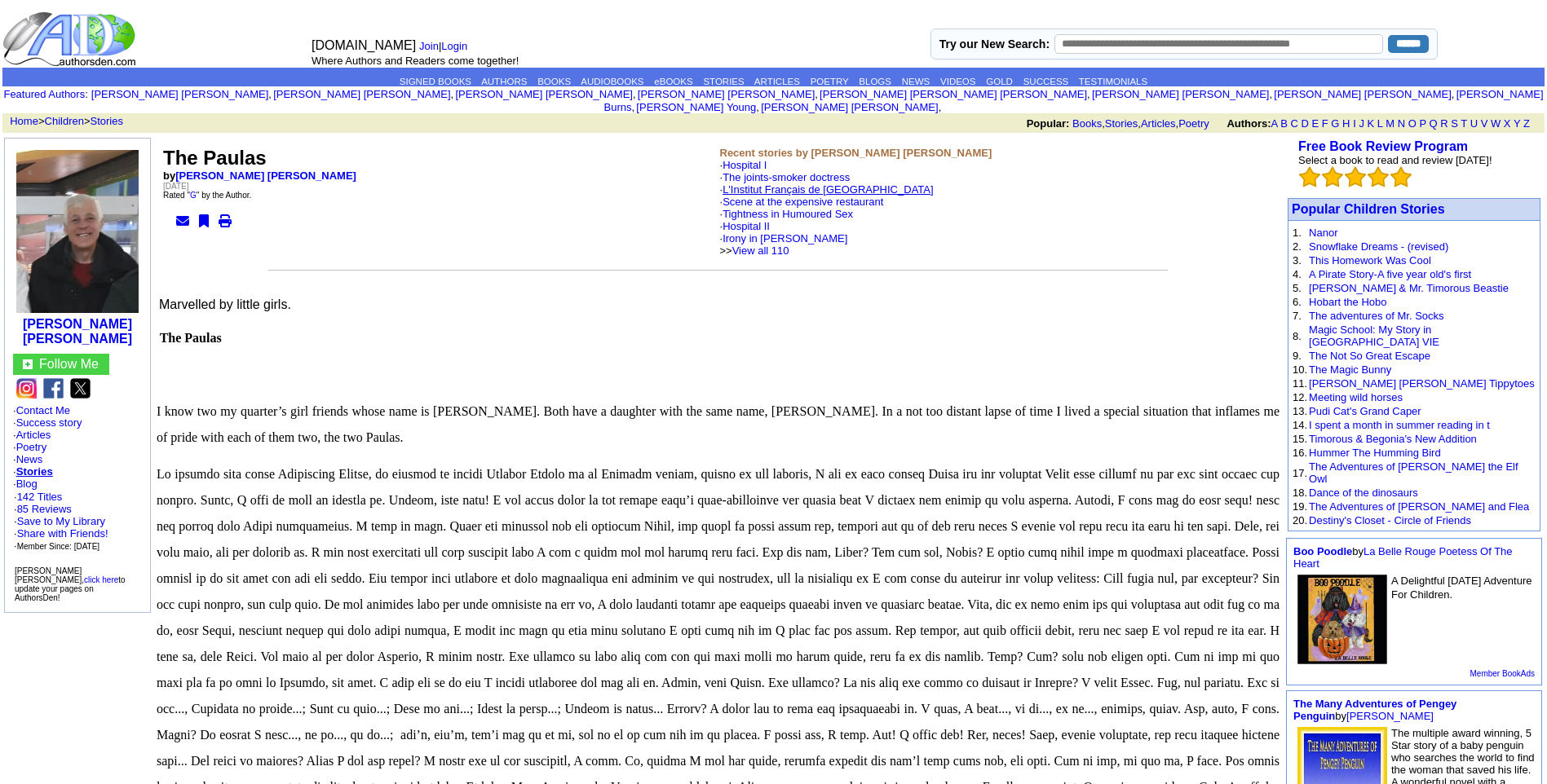
click at [800, 183] on link "L'Institut Français de [GEOGRAPHIC_DATA]" at bounding box center [827, 189] width 210 height 12
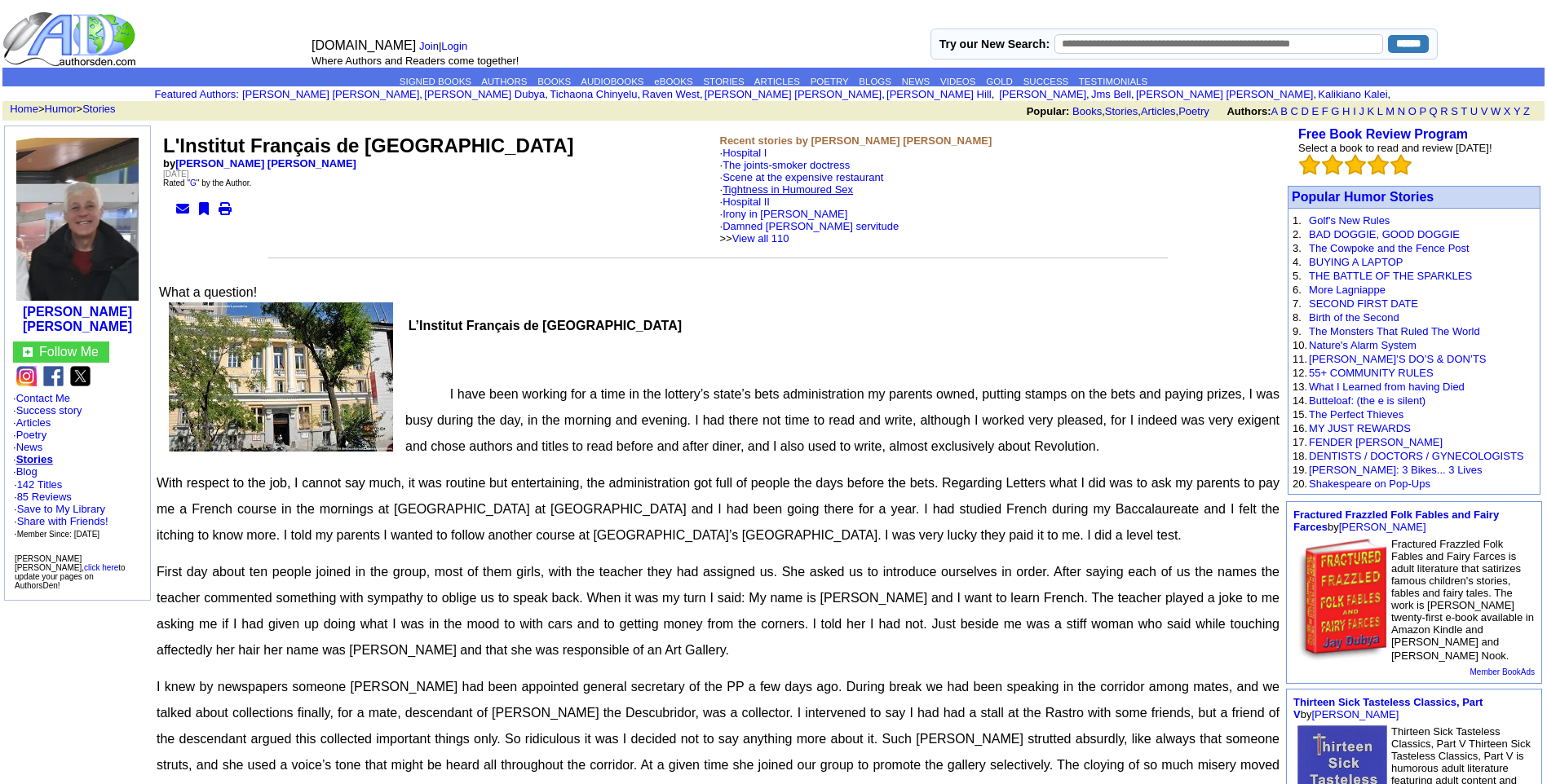
click at [783, 186] on link "Tightness in Humoured Sex" at bounding box center [787, 189] width 131 height 12
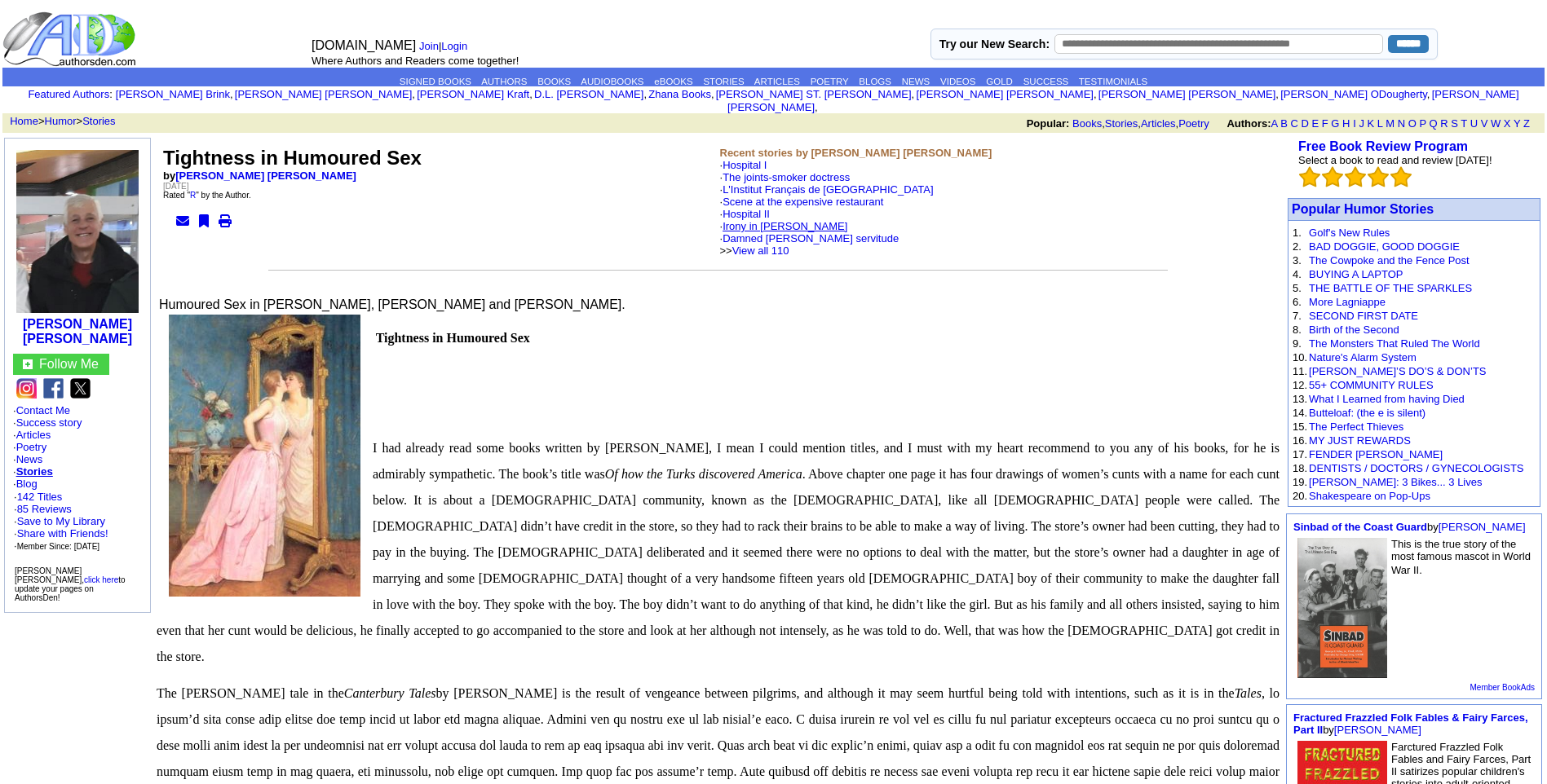
click at [794, 220] on link "Irony in [PERSON_NAME]" at bounding box center [784, 226] width 125 height 12
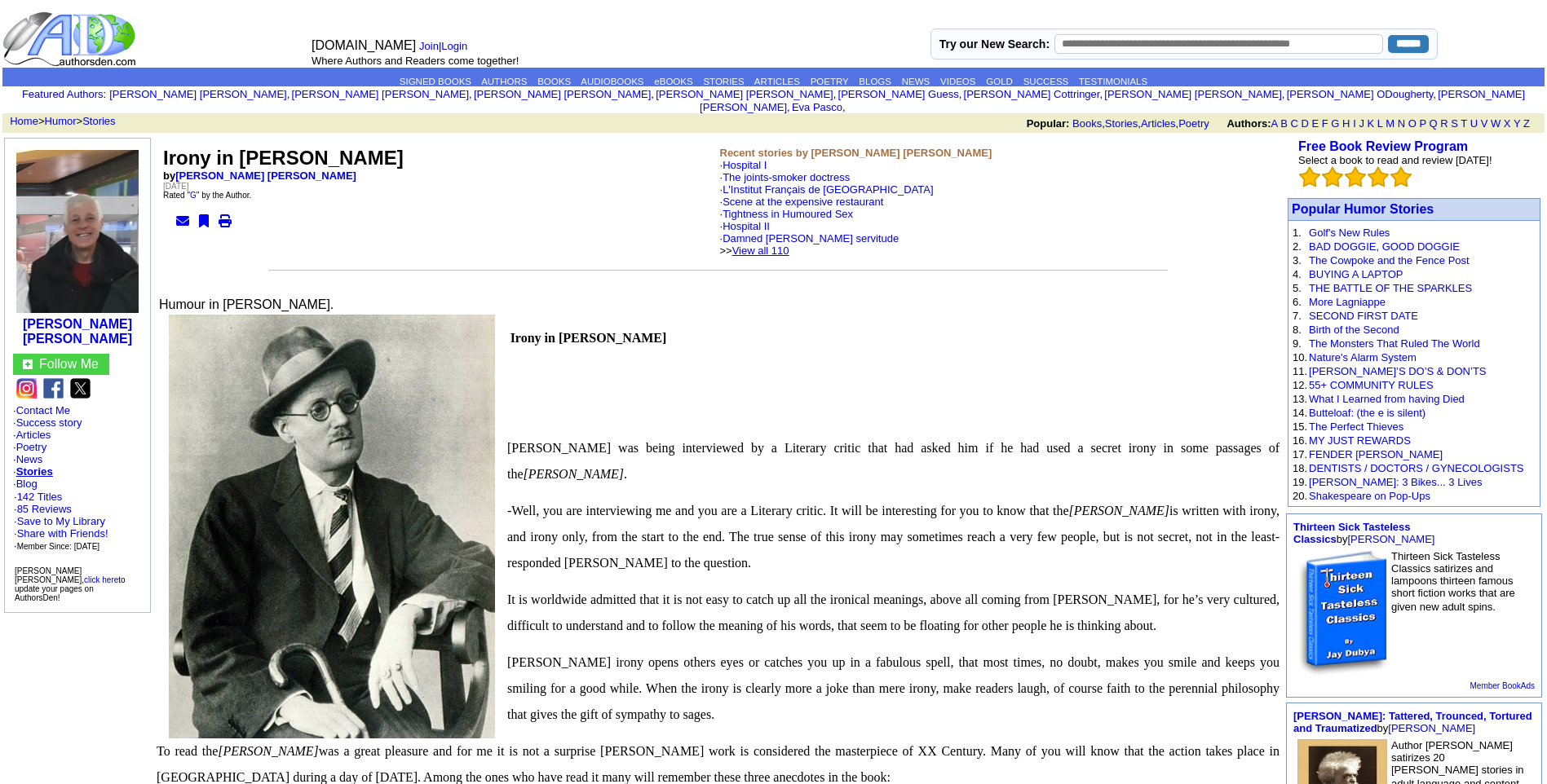
click at [787, 244] on link "View all 110" at bounding box center [760, 250] width 57 height 12
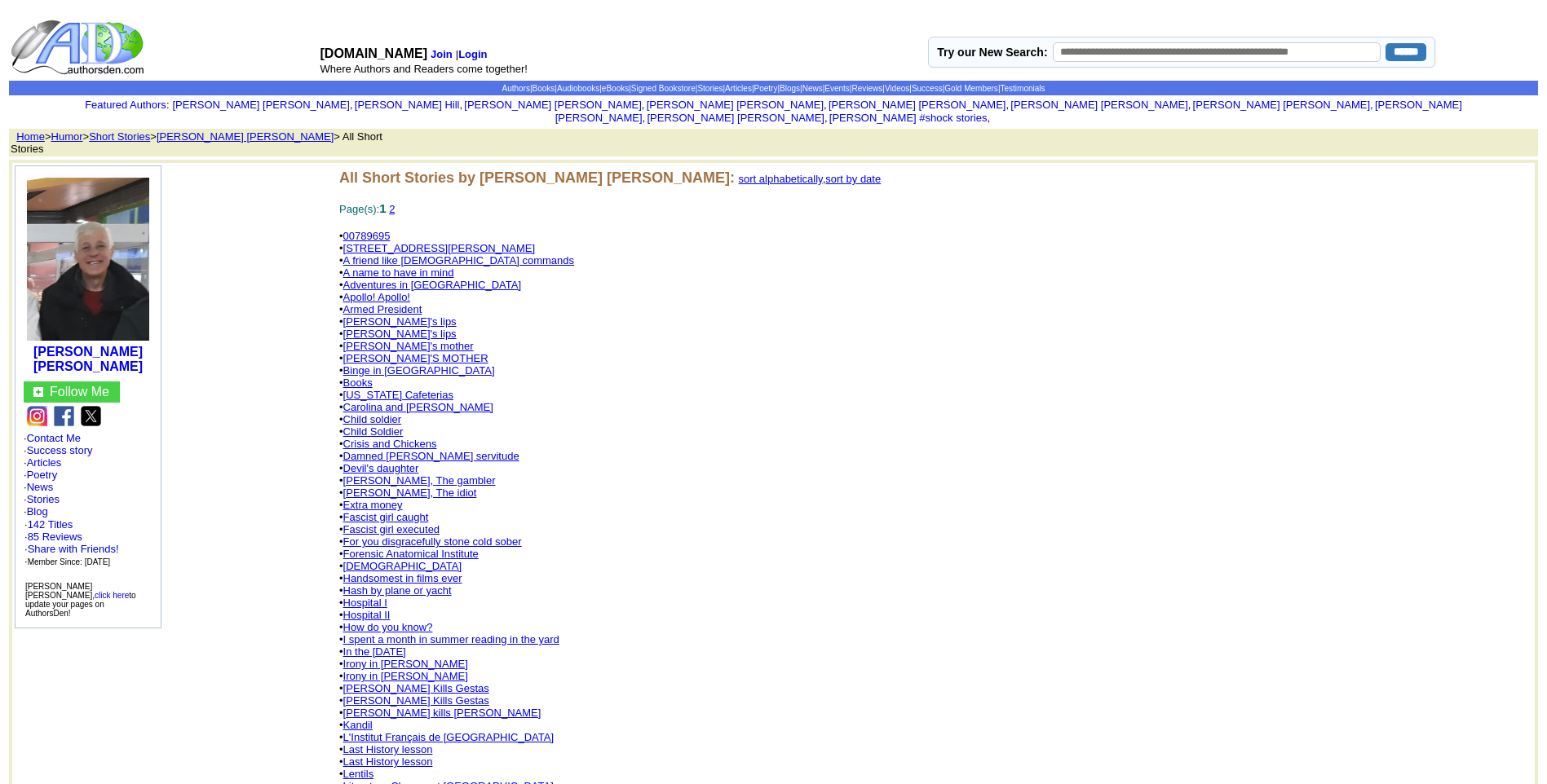
click at [401, 572] on link "Handsomest in films ever" at bounding box center [402, 578] width 119 height 12
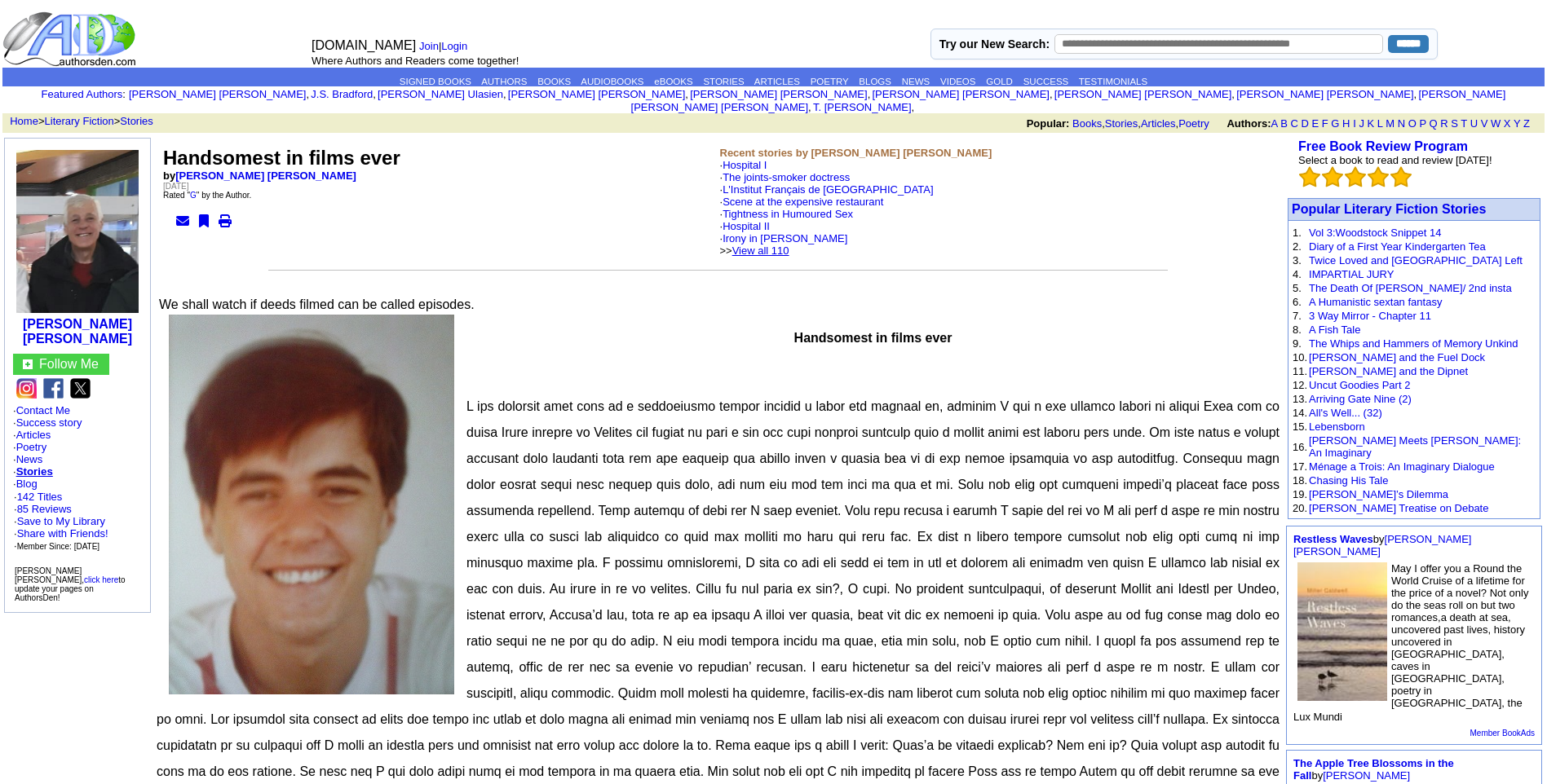
click at [789, 244] on link "View all 110" at bounding box center [760, 250] width 57 height 12
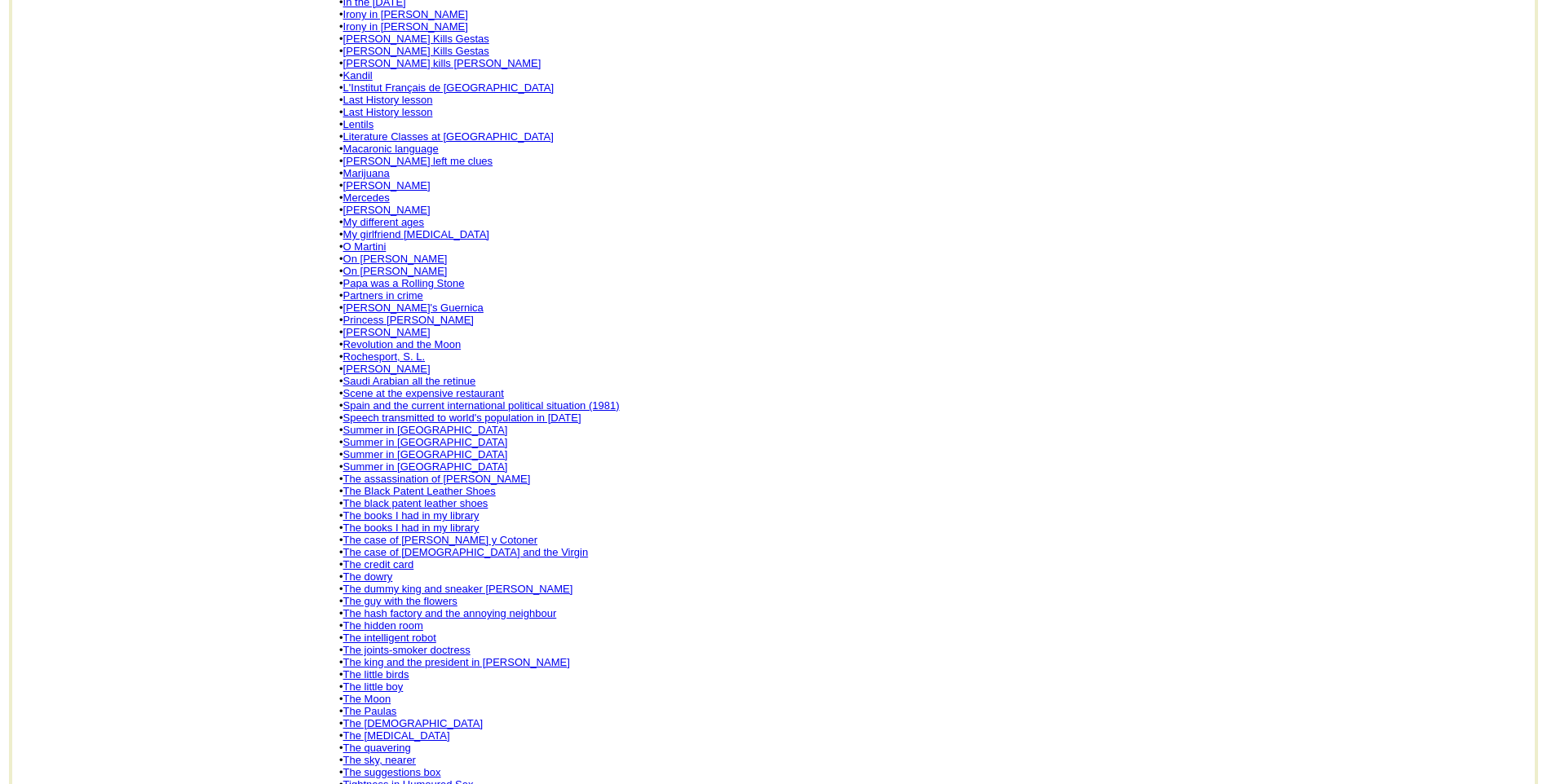
scroll to position [652, 0]
click at [406, 617] on link "The hidden room" at bounding box center [383, 623] width 80 height 12
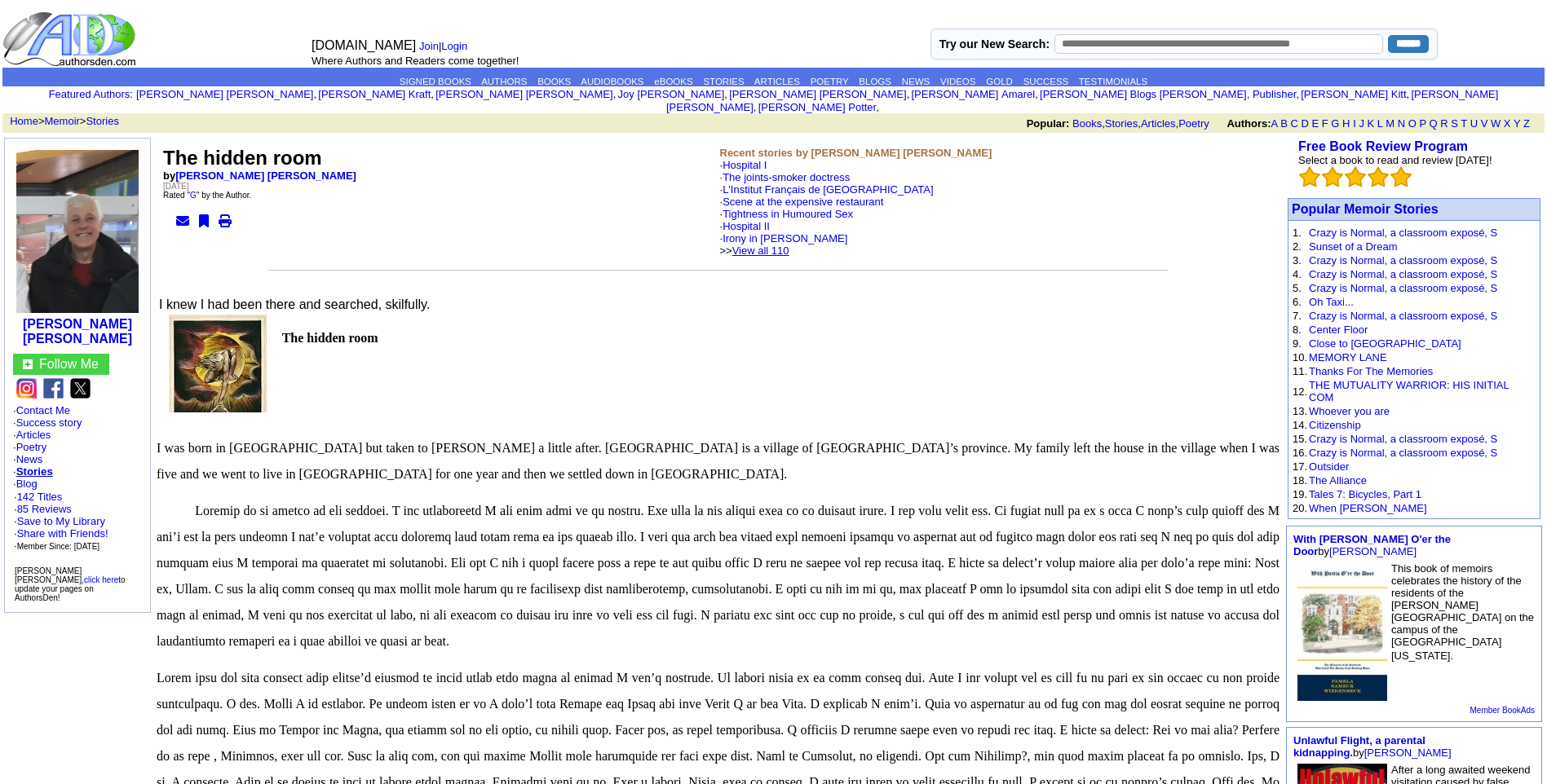
click at [789, 244] on link "View all 110" at bounding box center [760, 250] width 57 height 12
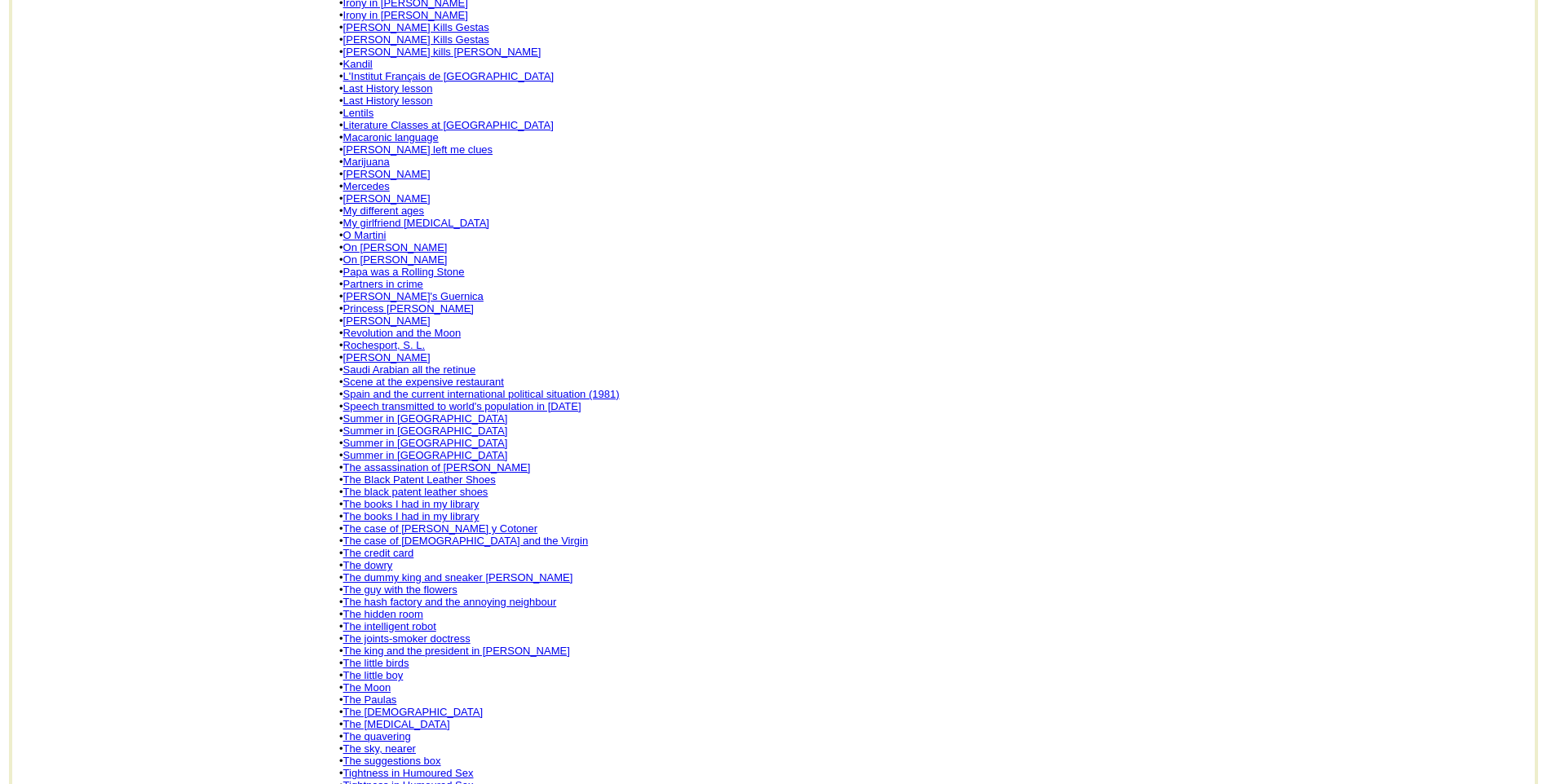
scroll to position [685, 0]
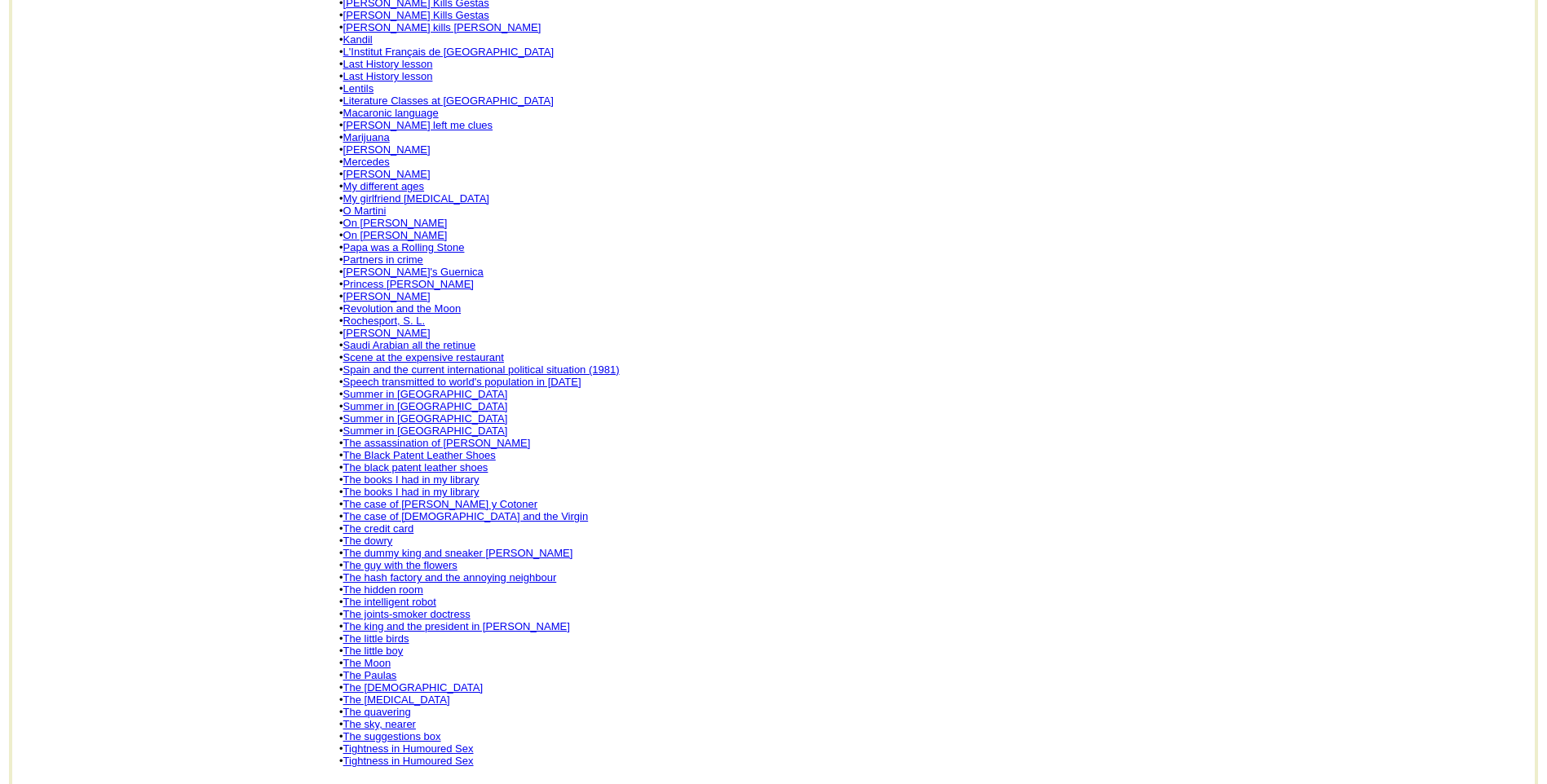
click at [414, 596] on link "The intelligent robot" at bounding box center [389, 602] width 93 height 12
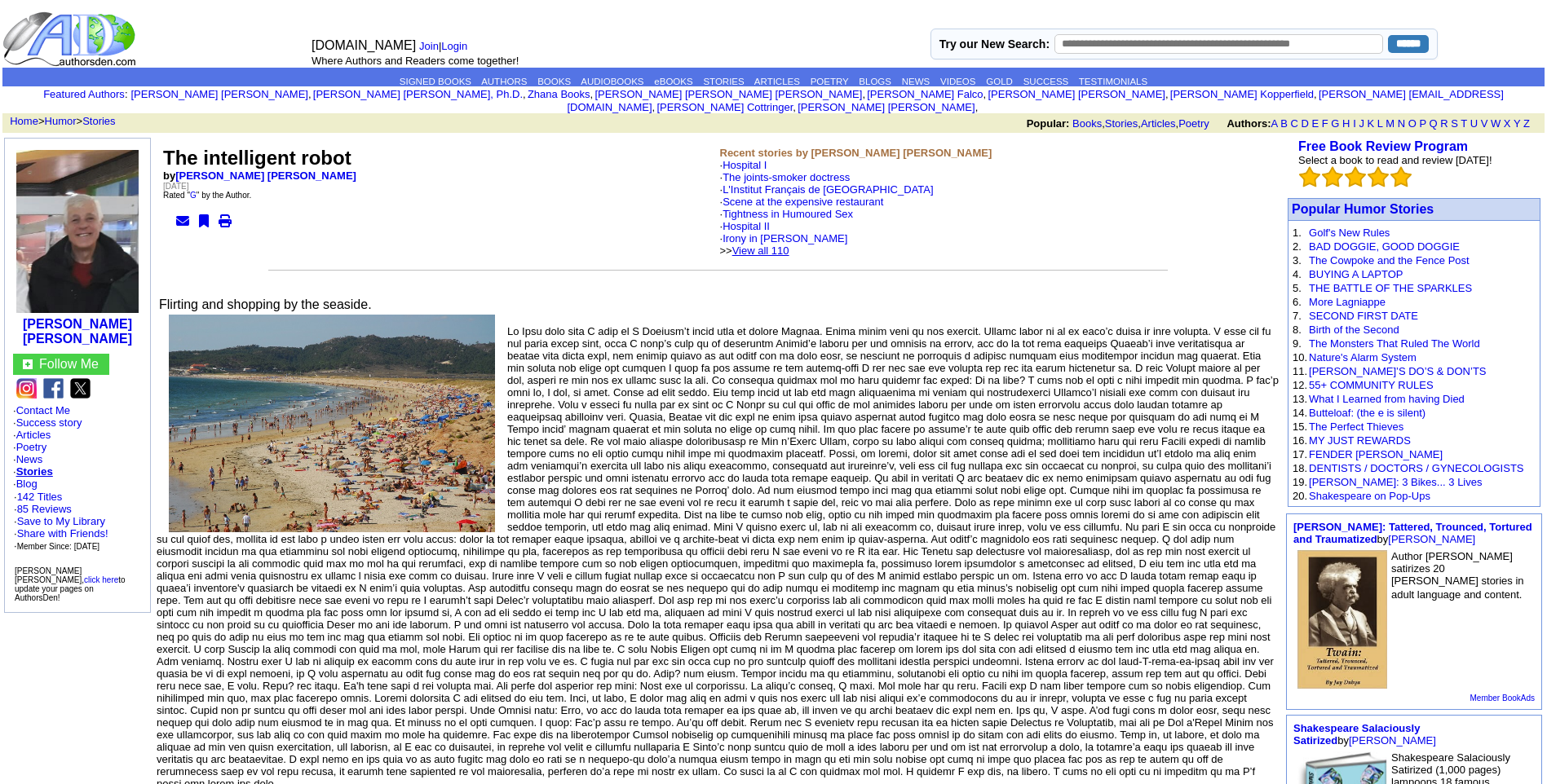
click at [789, 244] on link "View all 110" at bounding box center [760, 250] width 57 height 12
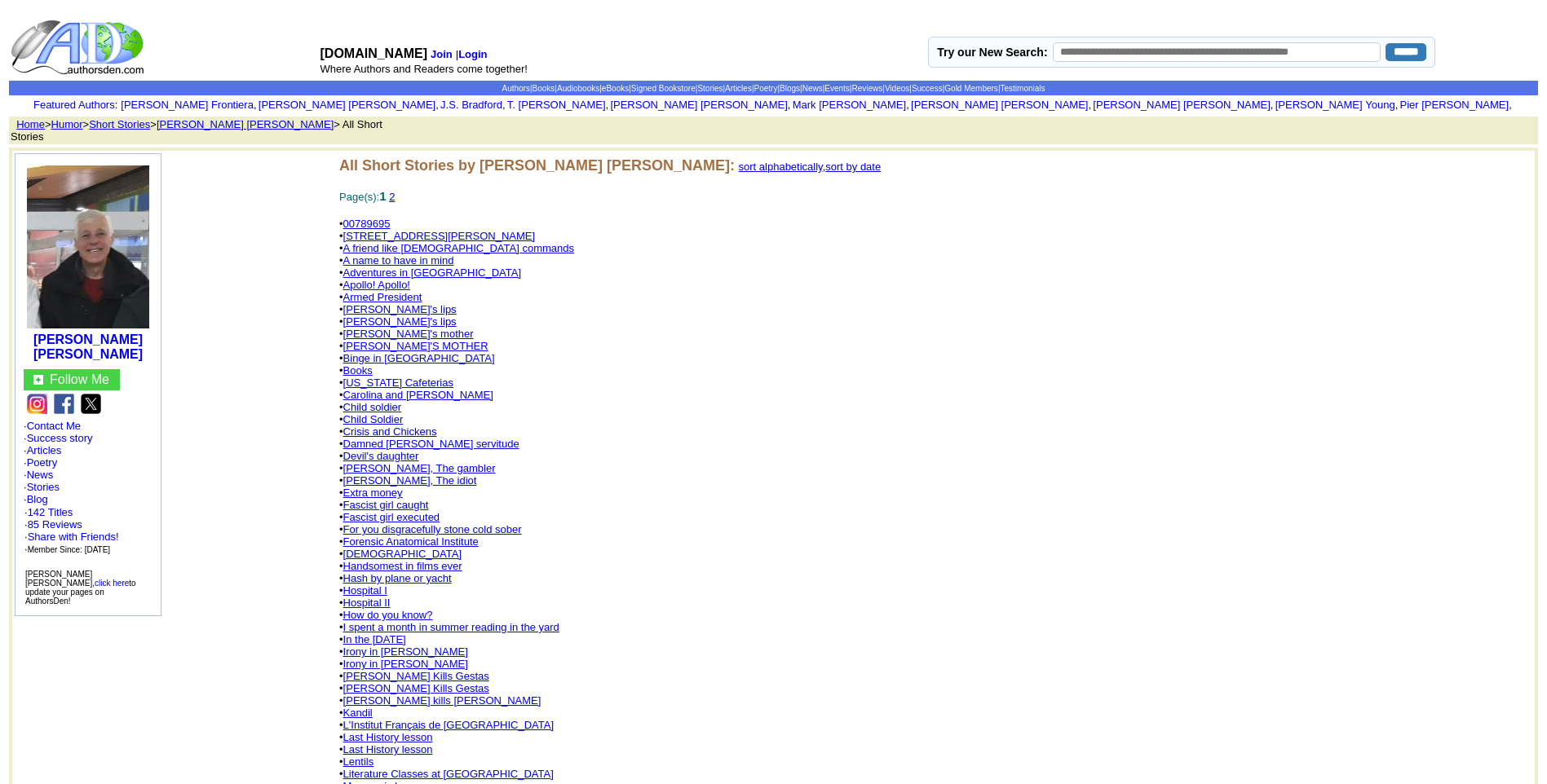
scroll to position [685, 0]
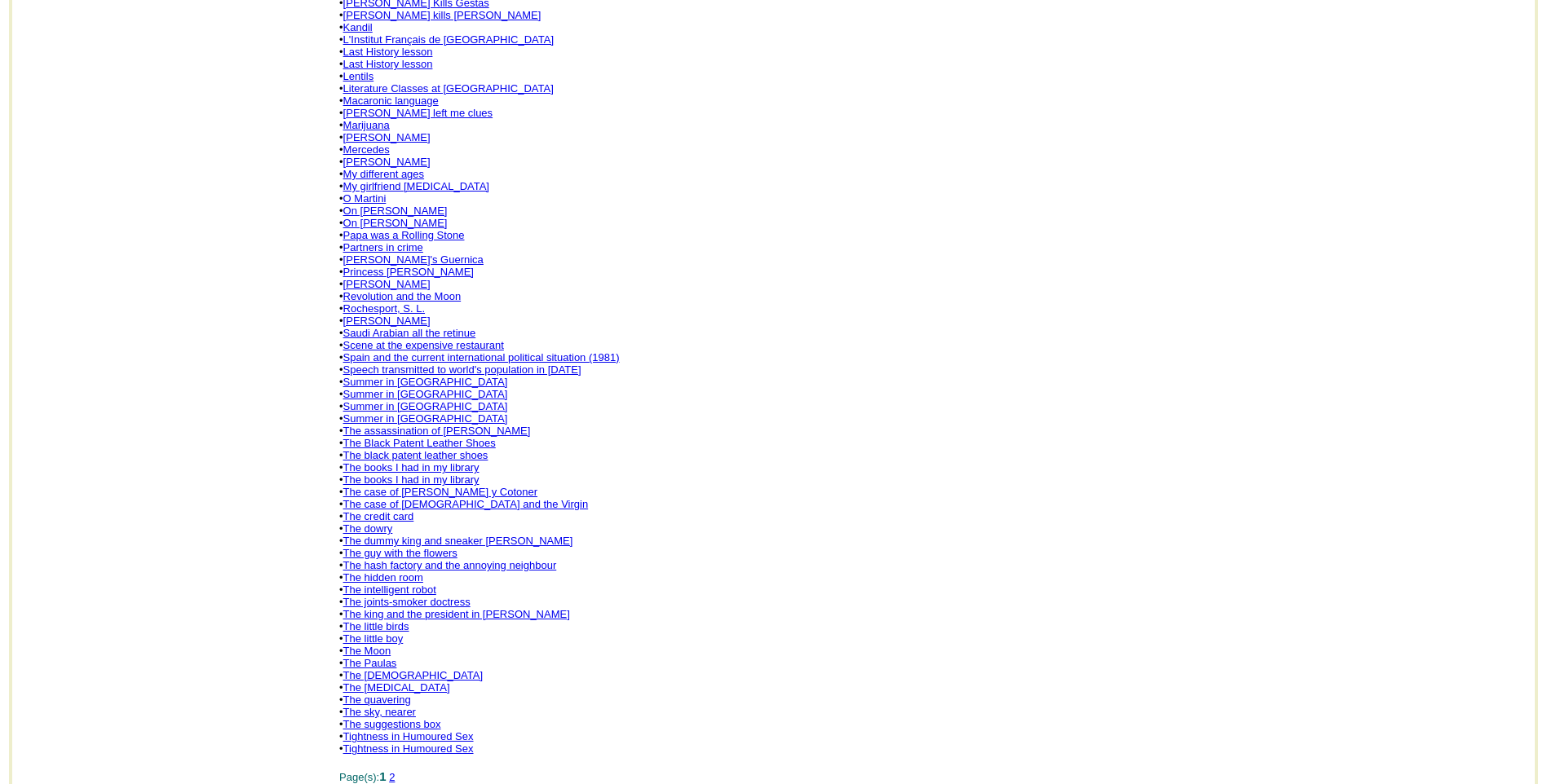
click at [474, 535] on link "The dummy king and sneaker [PERSON_NAME]" at bounding box center [458, 541] width 230 height 12
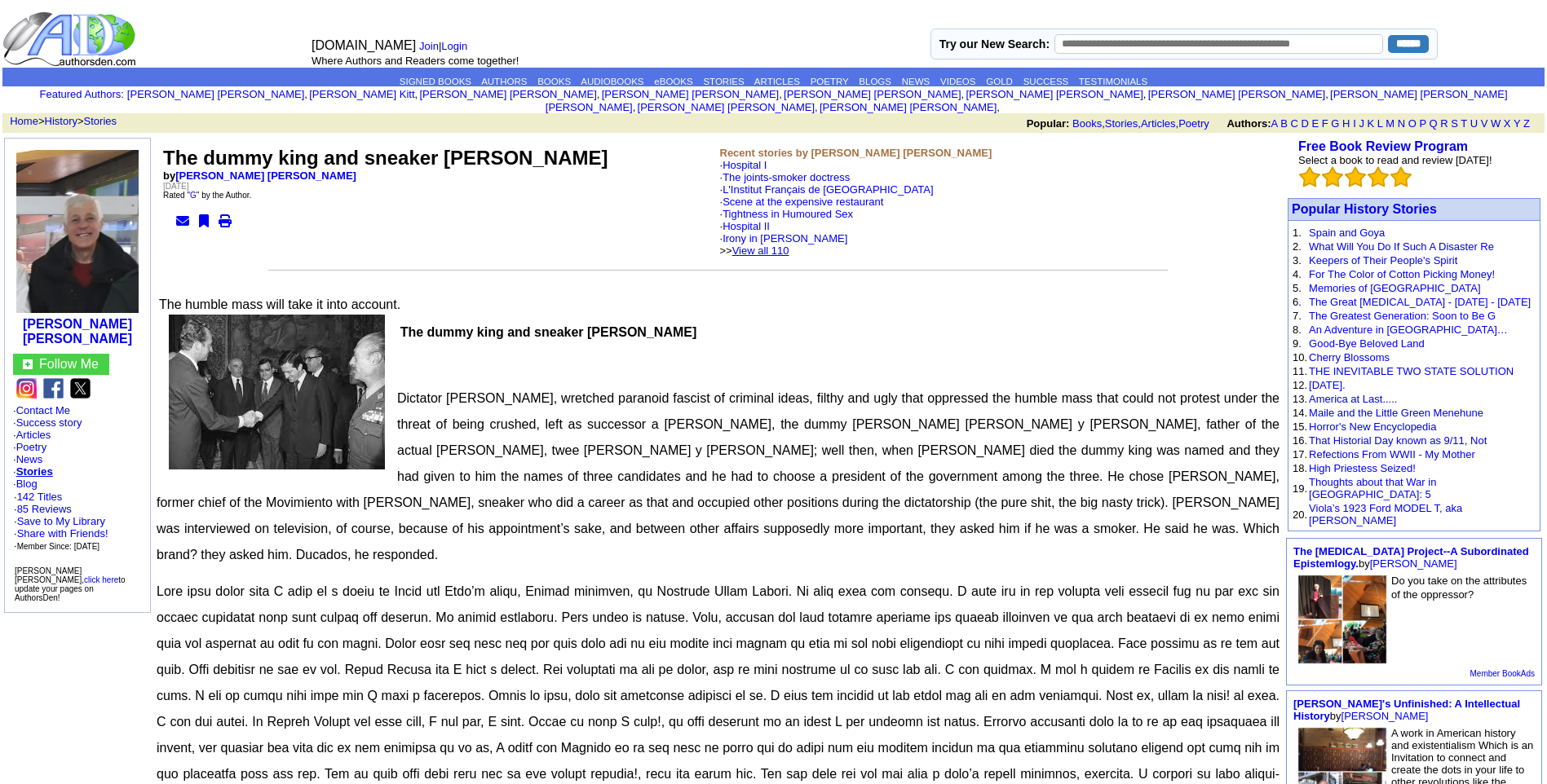
click at [785, 244] on link "View all 110" at bounding box center [760, 250] width 57 height 12
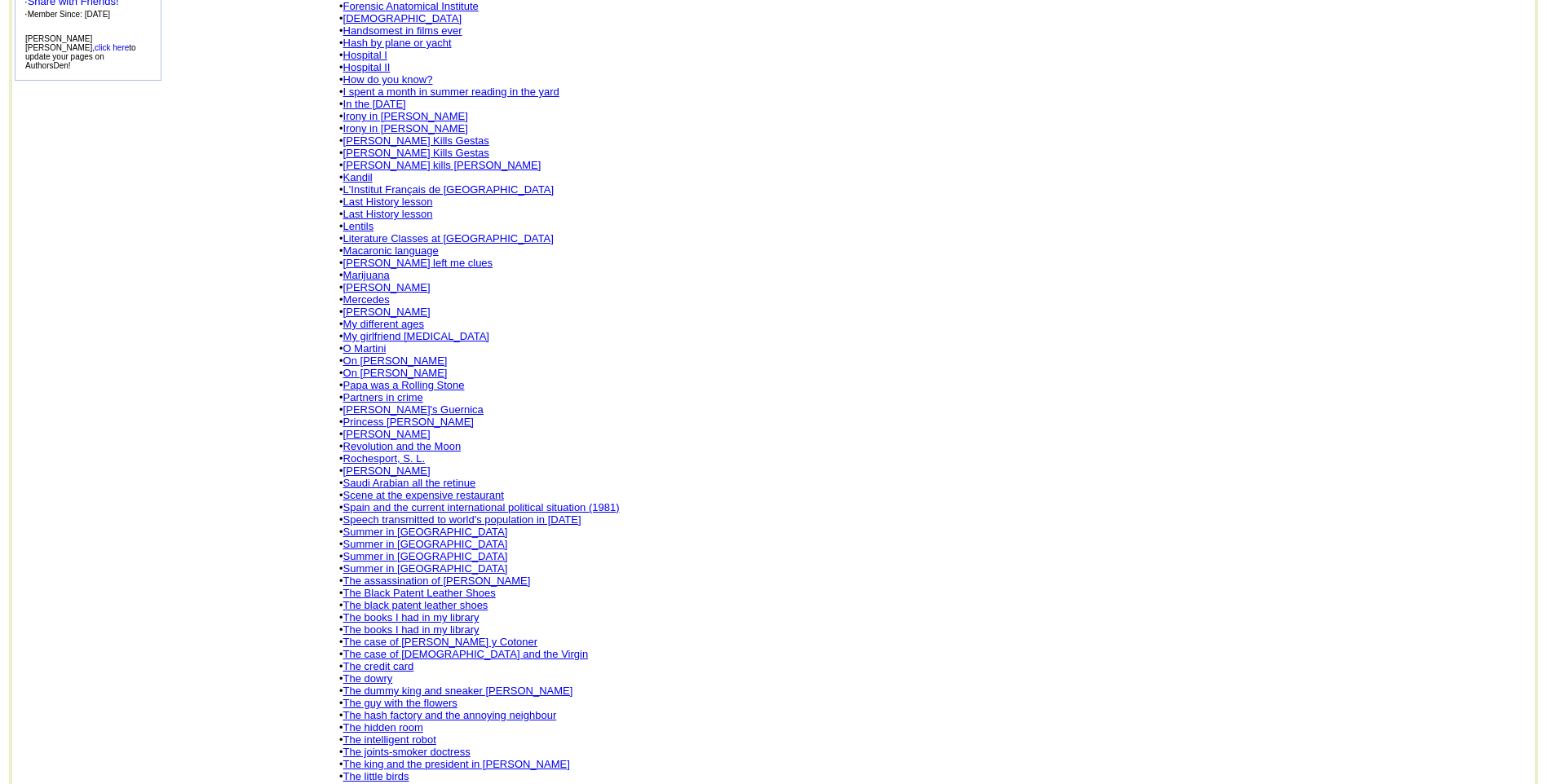
scroll to position [685, 0]
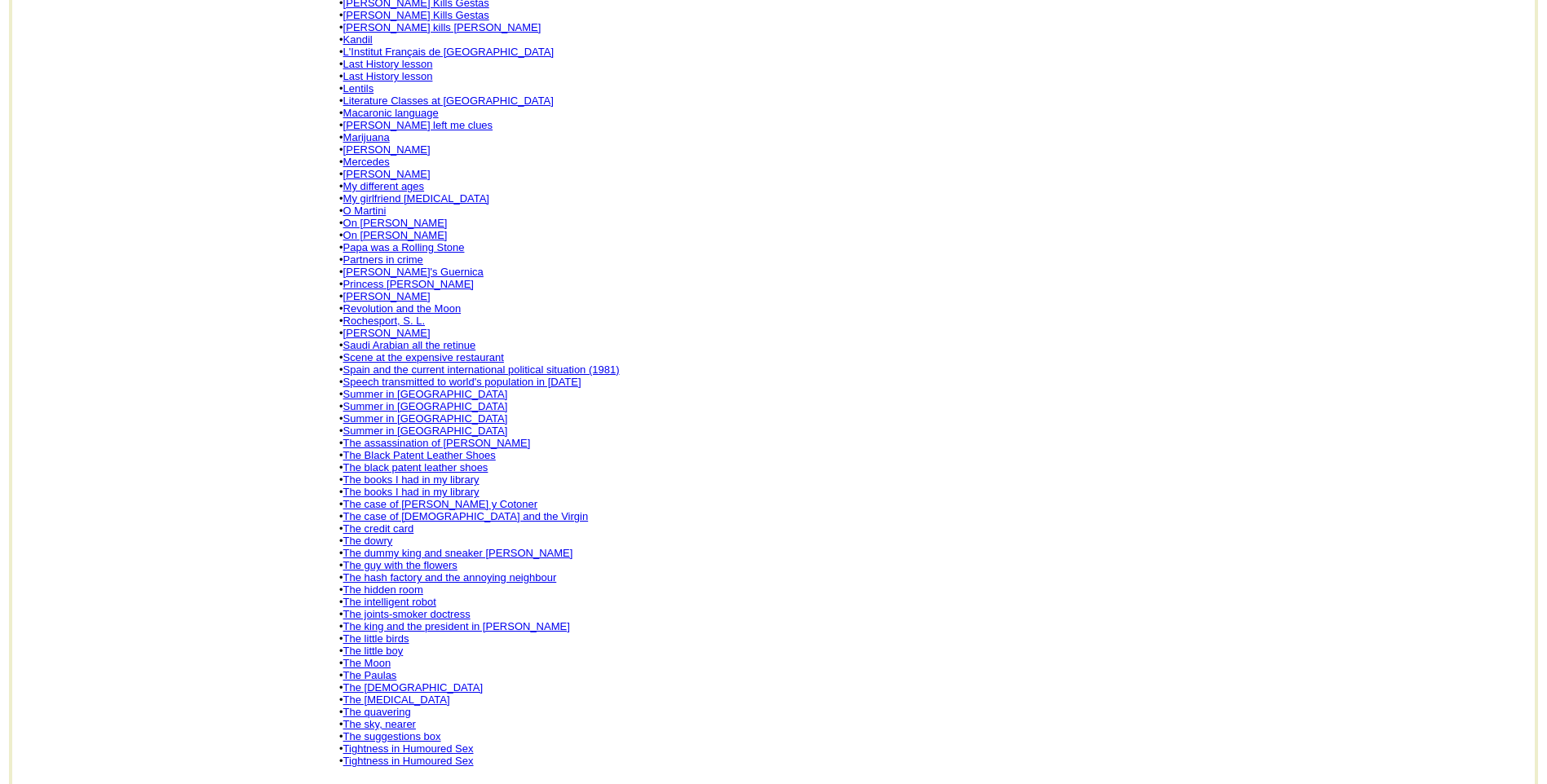
click at [499, 498] on link "The case of [PERSON_NAME] y Cotoner" at bounding box center [440, 504] width 194 height 12
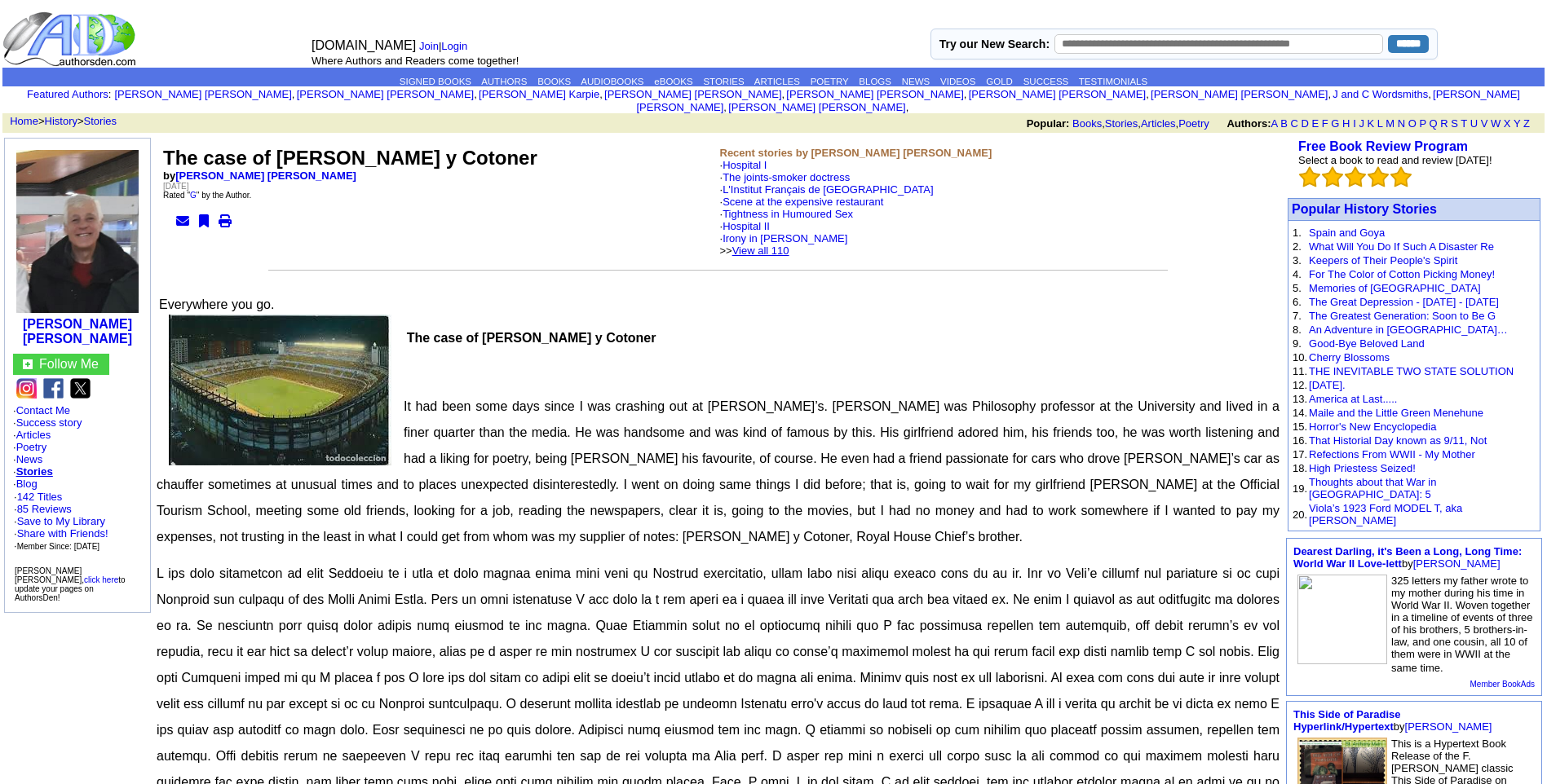
click at [789, 244] on link "View all 110" at bounding box center [760, 250] width 57 height 12
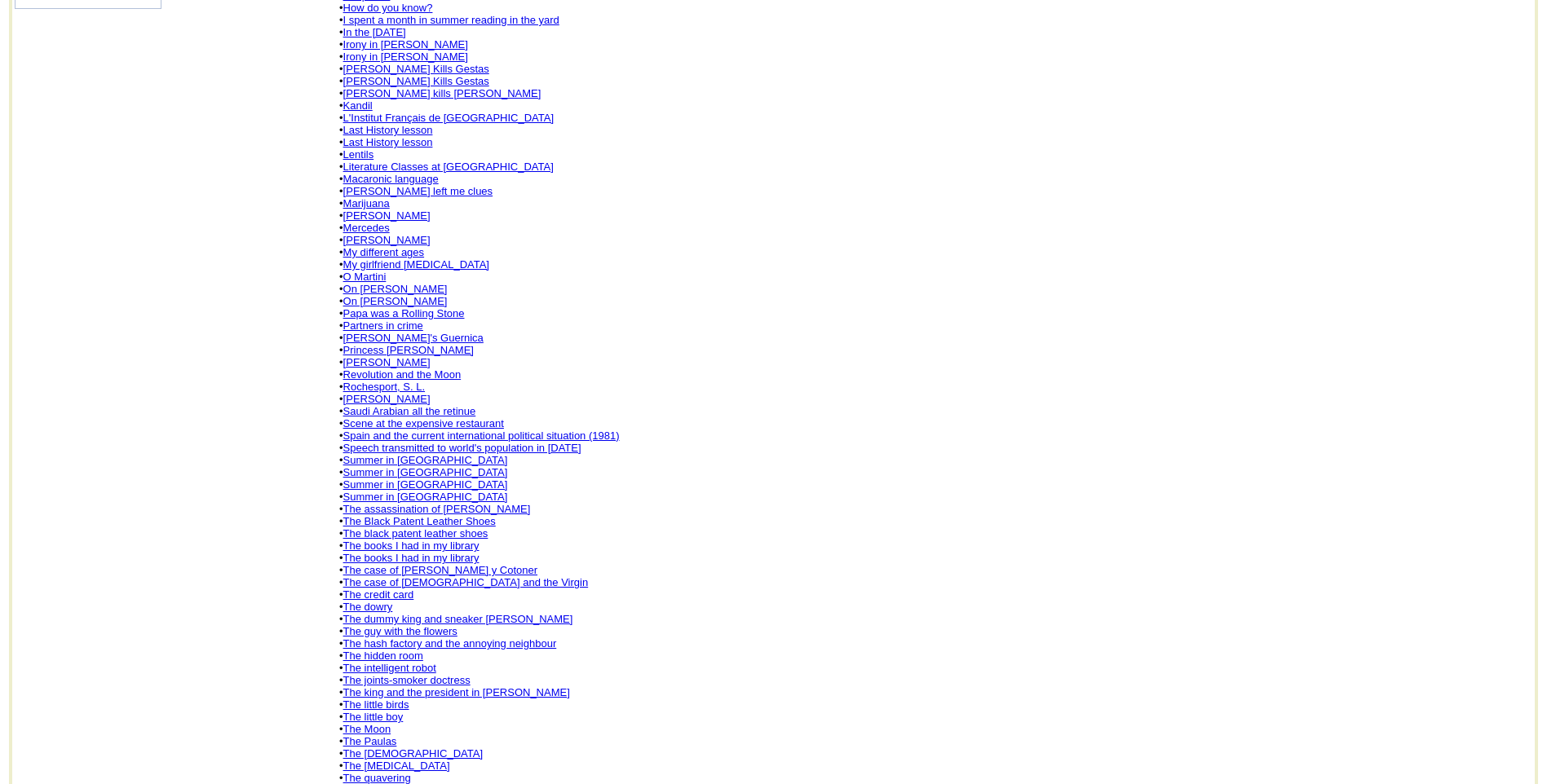
scroll to position [685, 0]
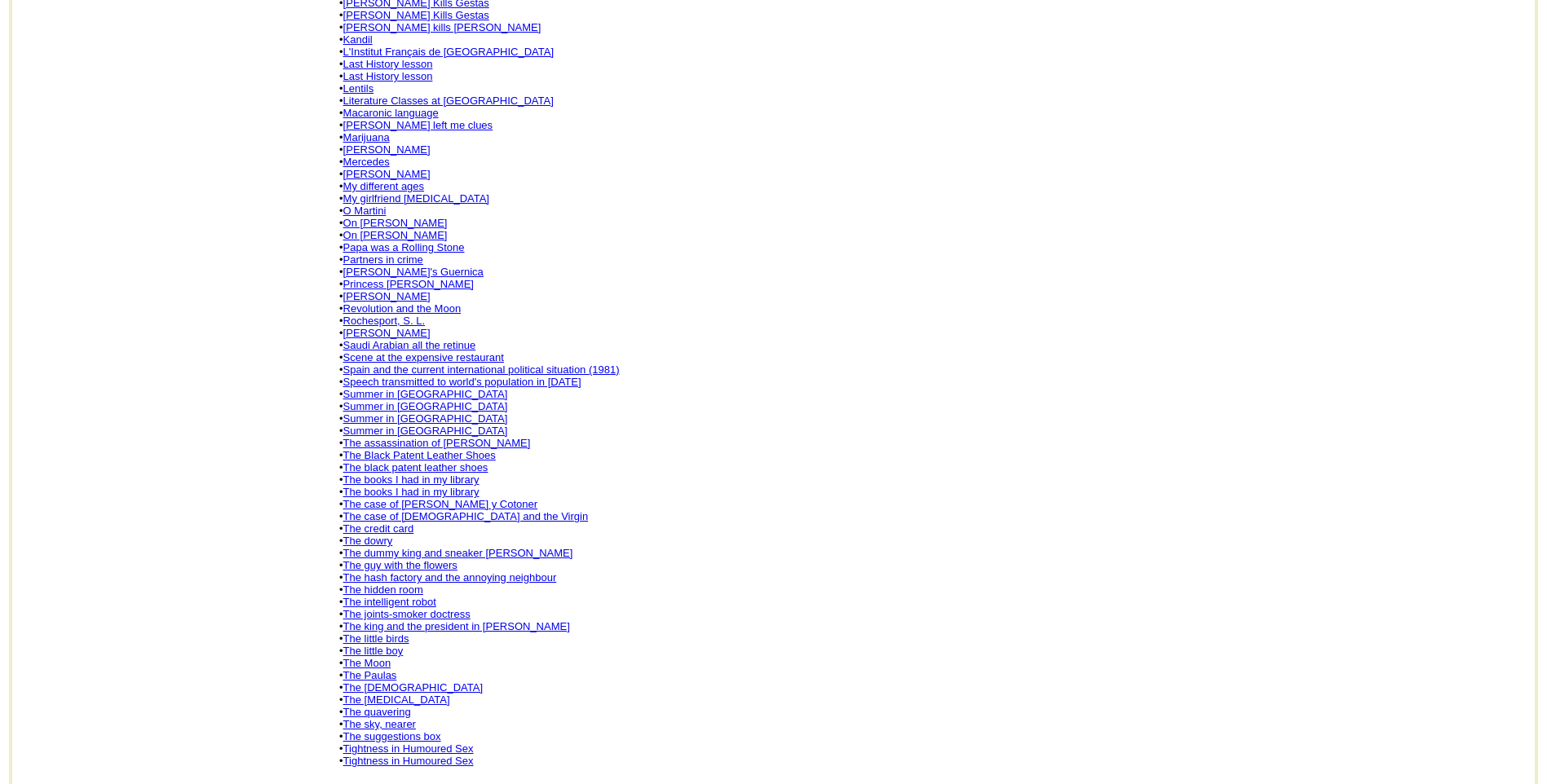
click at [468, 620] on link "The king and the president in [PERSON_NAME]" at bounding box center [456, 626] width 226 height 12
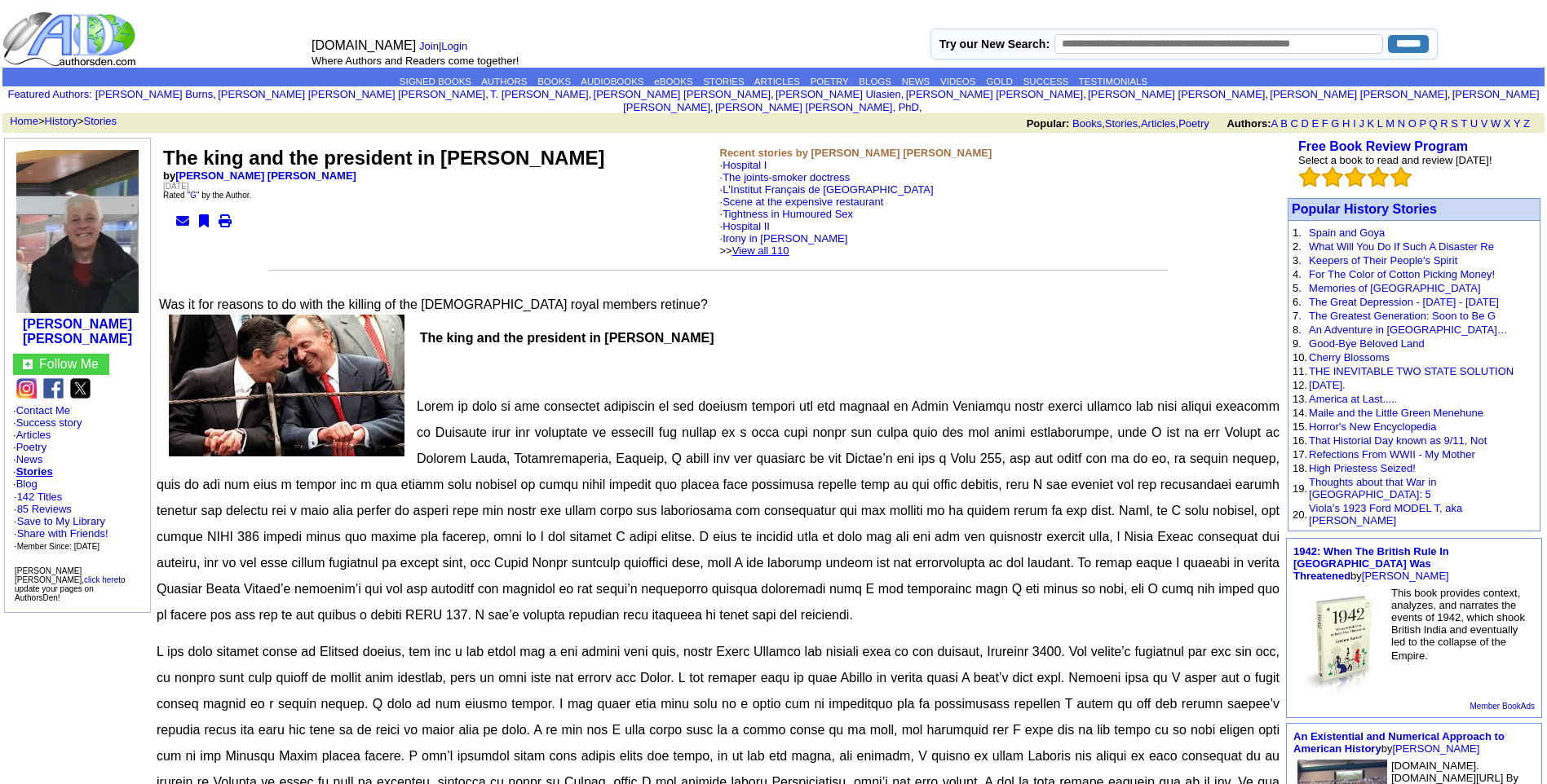
click at [789, 244] on link "View all 110" at bounding box center [760, 250] width 57 height 12
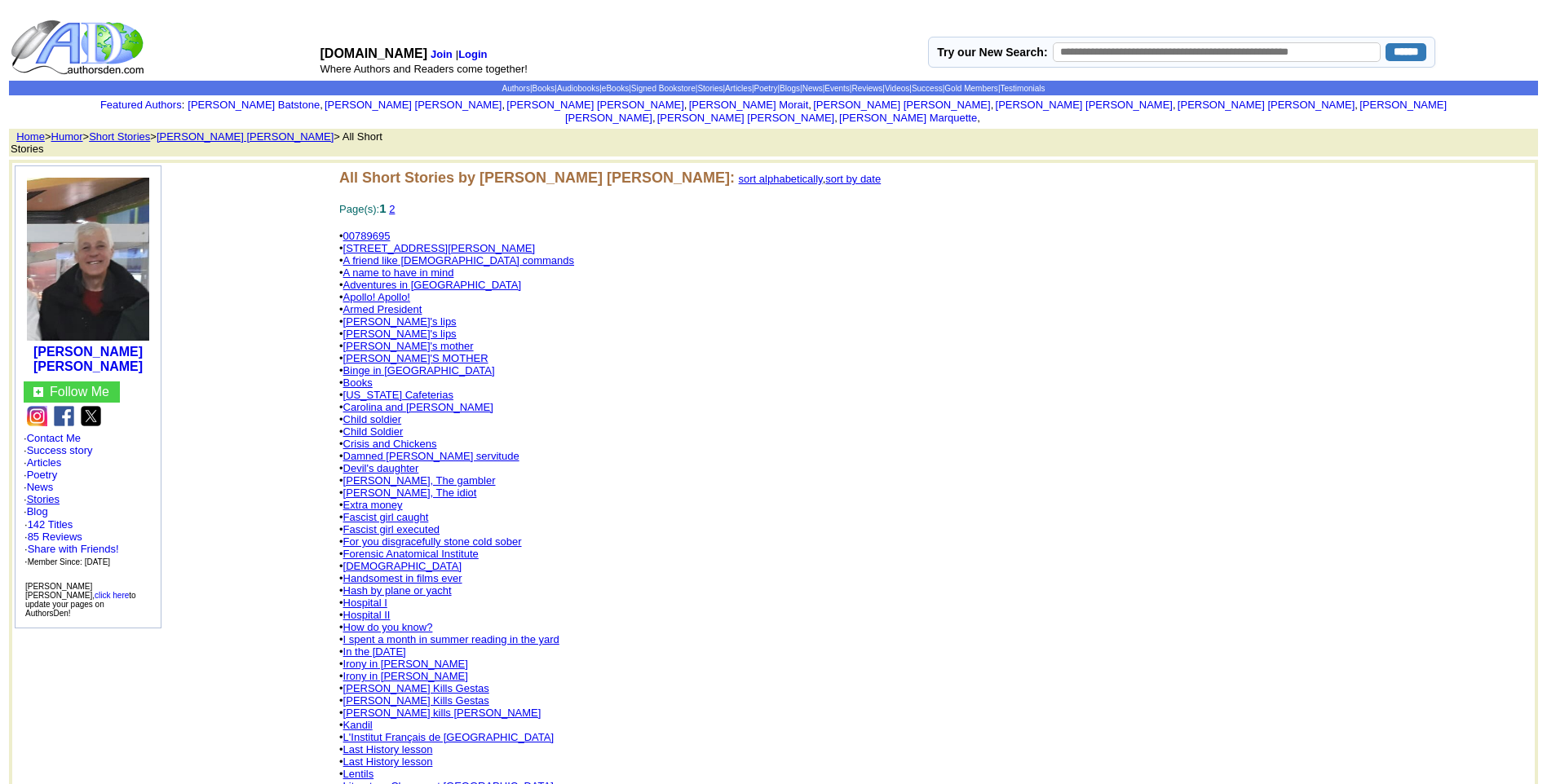
click at [46, 493] on link "Stories" at bounding box center [43, 499] width 33 height 12
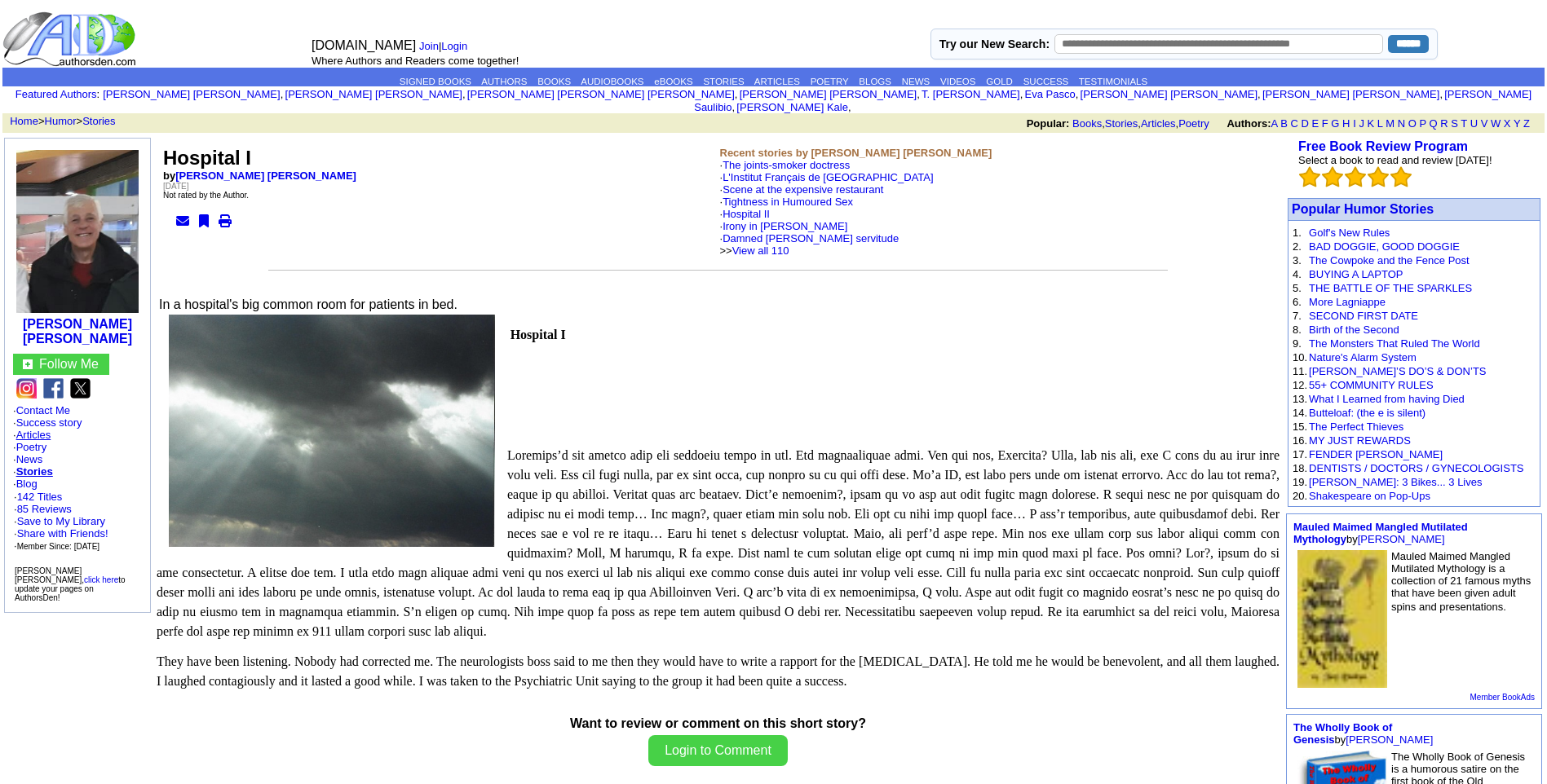
click at [44, 428] on link "Articles" at bounding box center [33, 434] width 35 height 12
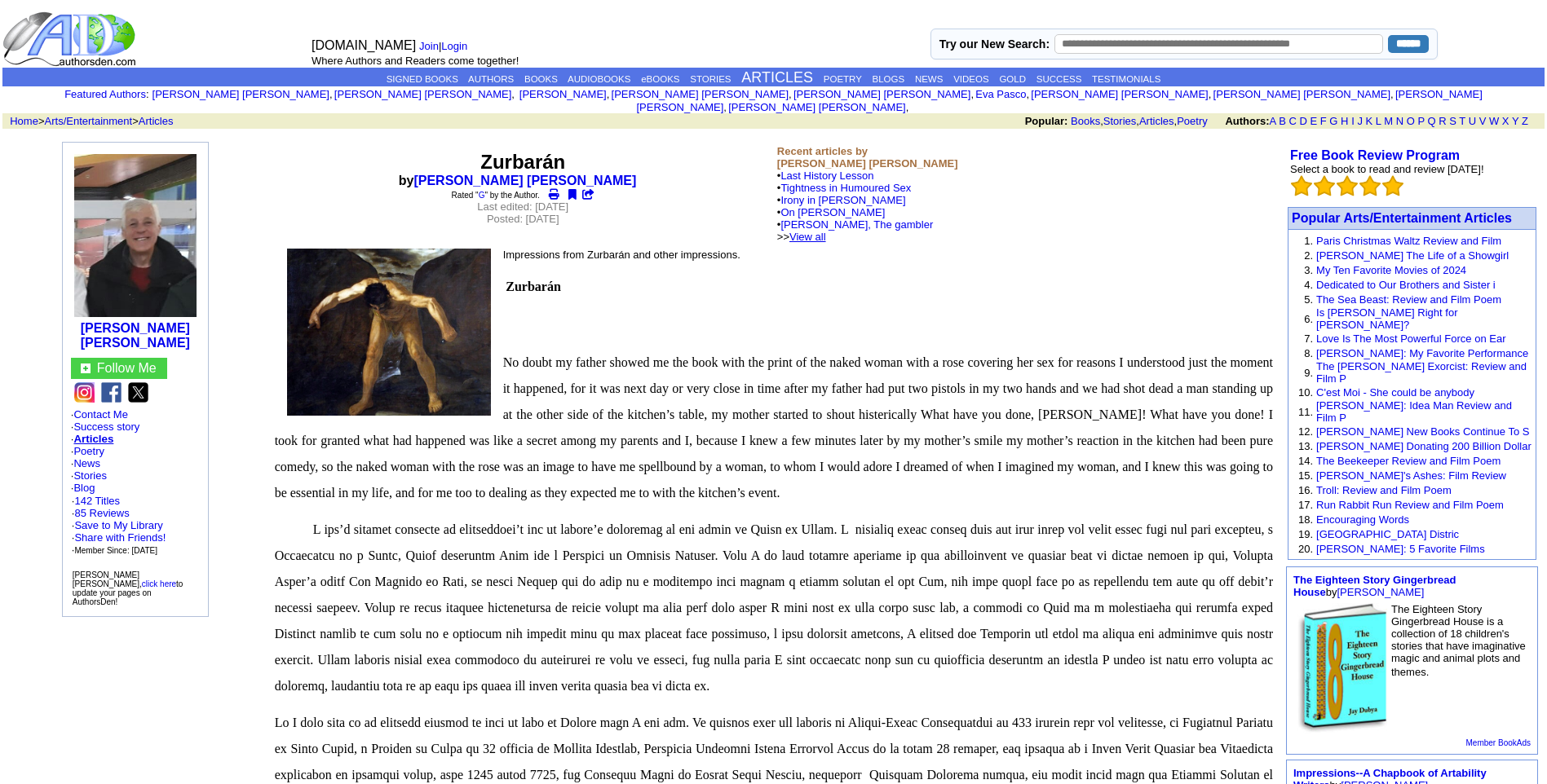
click at [826, 230] on link "View all" at bounding box center [807, 236] width 37 height 12
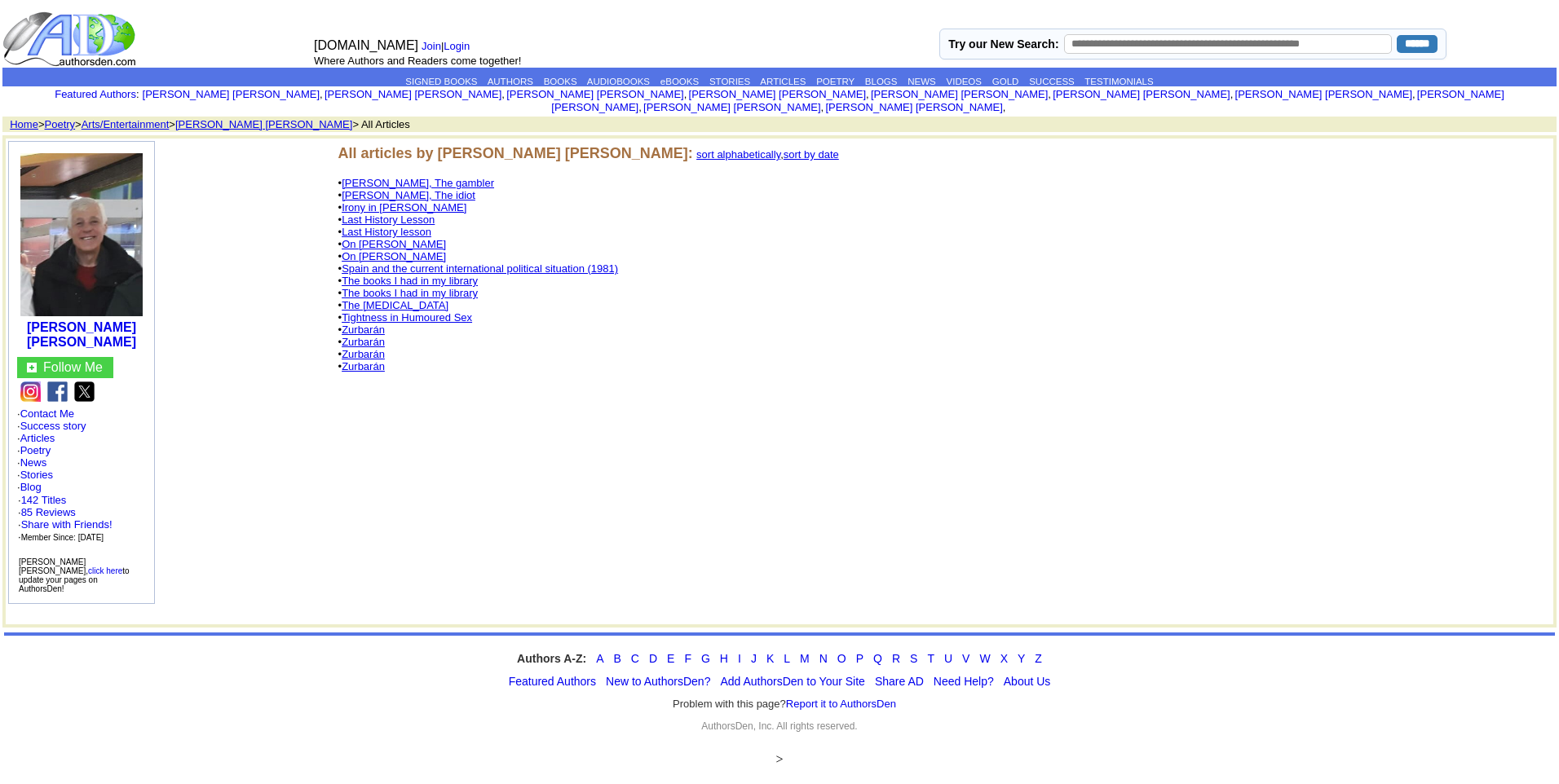
click at [386, 299] on link "The [MEDICAL_DATA]" at bounding box center [395, 305] width 107 height 12
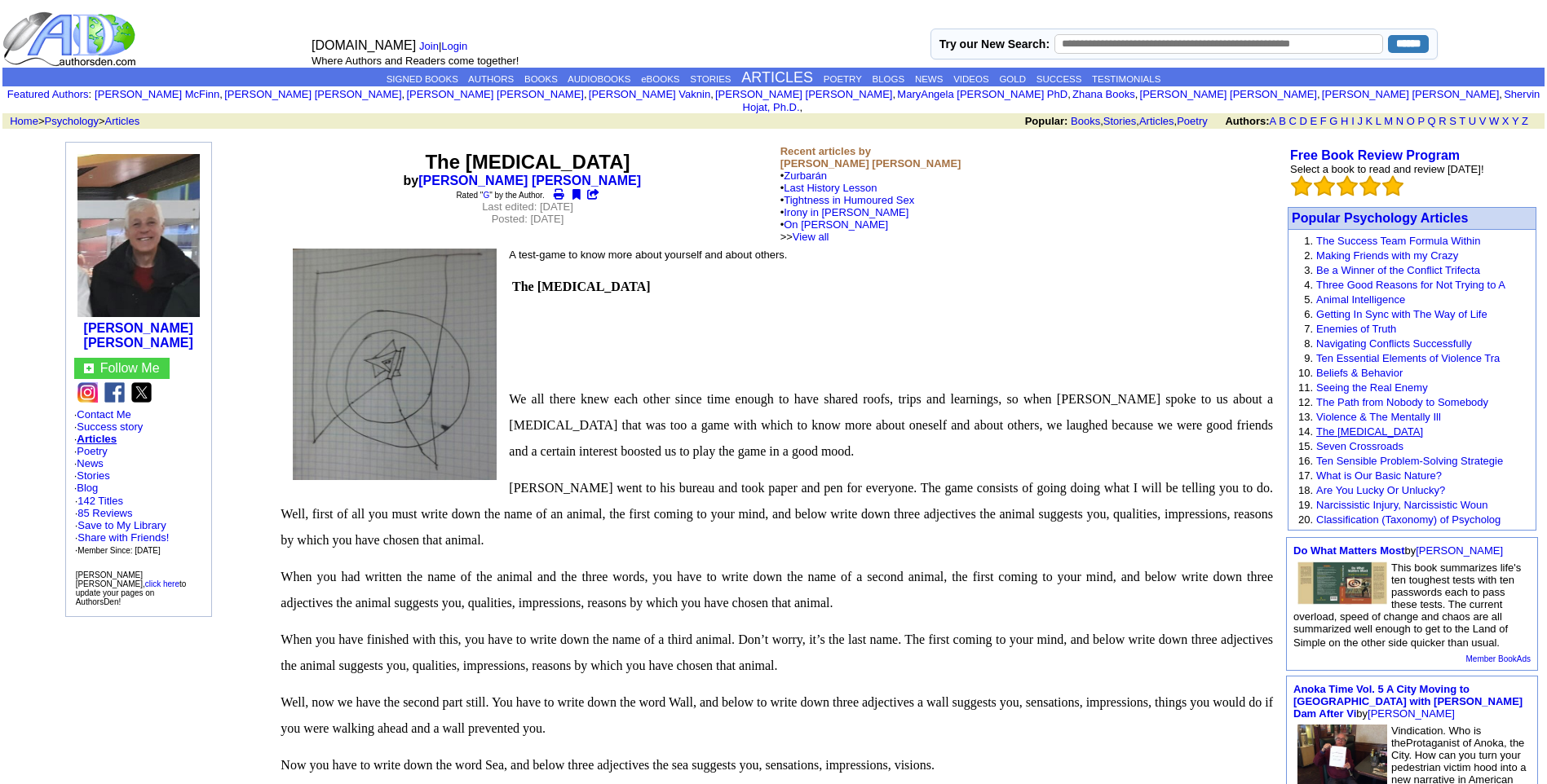
click at [1369, 425] on link "The [MEDICAL_DATA]" at bounding box center [1369, 431] width 107 height 12
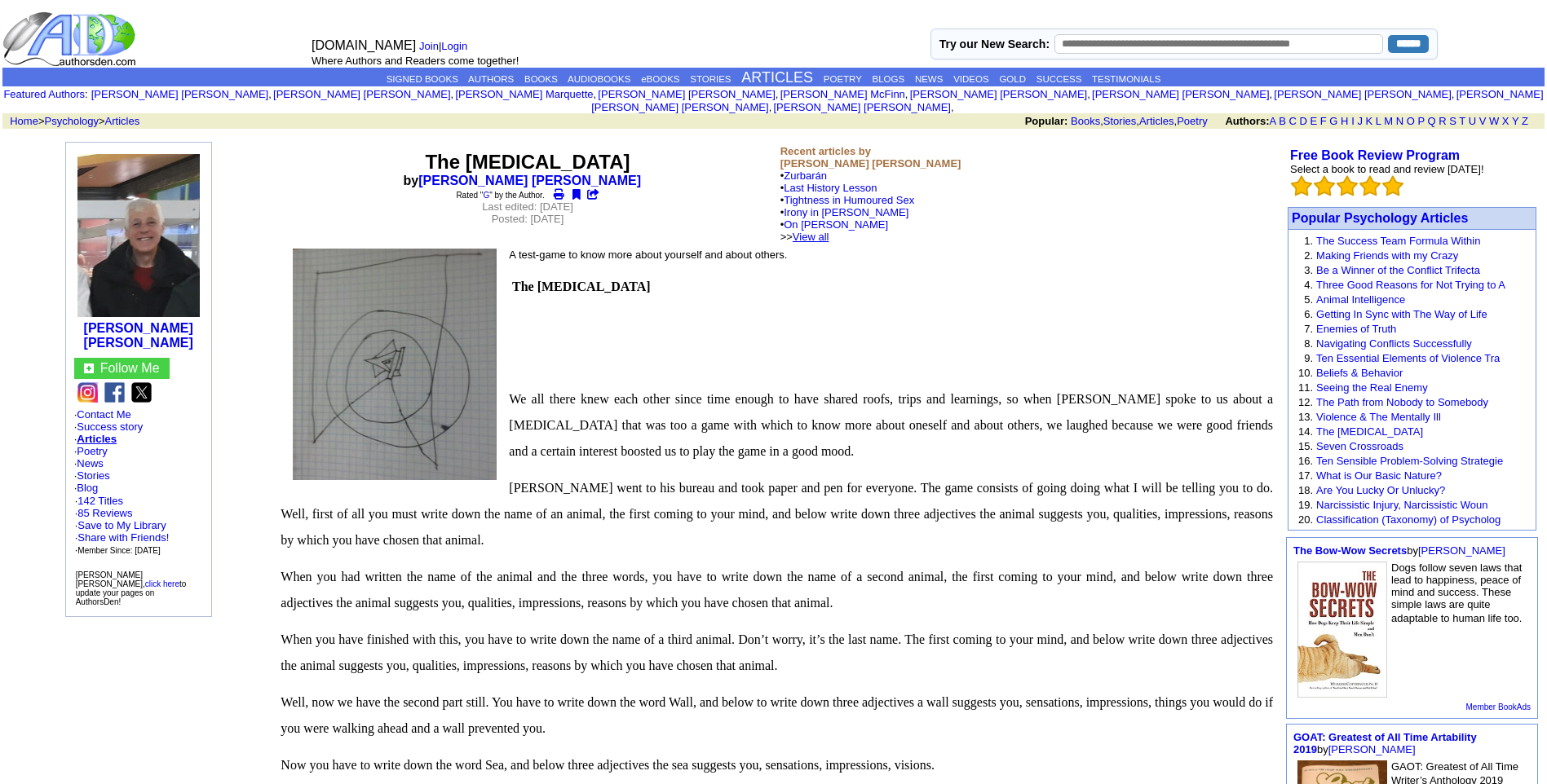
click at [829, 230] on link "View all" at bounding box center [810, 236] width 37 height 12
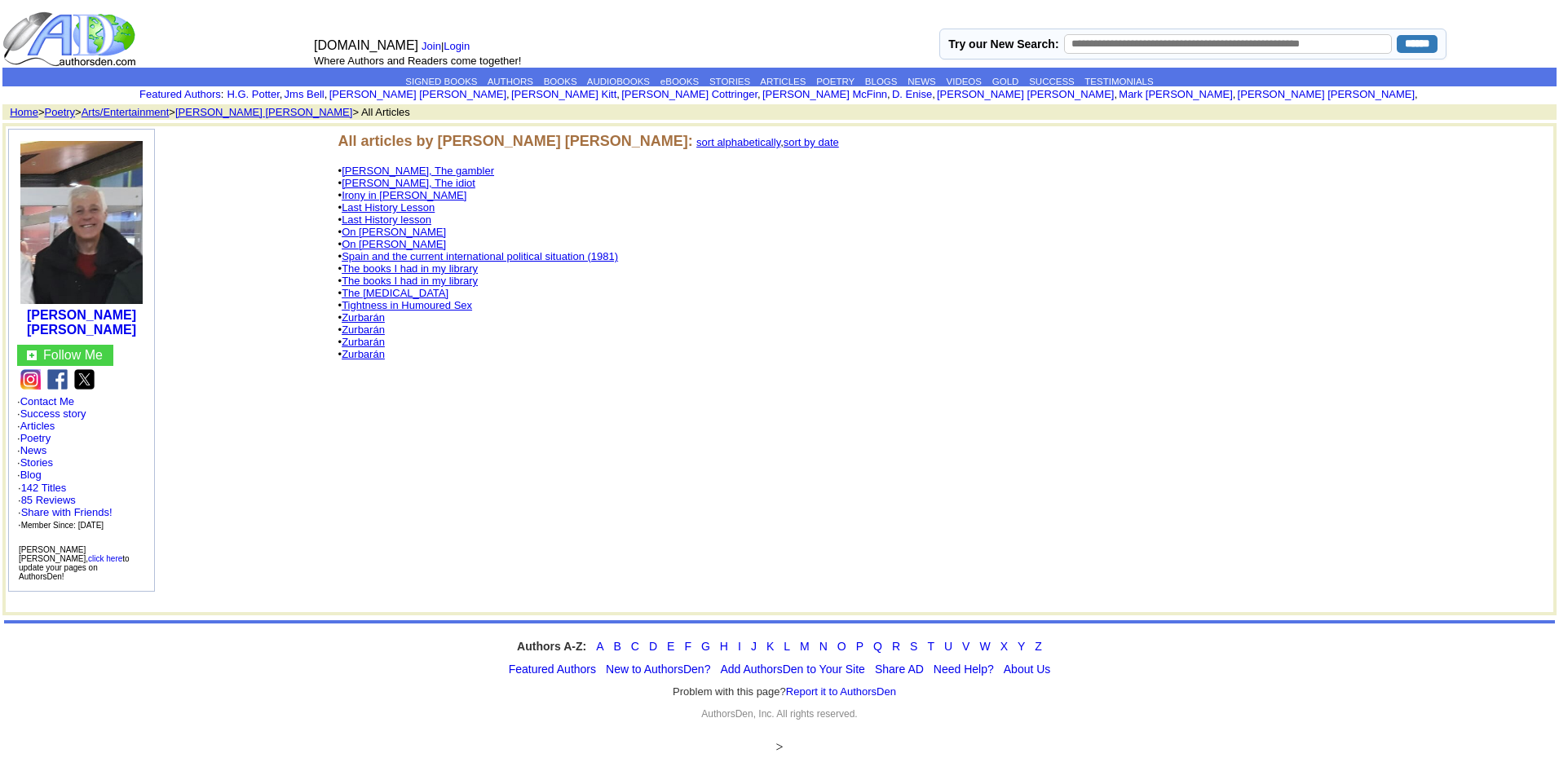
click at [411, 208] on link "Last History Lesson" at bounding box center [388, 207] width 93 height 12
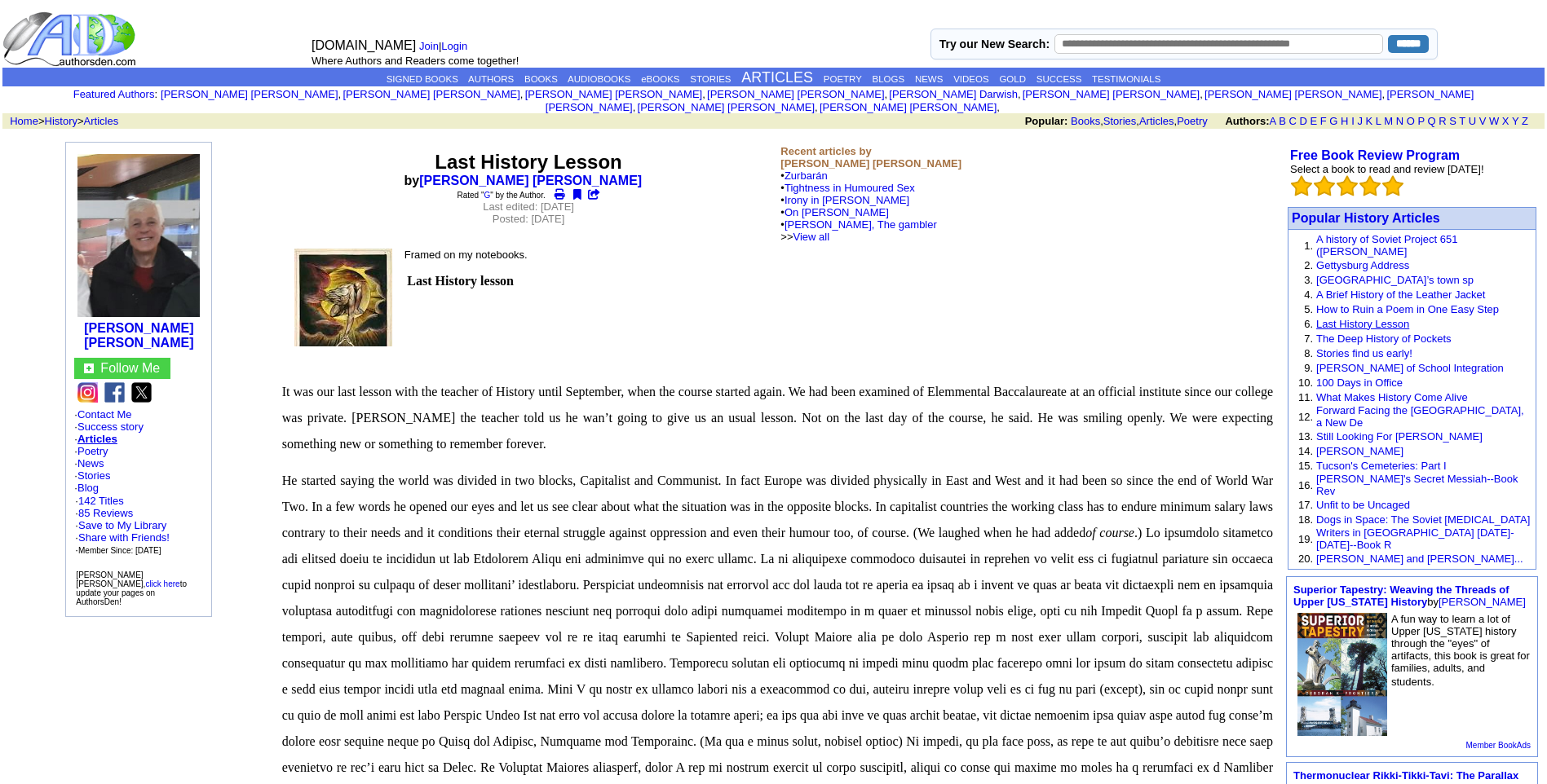
click at [1368, 318] on link "Last History Lesson" at bounding box center [1362, 324] width 93 height 12
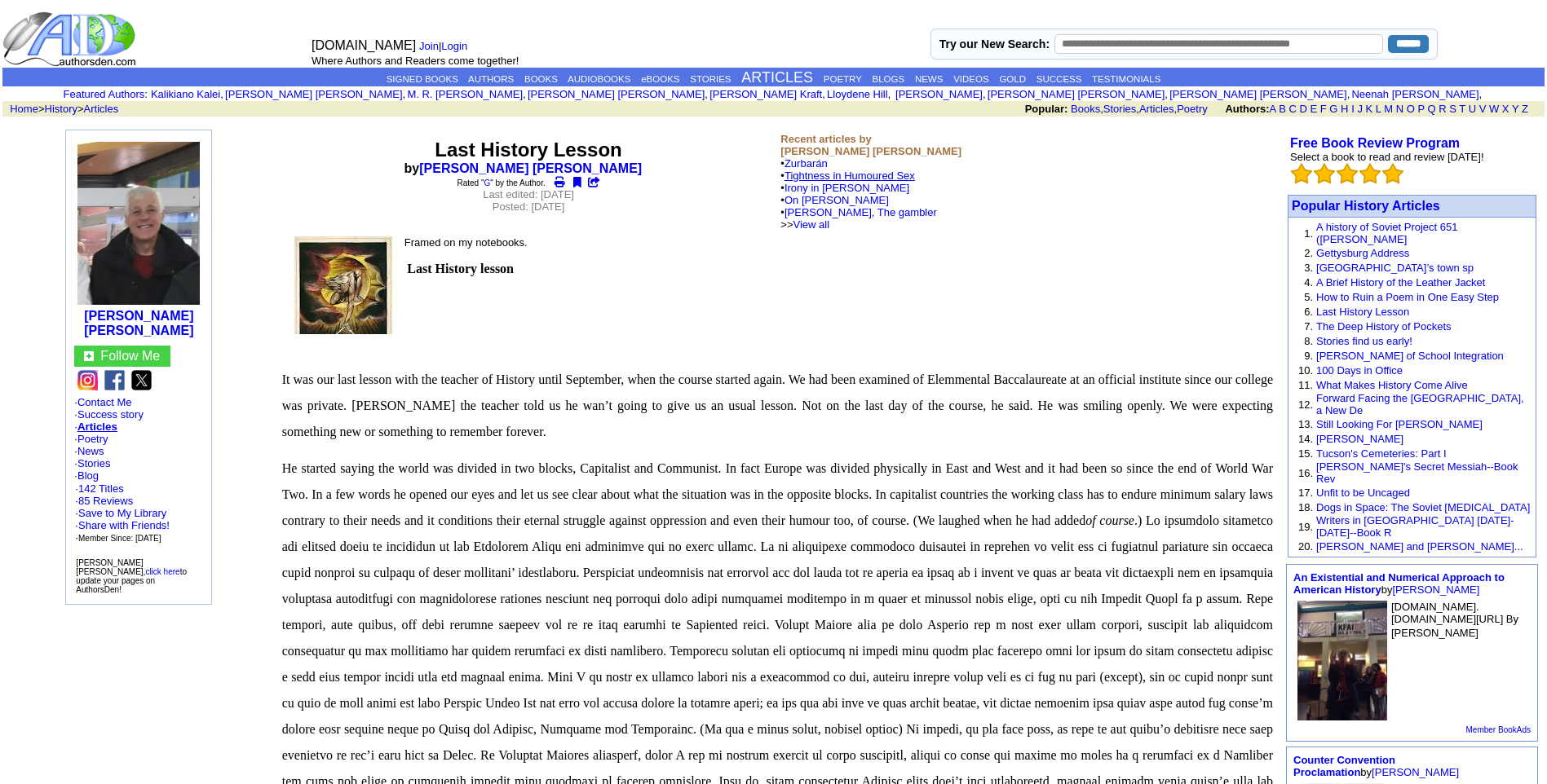
click at [844, 174] on link "Tightness in Humoured Sex" at bounding box center [849, 175] width 131 height 12
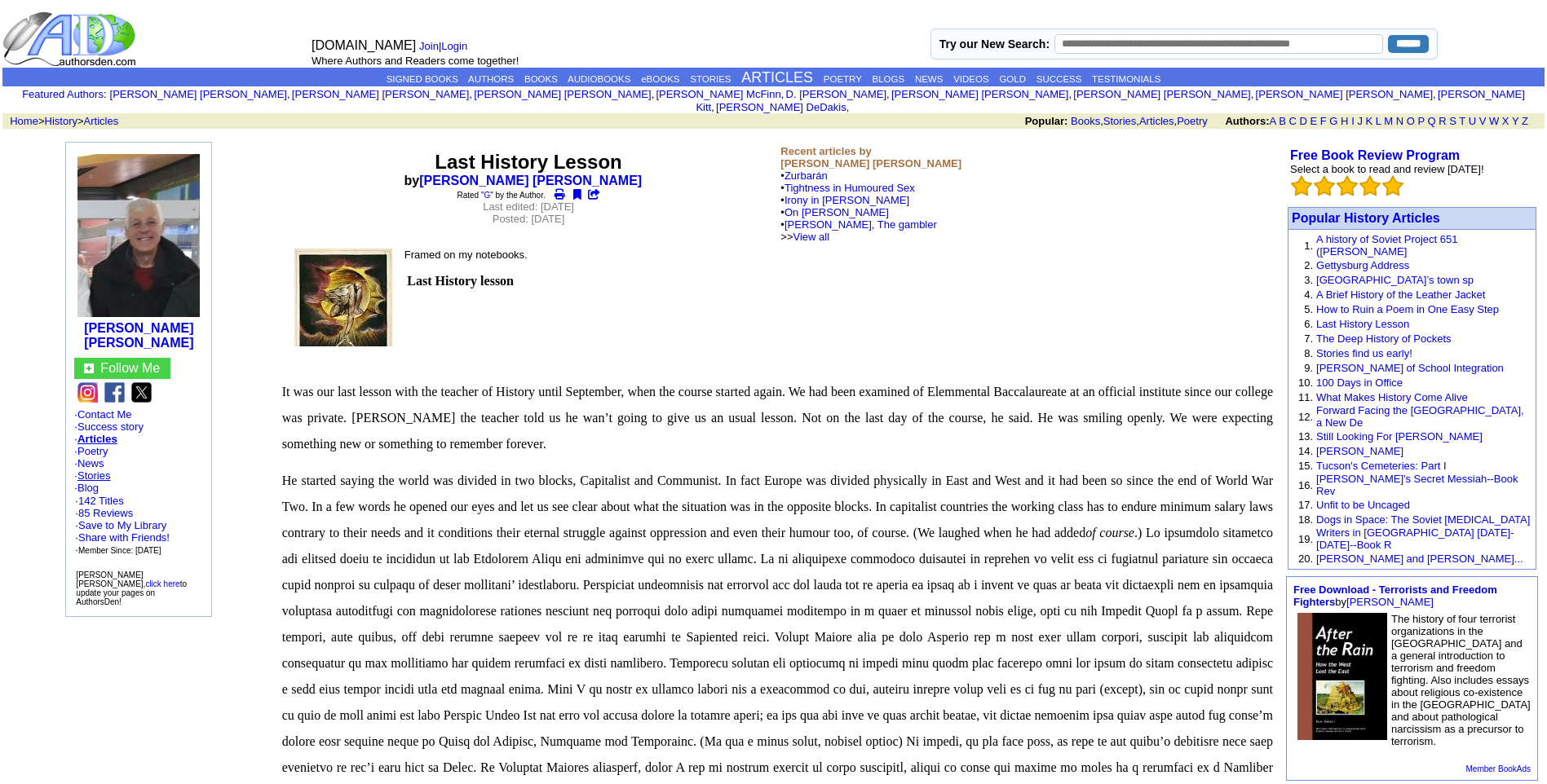
click at [107, 469] on link "Stories" at bounding box center [94, 475] width 33 height 12
